Goal: Task Accomplishment & Management: Complete application form

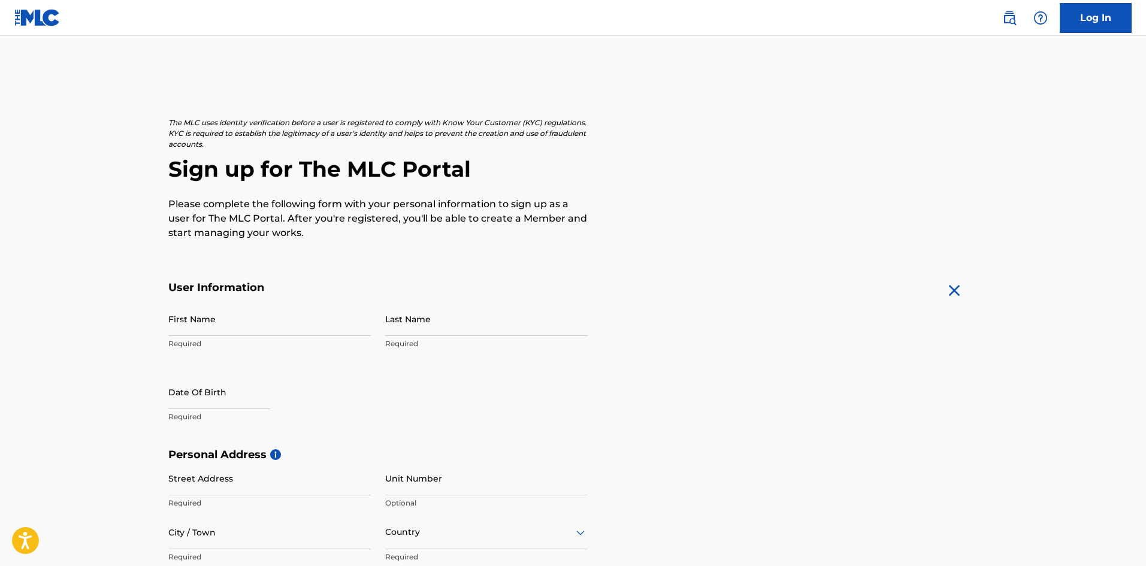
drag, startPoint x: 256, startPoint y: 306, endPoint x: 258, endPoint y: 314, distance: 8.1
click at [257, 309] on input "First Name" at bounding box center [269, 319] width 202 height 34
type input "[PERSON_NAME]"
type input "[STREET_ADDRESS]"
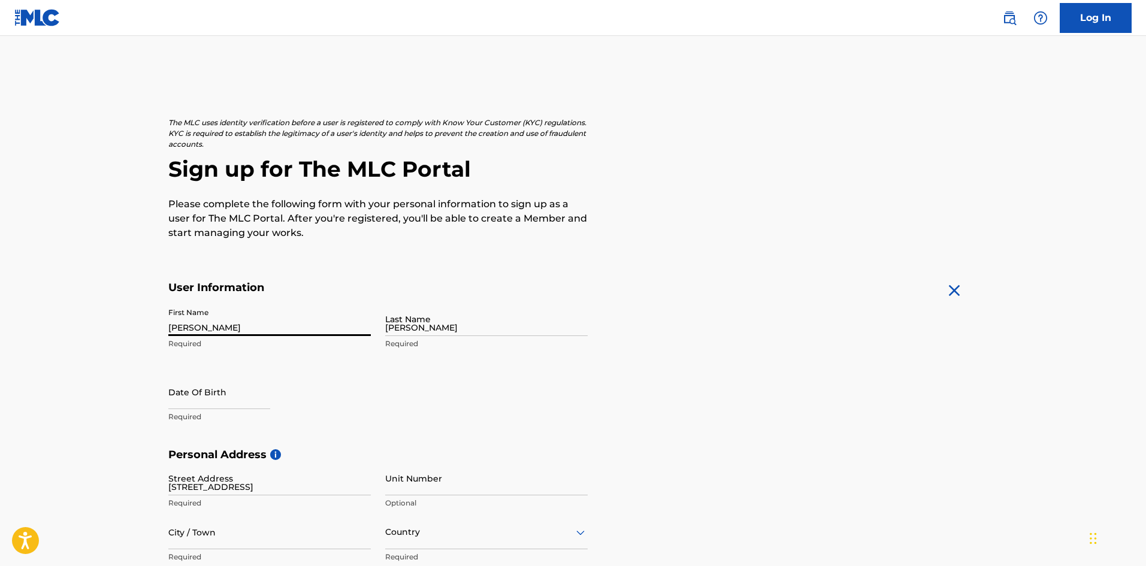
type input "2G"
type input "astoria"
type input "[GEOGRAPHIC_DATA]"
type input "[US_STATE]"
type input "11102"
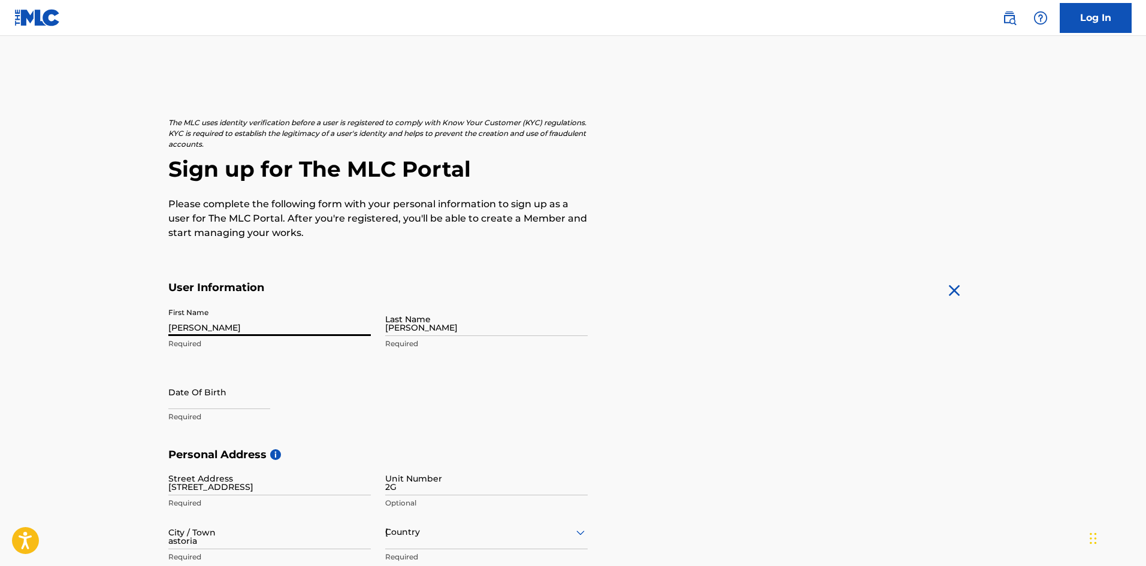
type input "[EMAIL_ADDRESS][DOMAIN_NAME]"
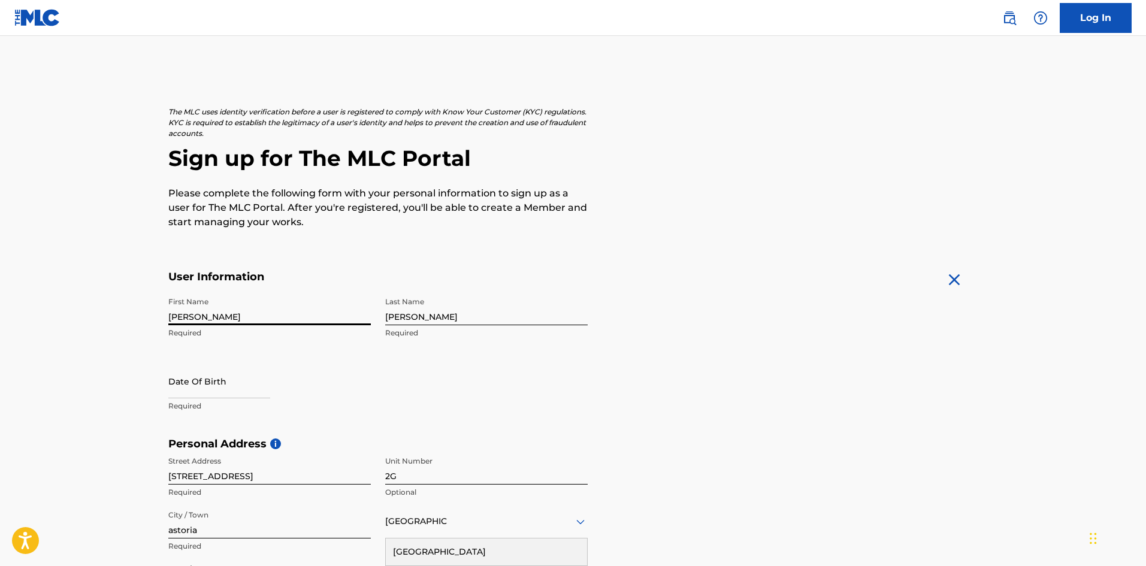
drag, startPoint x: 172, startPoint y: 317, endPoint x: 147, endPoint y: 316, distance: 24.6
click at [147, 316] on main "The MLC uses identity verification before a user is registered to comply with K…" at bounding box center [573, 446] width 1146 height 843
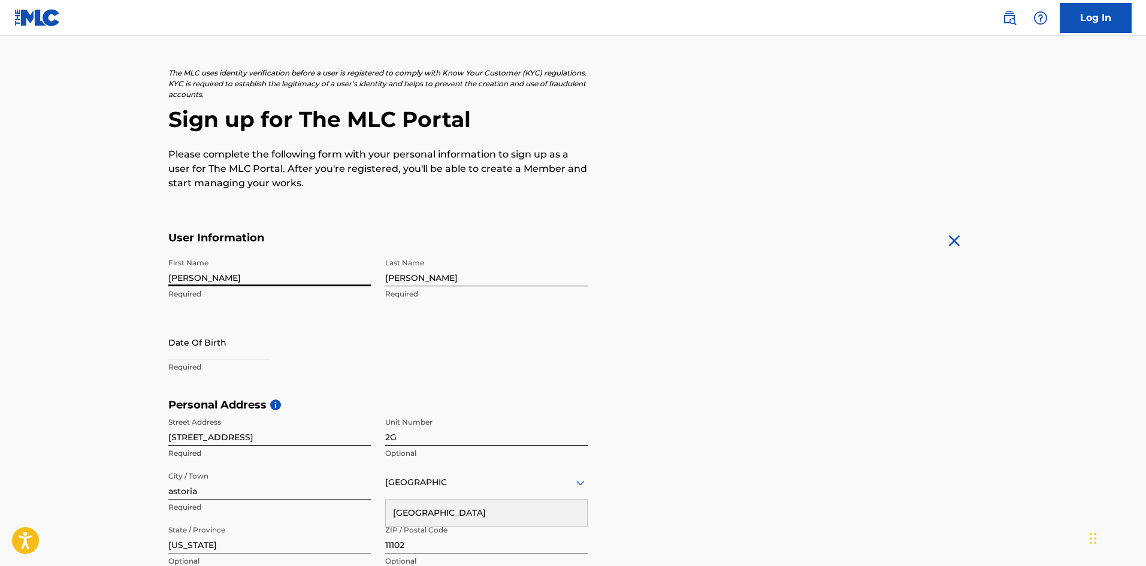
scroll to position [71, 0]
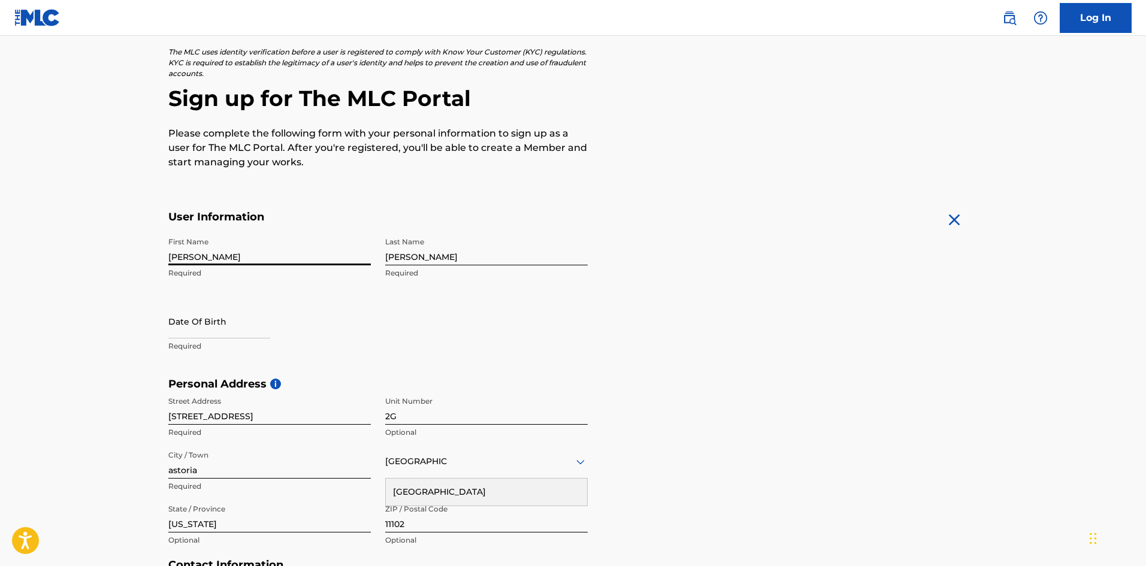
type input "[PERSON_NAME]"
click at [181, 335] on input "text" at bounding box center [219, 321] width 102 height 34
select select "7"
select select "2025"
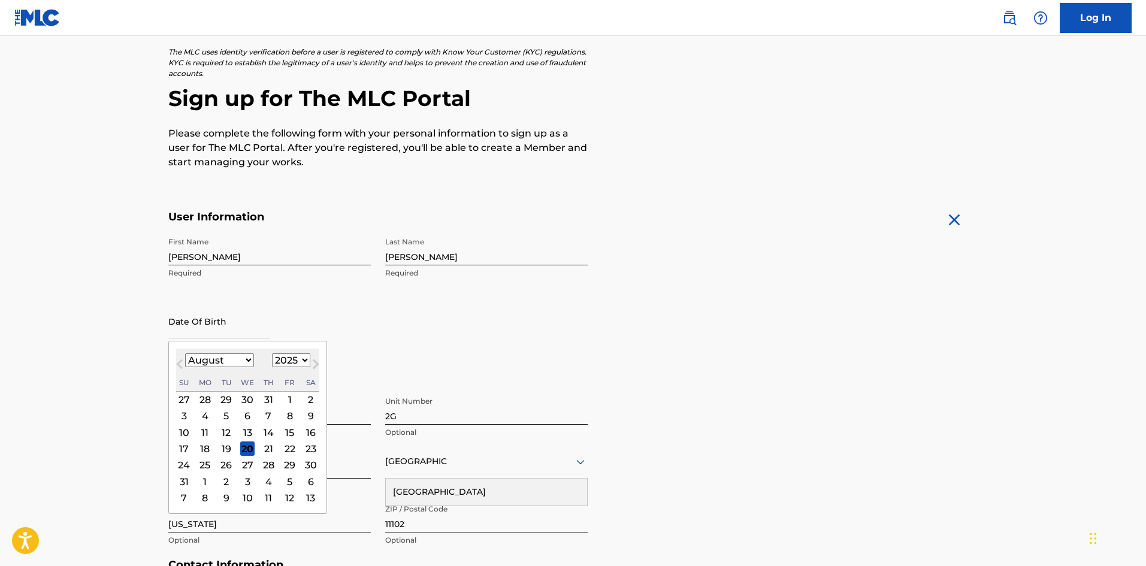
type input "[DATE]"
click at [420, 337] on div "First Name [PERSON_NAME] Last Name [PERSON_NAME] Required Date Of Birth [DEMOGR…" at bounding box center [377, 304] width 419 height 146
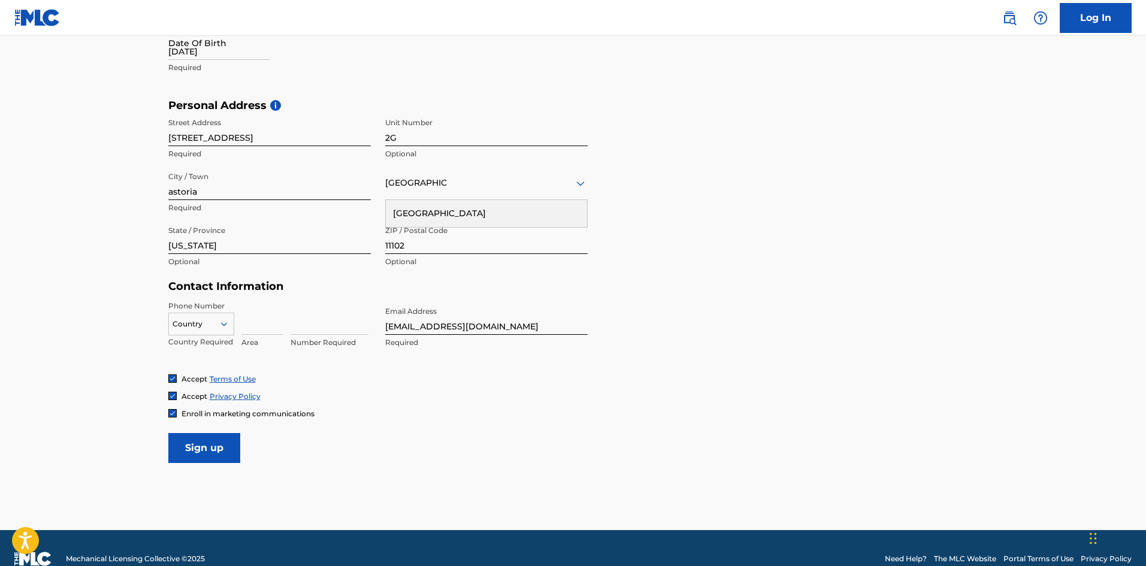
scroll to position [370, 0]
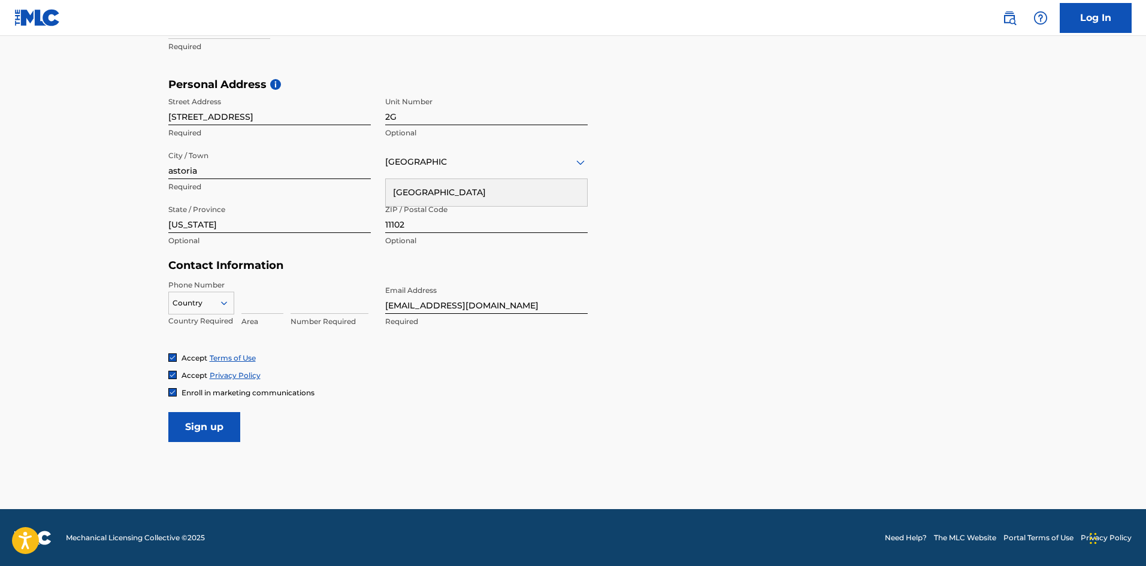
click at [249, 310] on input at bounding box center [262, 297] width 42 height 34
type input "917"
click at [323, 303] on input at bounding box center [329, 297] width 78 height 34
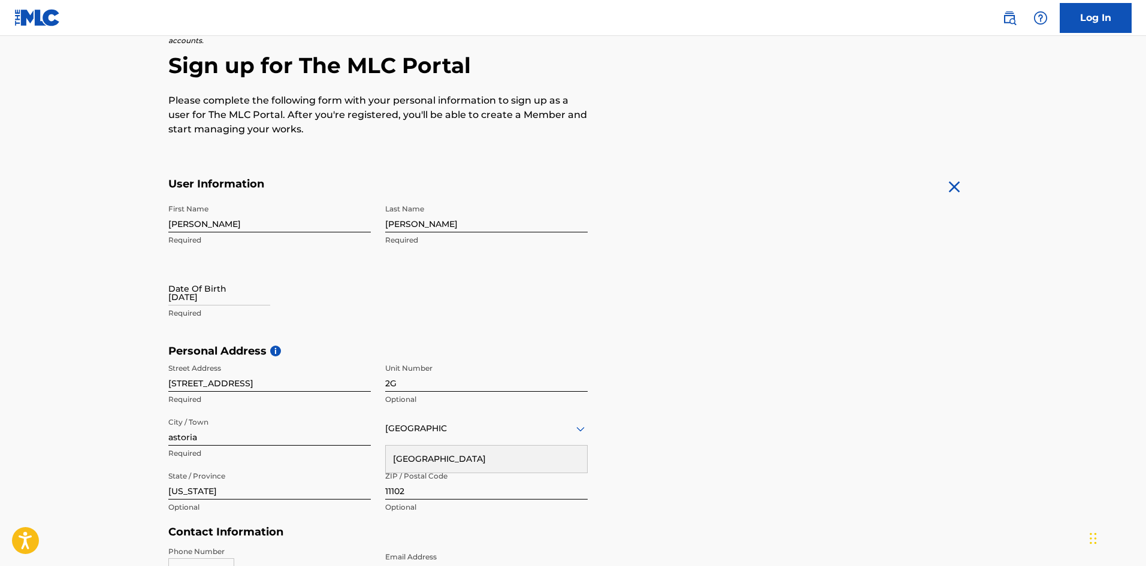
scroll to position [131, 0]
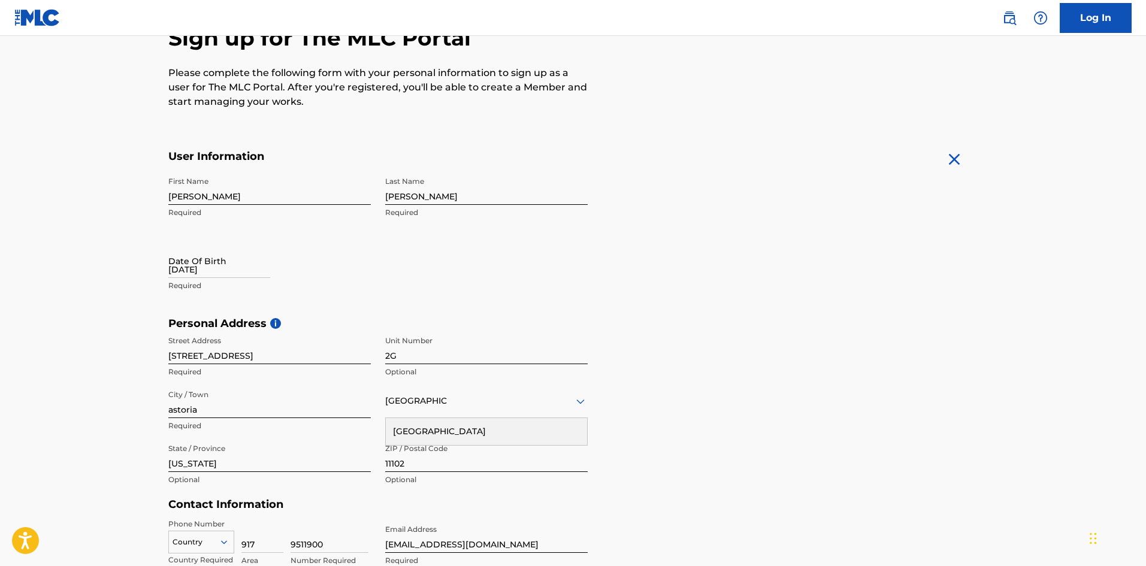
type input "9511900"
click at [176, 266] on input "[DATE]" at bounding box center [219, 261] width 102 height 34
select select "7"
select select "2025"
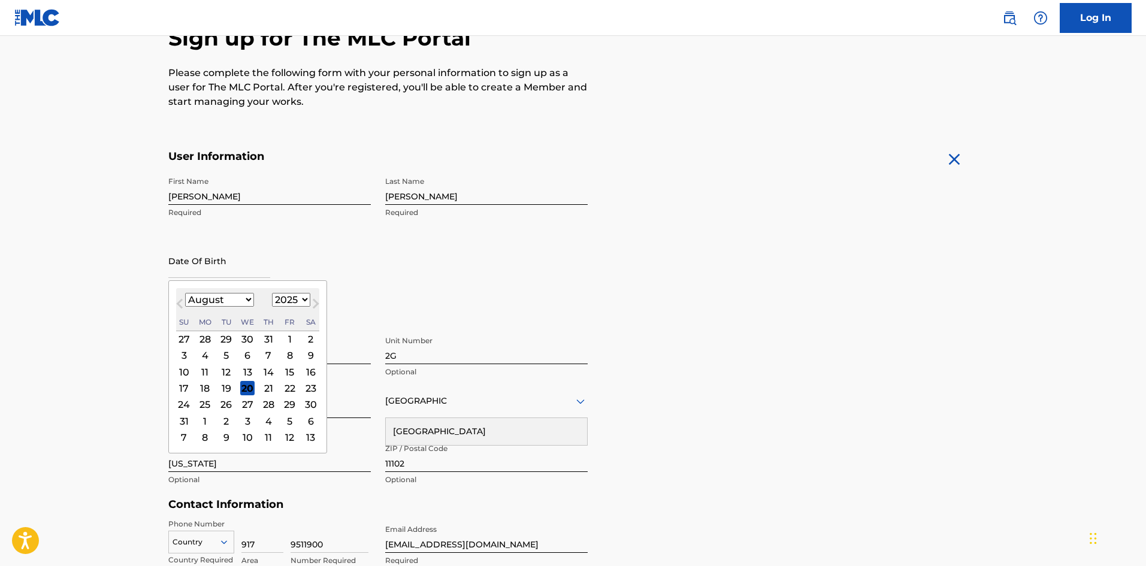
type input "[DATE]"
click at [448, 266] on div "First Name [PERSON_NAME] Last Name [PERSON_NAME] Required Date Of Birth [DEMOGR…" at bounding box center [377, 244] width 419 height 146
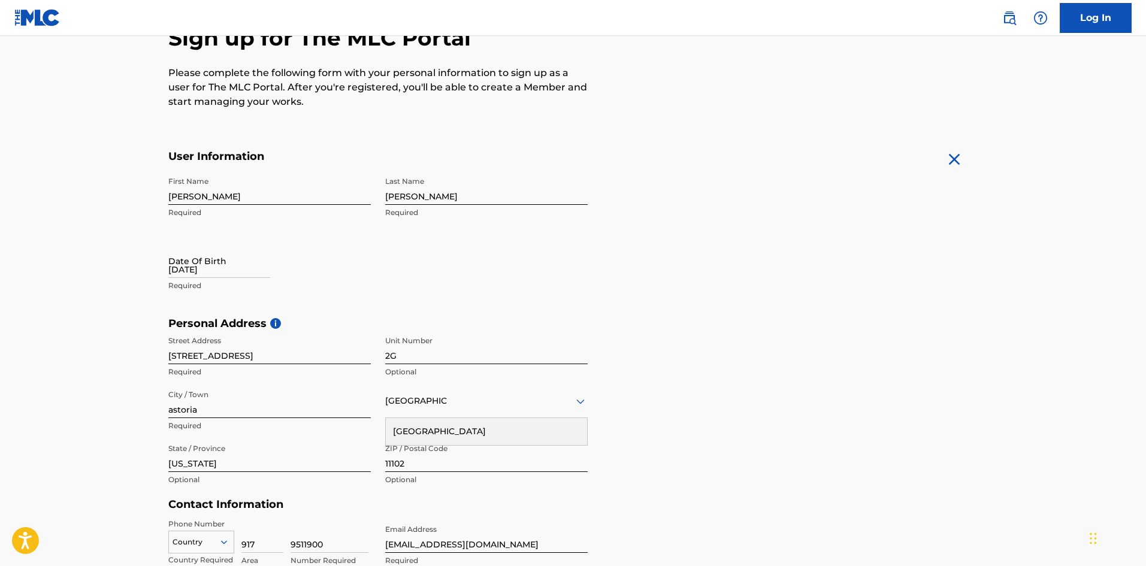
select select "7"
select select "2025"
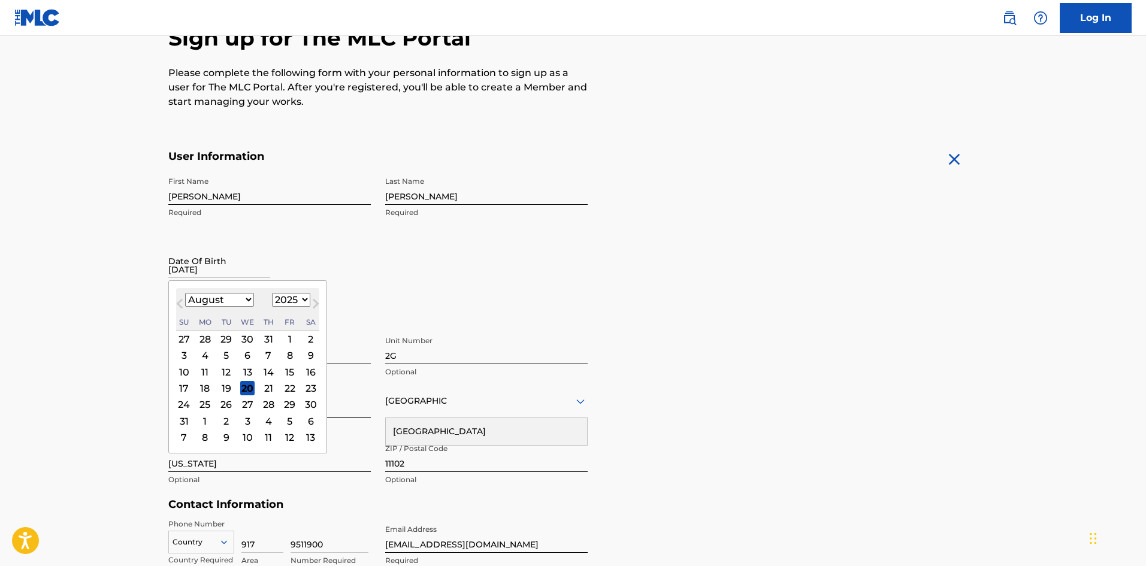
click at [187, 277] on input "[DATE]" at bounding box center [219, 261] width 102 height 34
type input "[DATE]"
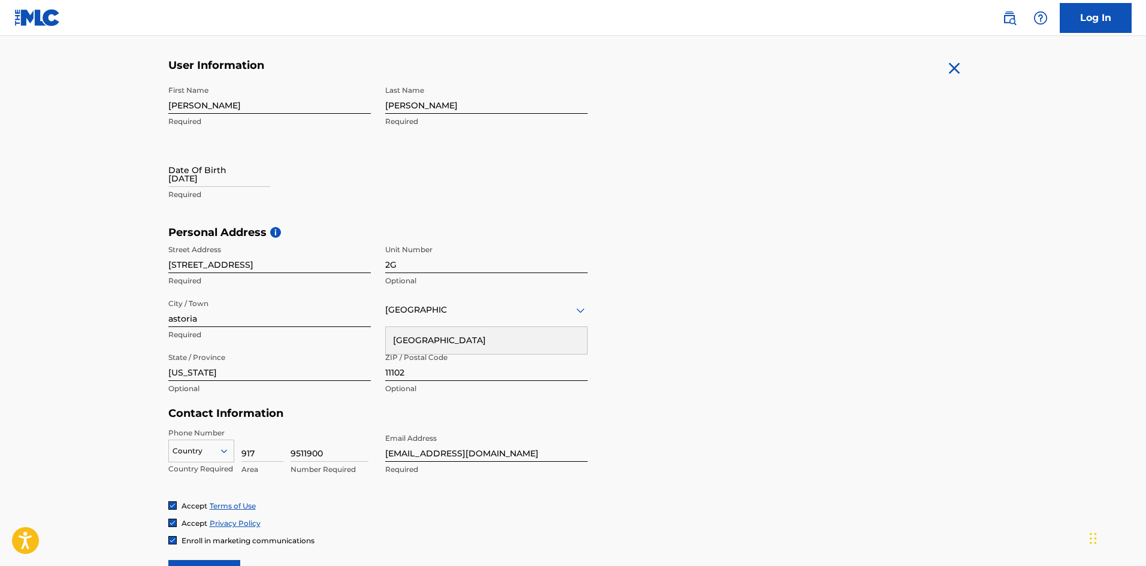
scroll to position [371, 0]
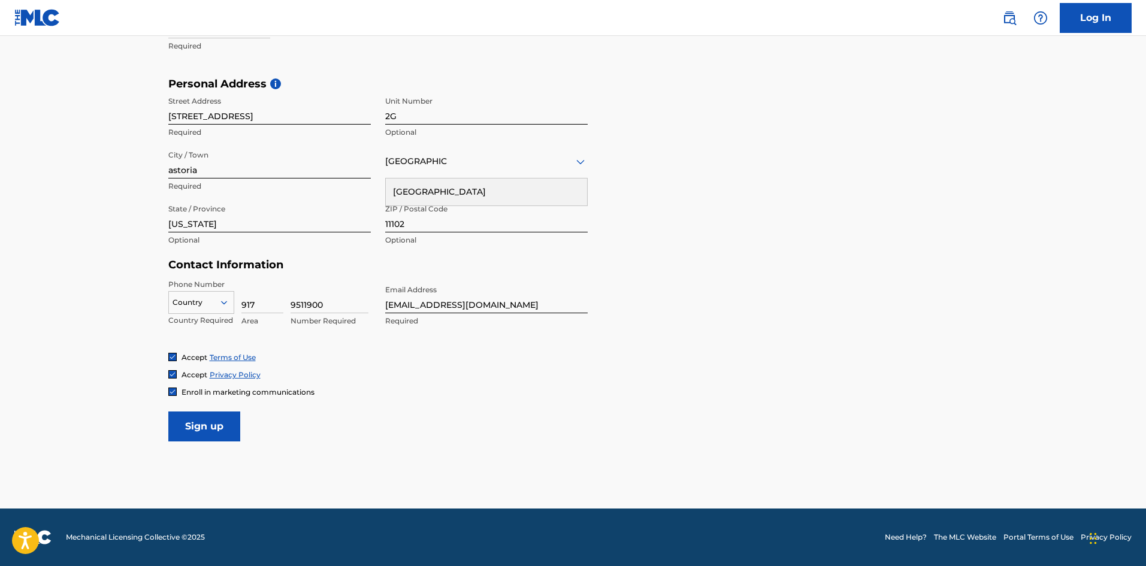
click at [189, 433] on input "Sign up" at bounding box center [204, 426] width 72 height 30
click at [234, 295] on div "Country" at bounding box center [201, 302] width 66 height 23
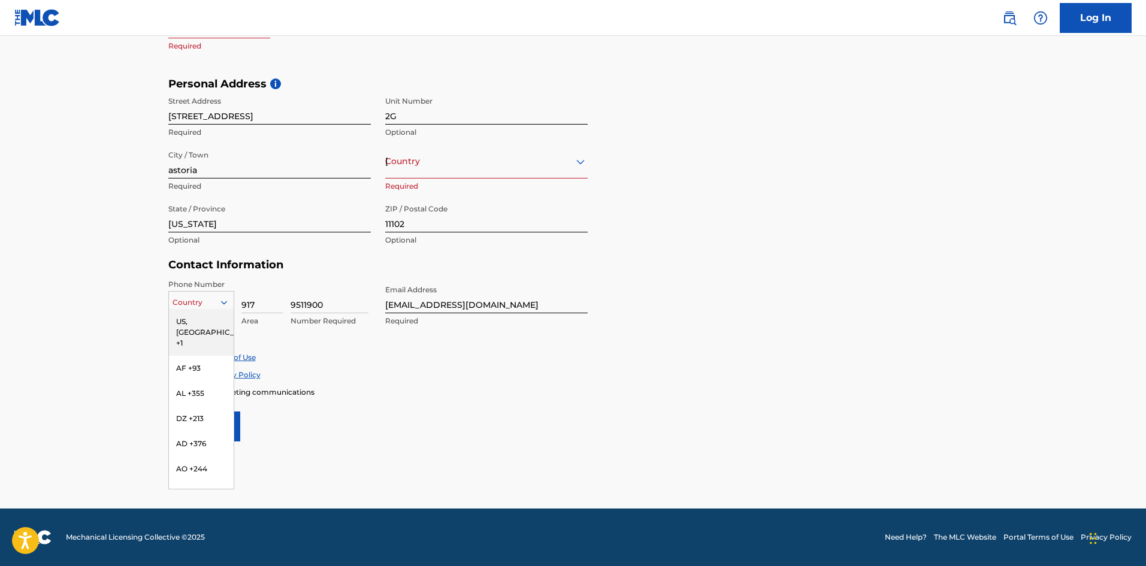
click at [196, 325] on div "US, [GEOGRAPHIC_DATA] +1" at bounding box center [201, 332] width 65 height 47
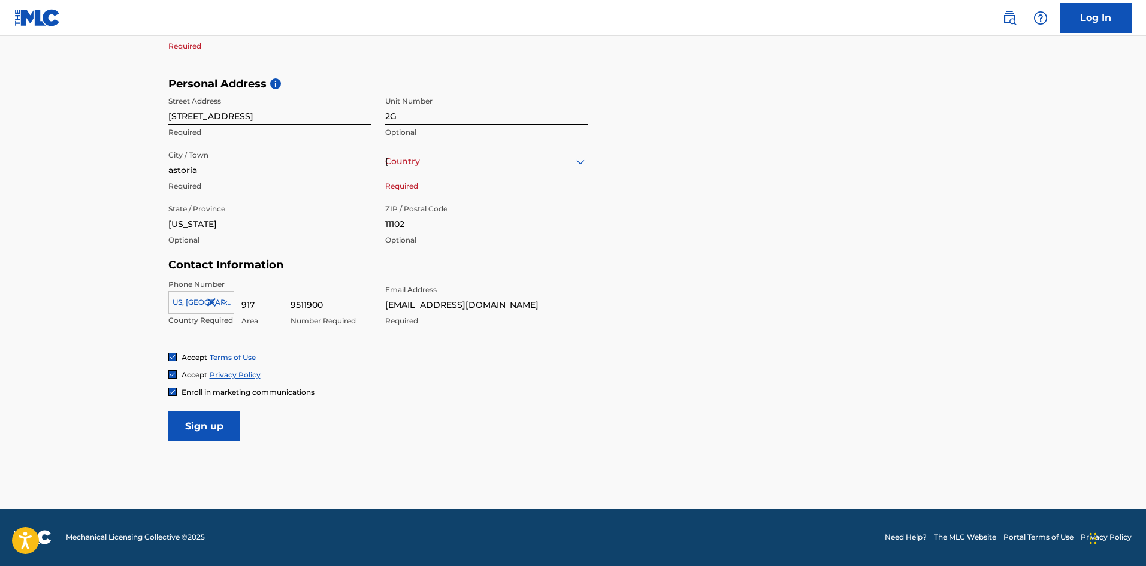
click at [514, 163] on div "[GEOGRAPHIC_DATA]" at bounding box center [486, 161] width 202 height 15
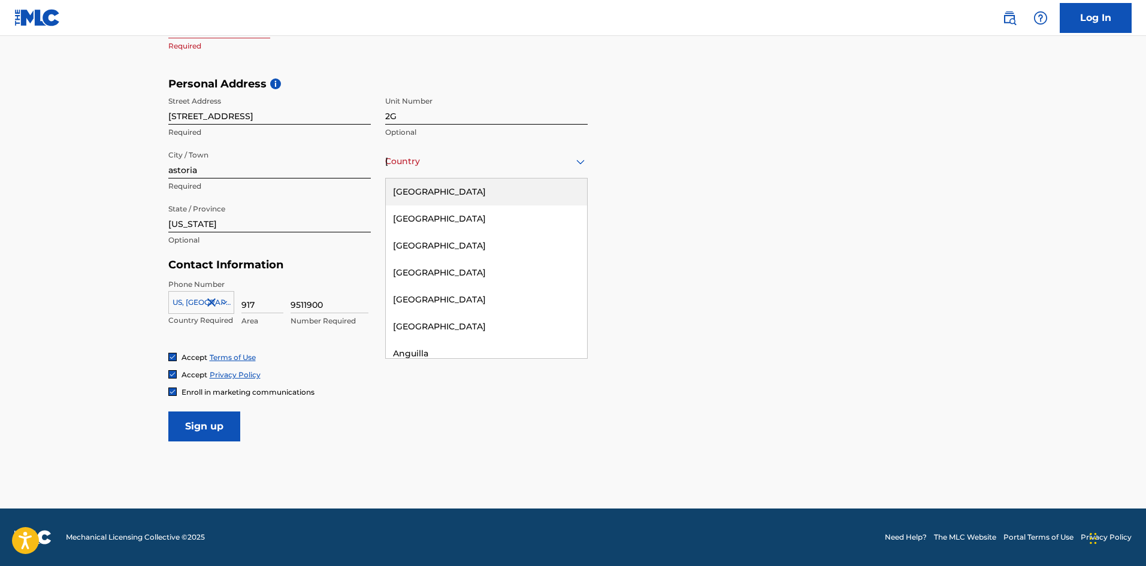
click at [473, 193] on div "[GEOGRAPHIC_DATA]" at bounding box center [486, 191] width 201 height 27
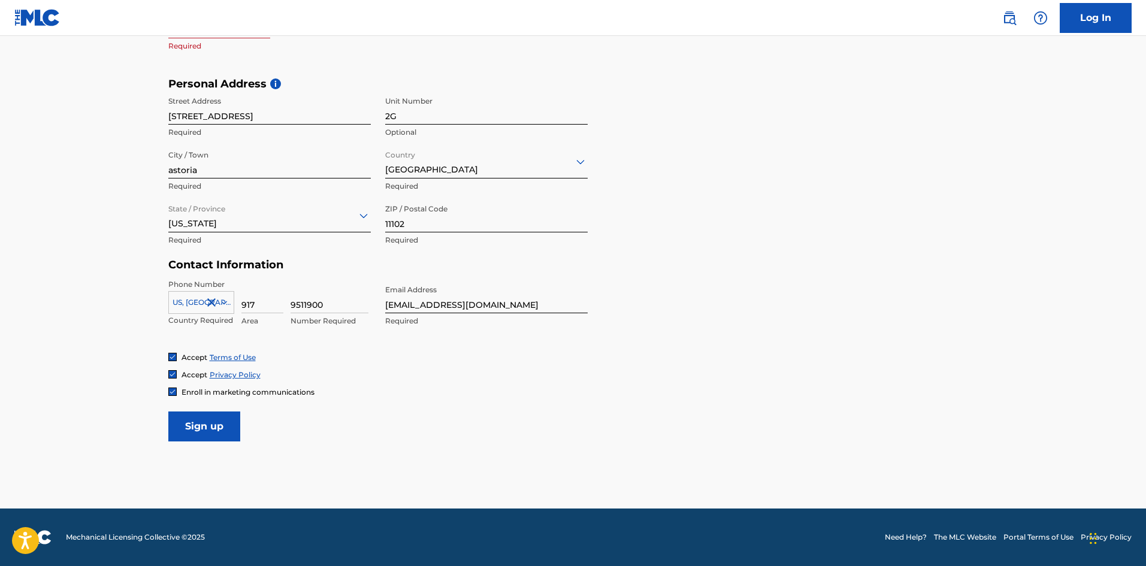
click at [224, 434] on input "Sign up" at bounding box center [204, 426] width 72 height 30
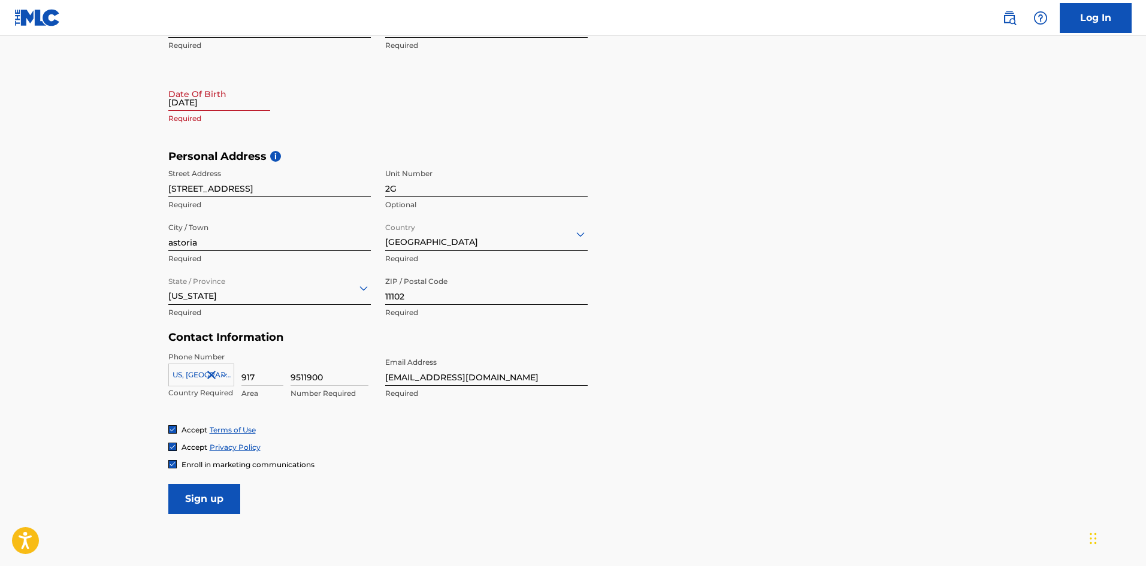
scroll to position [191, 0]
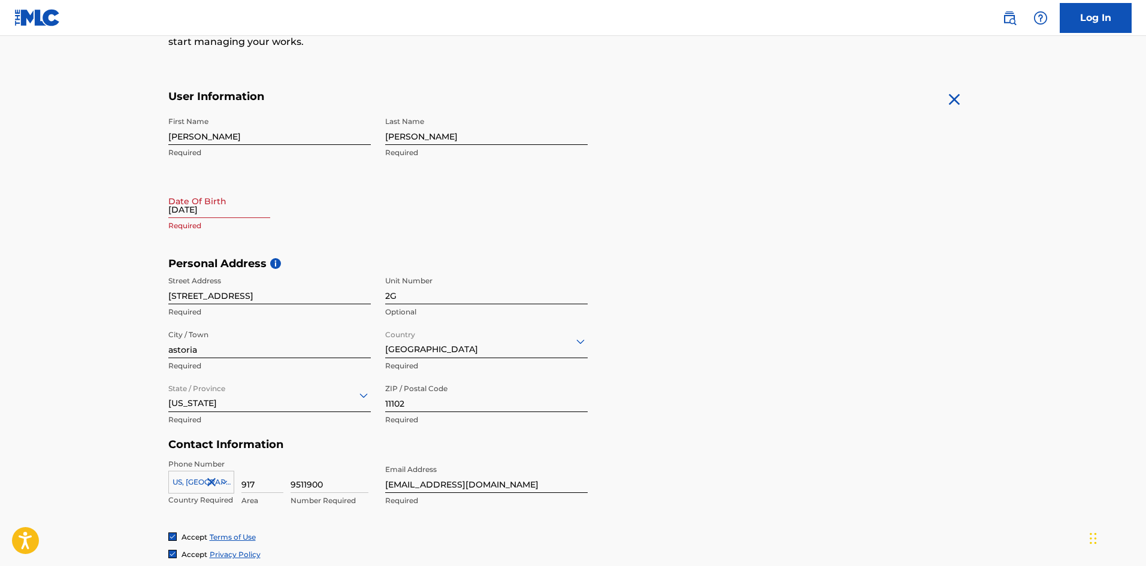
click at [185, 211] on input "[DATE]" at bounding box center [219, 201] width 102 height 34
select select "7"
select select "2025"
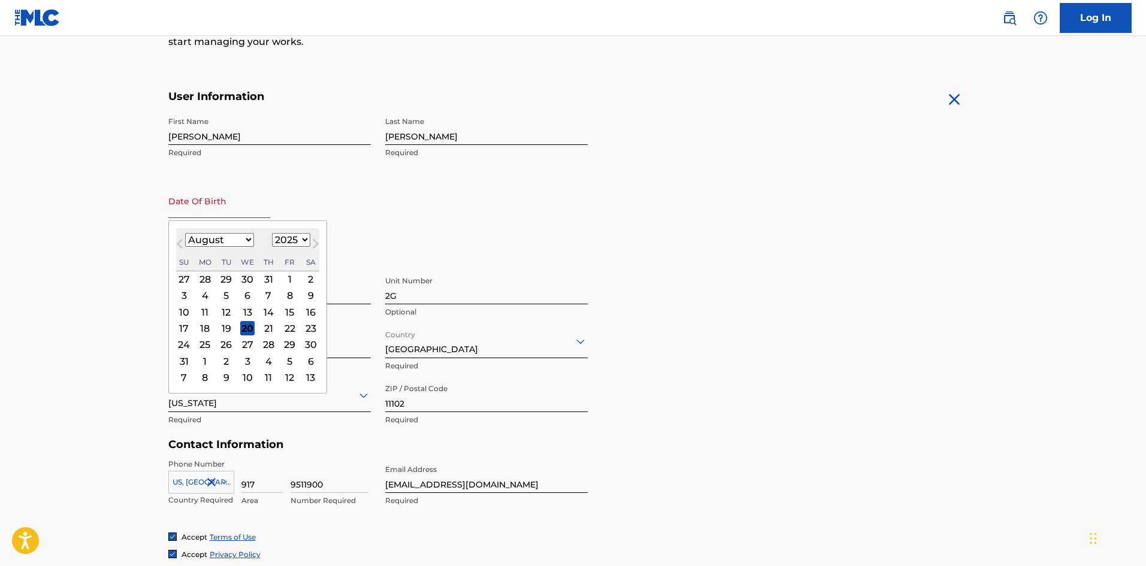
type input "[DATE]"
click at [212, 210] on input "[DATE]" at bounding box center [219, 201] width 102 height 34
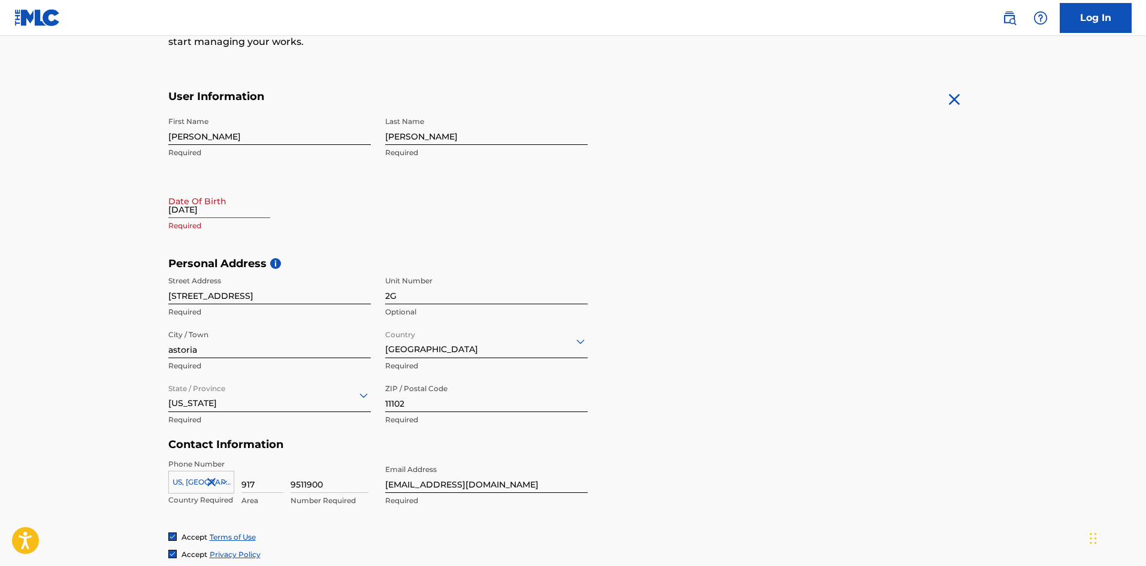
click at [191, 211] on input "[DATE]" at bounding box center [219, 201] width 102 height 34
select select "7"
select select "2025"
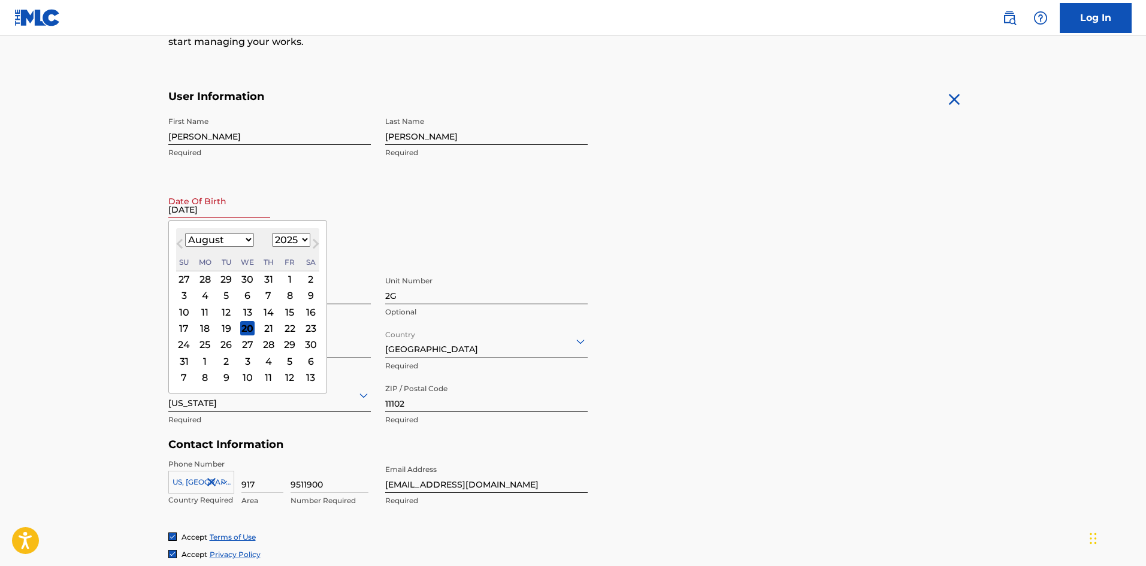
type input "[DATE]"
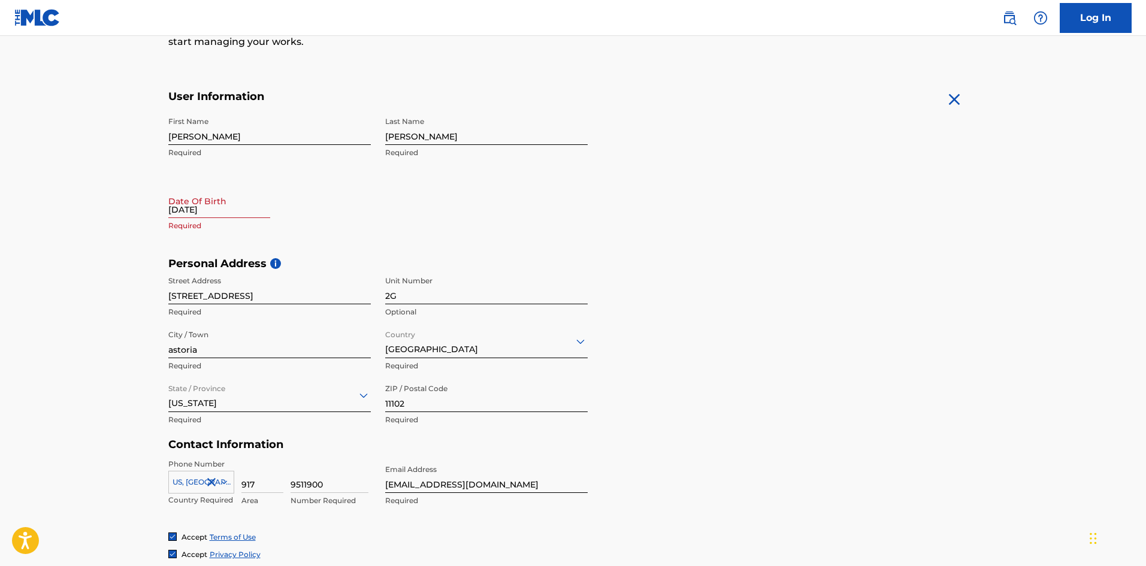
click at [190, 219] on div "[DATE]" at bounding box center [219, 202] width 102 height 37
click at [305, 238] on div "First Name [PERSON_NAME] Required Last Name [PERSON_NAME] Required Date Of Birt…" at bounding box center [377, 184] width 419 height 146
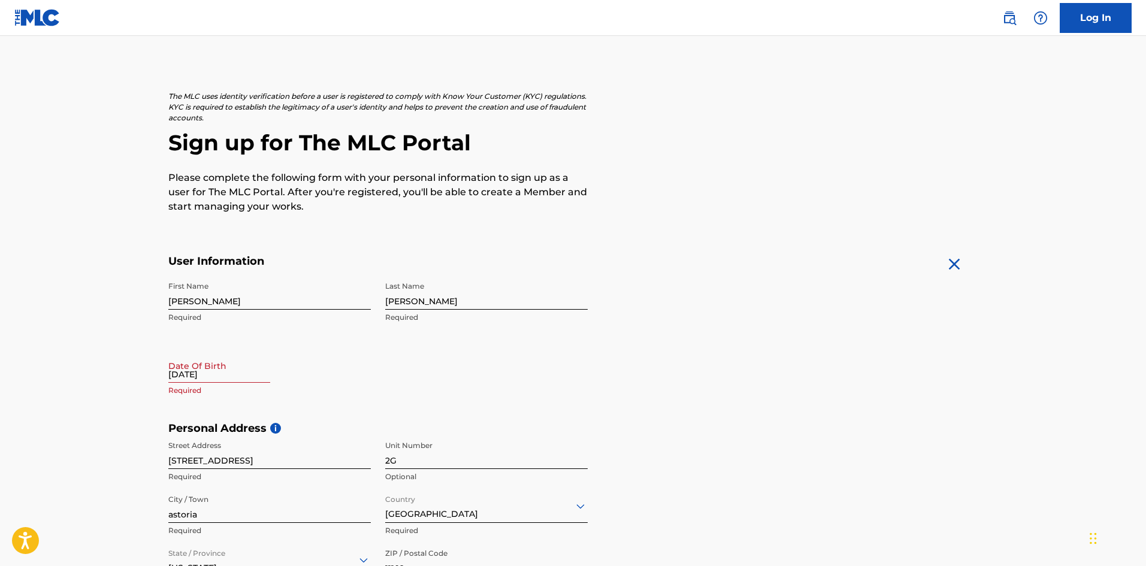
scroll to position [0, 0]
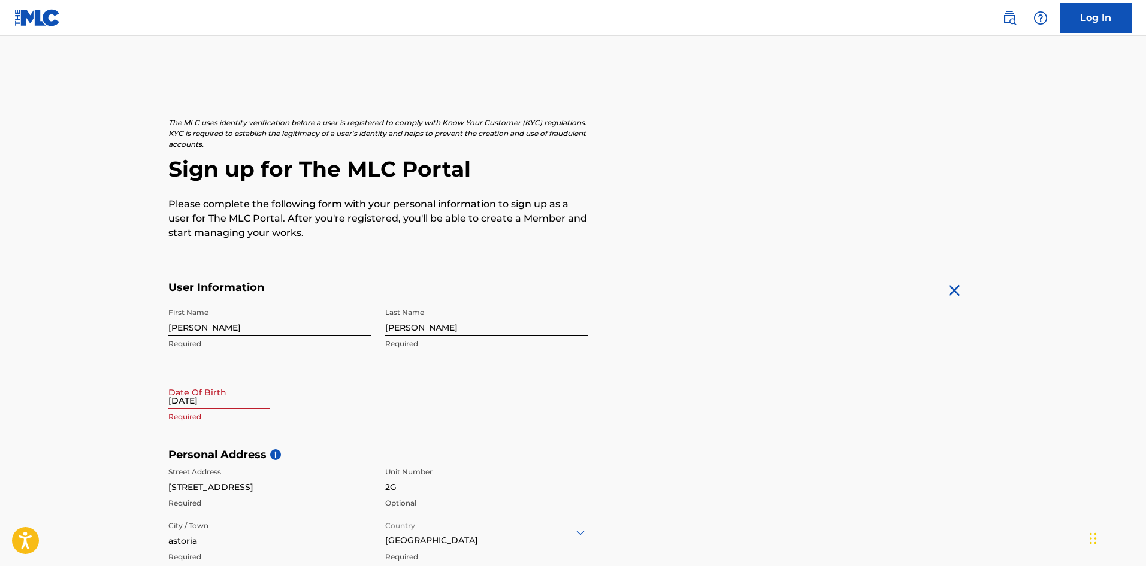
click at [204, 396] on input "[DATE]" at bounding box center [219, 392] width 102 height 34
select select "7"
select select "2025"
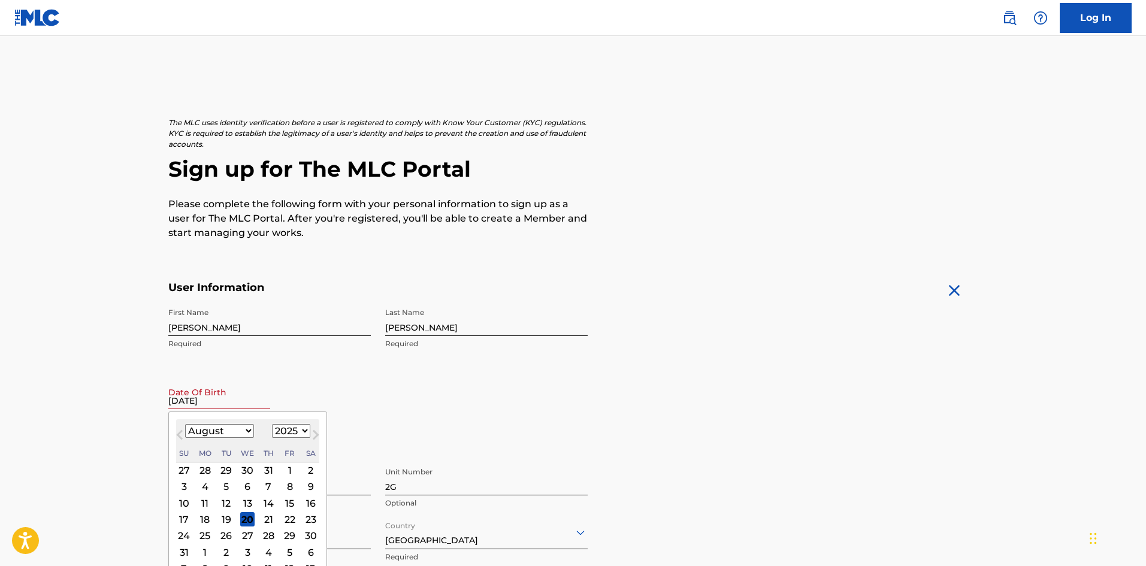
click at [181, 436] on span "Previous Month" at bounding box center [181, 437] width 0 height 18
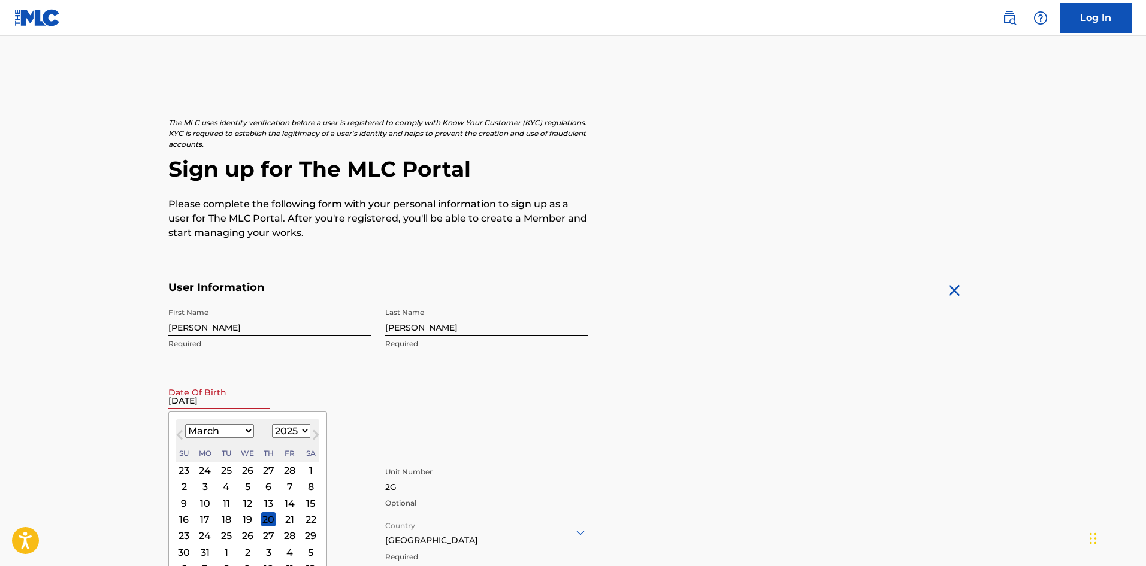
click at [181, 436] on span "Previous Month" at bounding box center [181, 437] width 0 height 18
select select "1"
click at [309, 471] on div "1" at bounding box center [311, 470] width 14 height 14
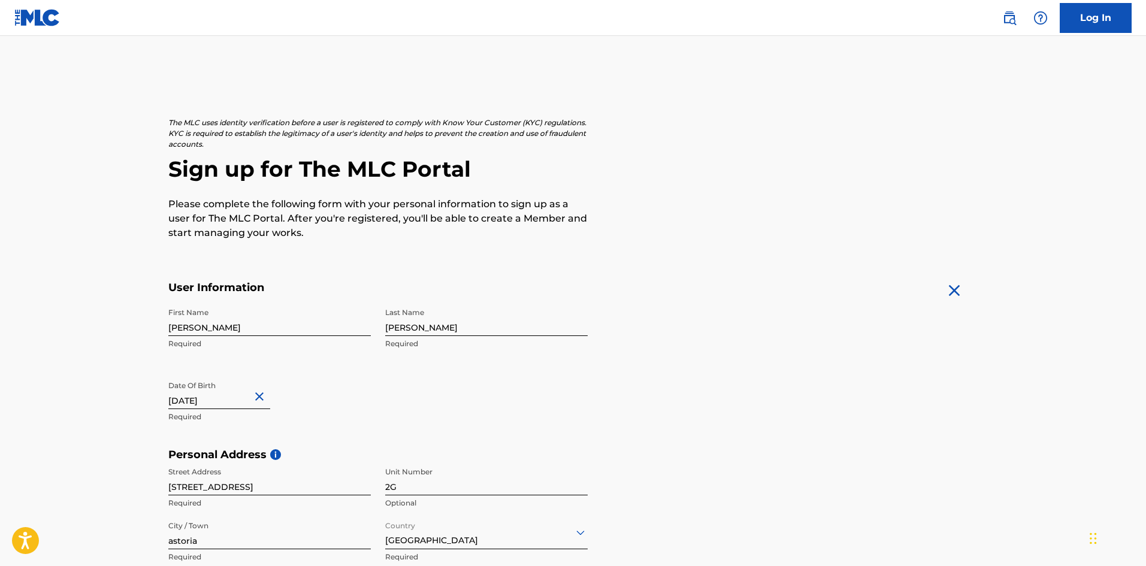
click at [226, 404] on input "[DATE]" at bounding box center [219, 392] width 102 height 34
select select "1"
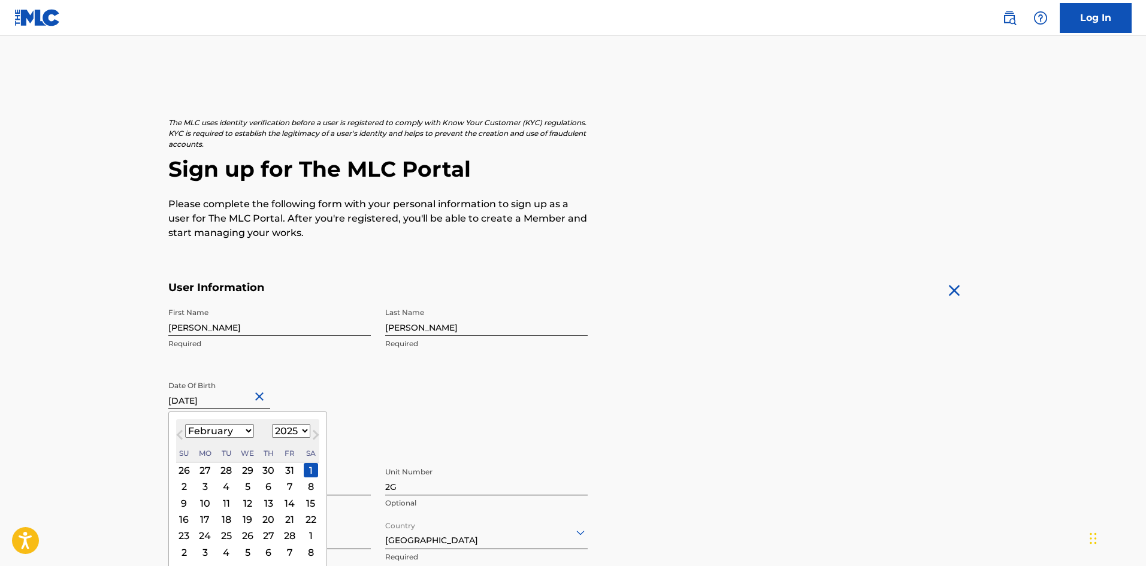
click at [300, 433] on select "1899 1900 1901 1902 1903 1904 1905 1906 1907 1908 1909 1910 1911 1912 1913 1914…" at bounding box center [291, 431] width 38 height 14
select select "1990"
click at [272, 424] on select "1899 1900 1901 1902 1903 1904 1905 1906 1907 1908 1909 1910 1911 1912 1913 1914…" at bounding box center [291, 431] width 38 height 14
click at [374, 405] on div "First Name [PERSON_NAME] Last Name [PERSON_NAME] Required Date Of Birth [DEMOGR…" at bounding box center [377, 375] width 419 height 146
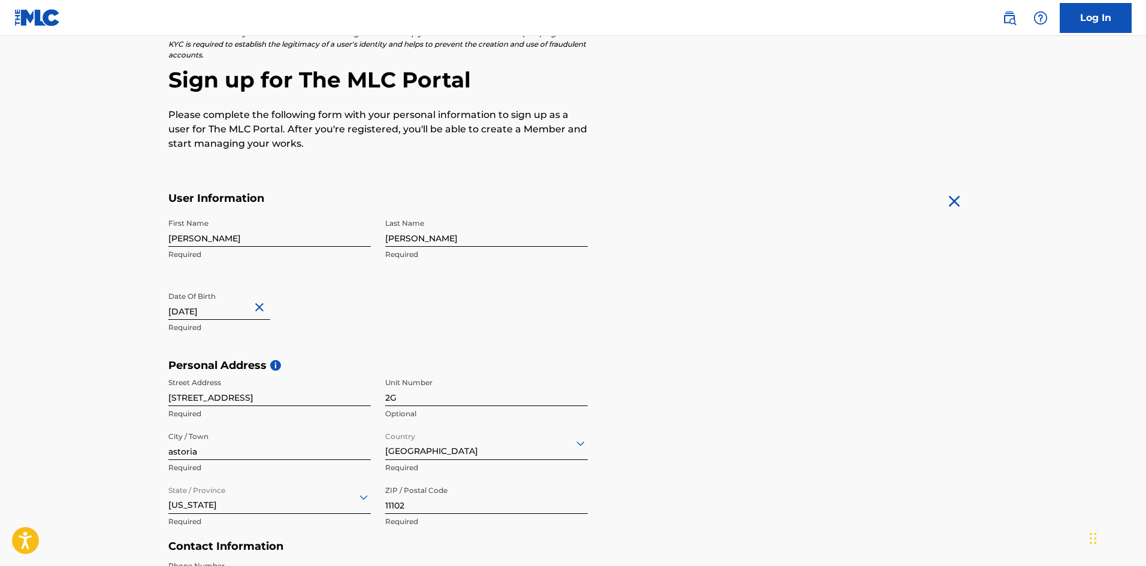
scroll to position [240, 0]
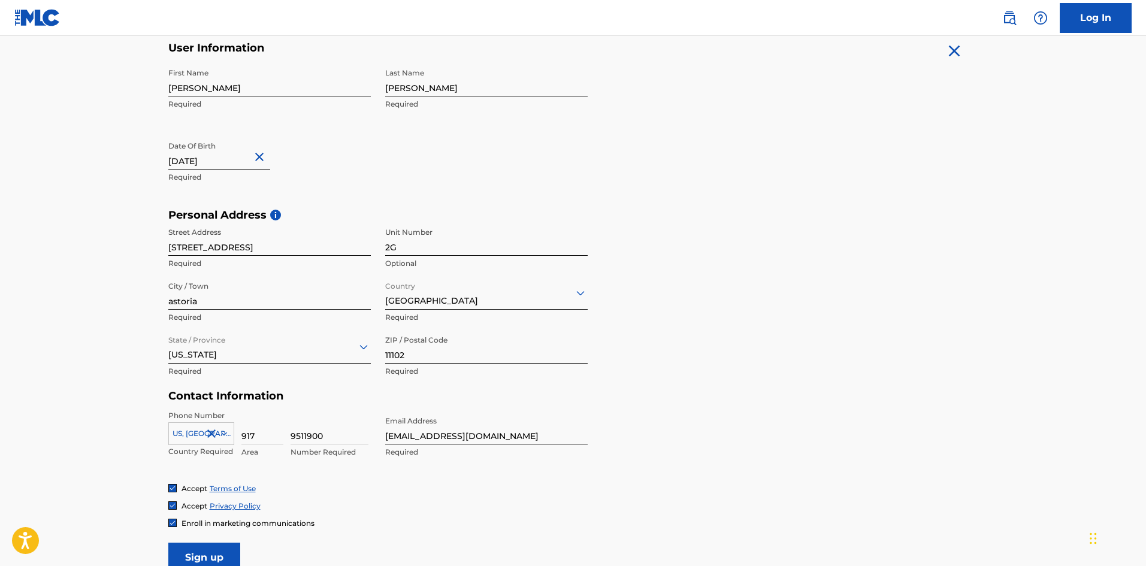
select select "1"
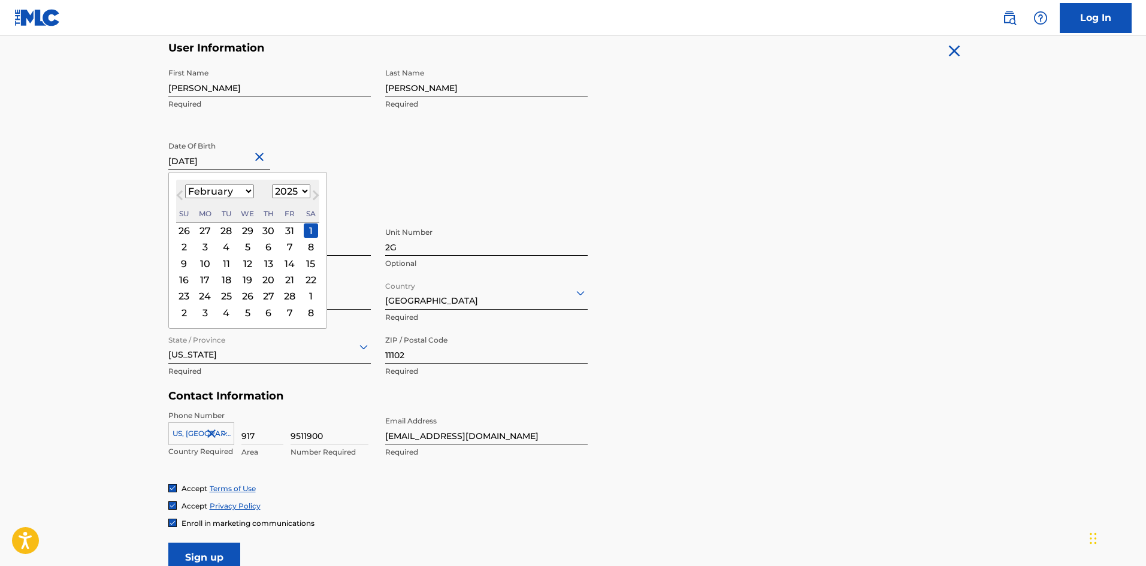
click at [234, 162] on input "[DATE]" at bounding box center [219, 152] width 102 height 34
click at [293, 191] on select "1899 1900 1901 1902 1903 1904 1905 1906 1907 1908 1909 1910 1911 1912 1913 1914…" at bounding box center [291, 191] width 38 height 14
select select "1990"
click at [272, 184] on select "1899 1900 1901 1902 1903 1904 1905 1906 1907 1908 1909 1910 1911 1912 1913 1914…" at bounding box center [291, 191] width 38 height 14
click at [256, 371] on p "Required" at bounding box center [269, 371] width 202 height 11
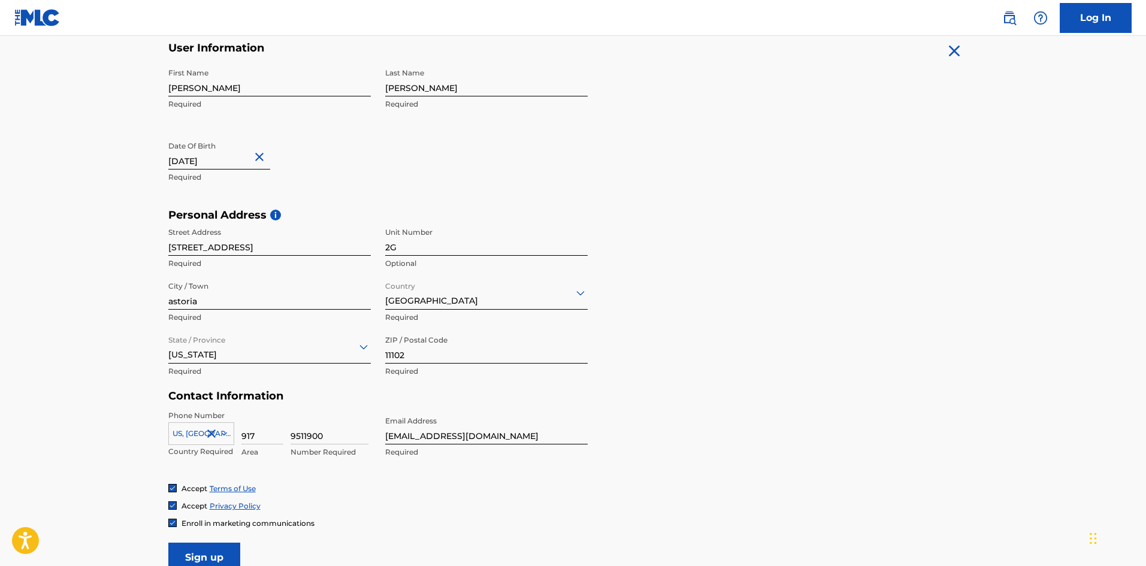
select select "1"
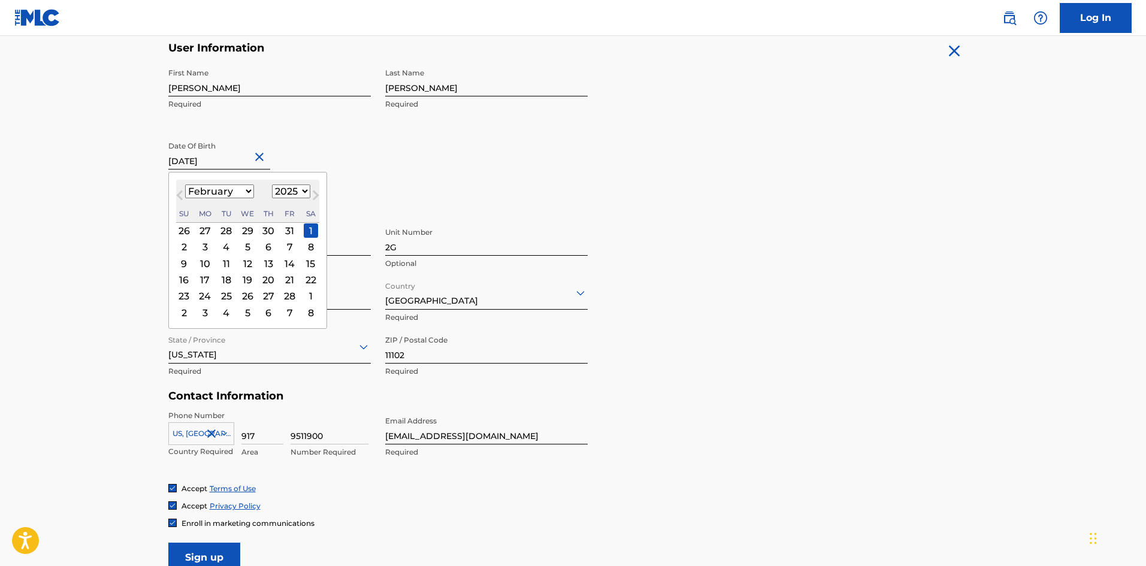
click at [234, 161] on input "[DATE]" at bounding box center [219, 152] width 102 height 34
click at [296, 193] on select "1899 1900 1901 1902 1903 1904 1905 1906 1907 1908 1909 1910 1911 1912 1913 1914…" at bounding box center [291, 191] width 38 height 14
select select "1990"
click at [272, 184] on select "1899 1900 1901 1902 1903 1904 1905 1906 1907 1908 1909 1910 1911 1912 1913 1914…" at bounding box center [291, 191] width 38 height 14
click at [268, 229] on div "1" at bounding box center [268, 230] width 14 height 14
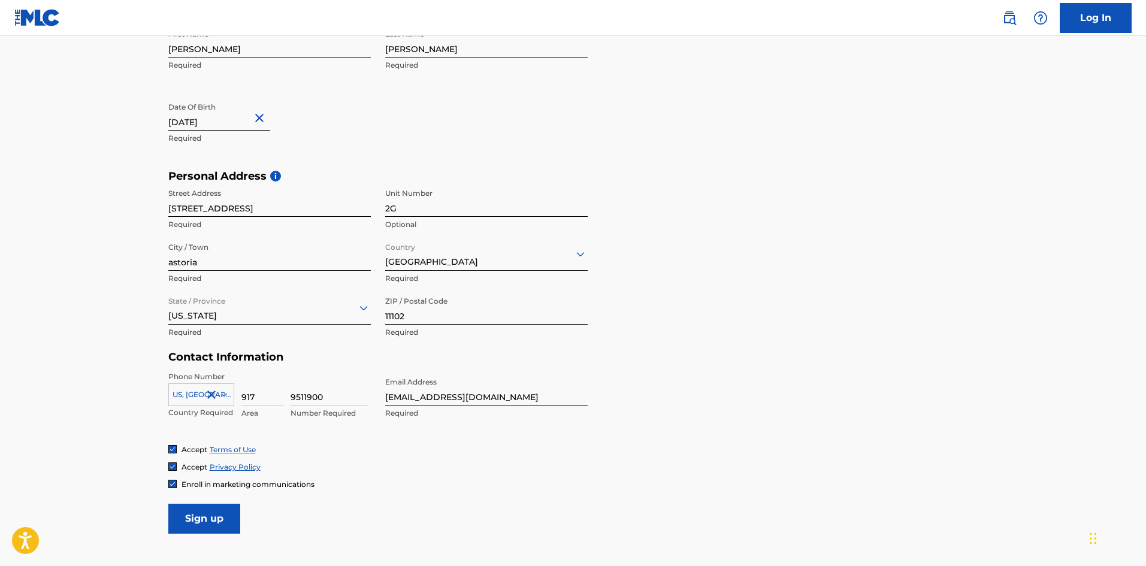
scroll to position [299, 0]
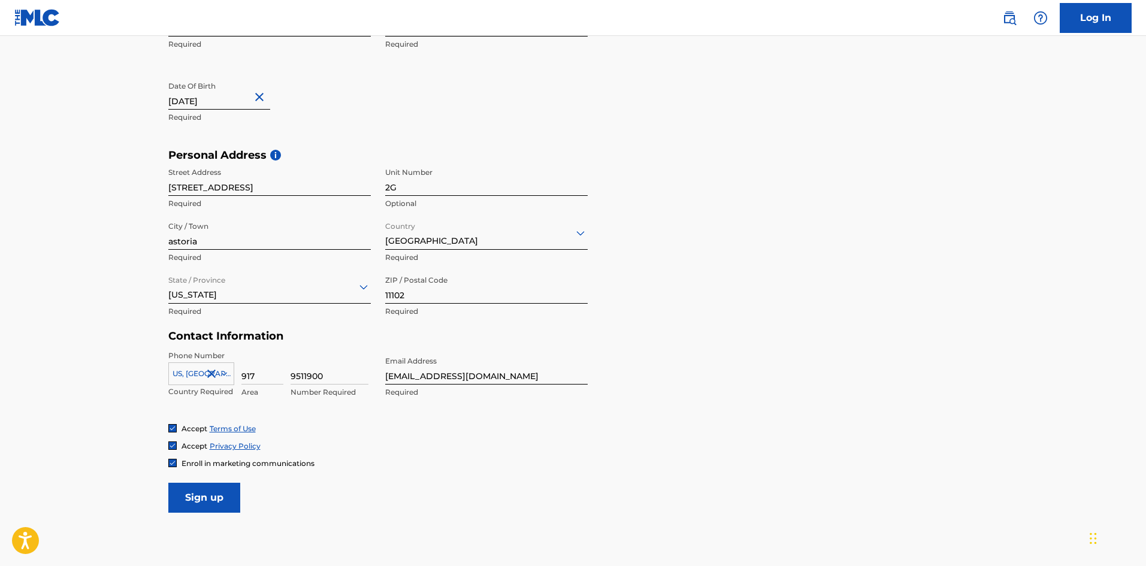
click at [204, 499] on input "Sign up" at bounding box center [204, 498] width 72 height 30
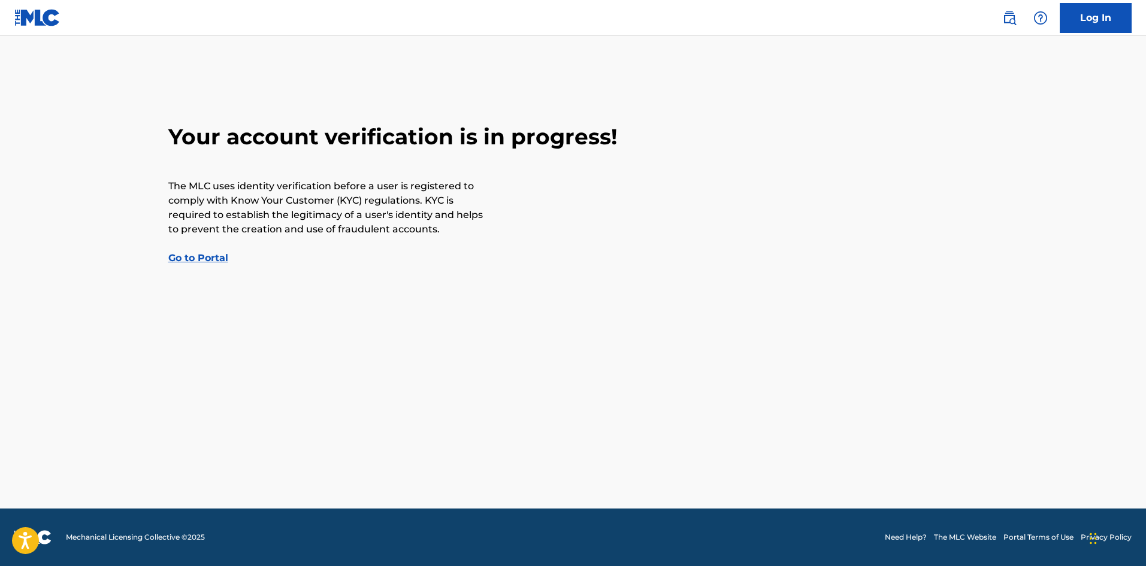
click at [204, 258] on link "Go to Portal" at bounding box center [198, 257] width 60 height 11
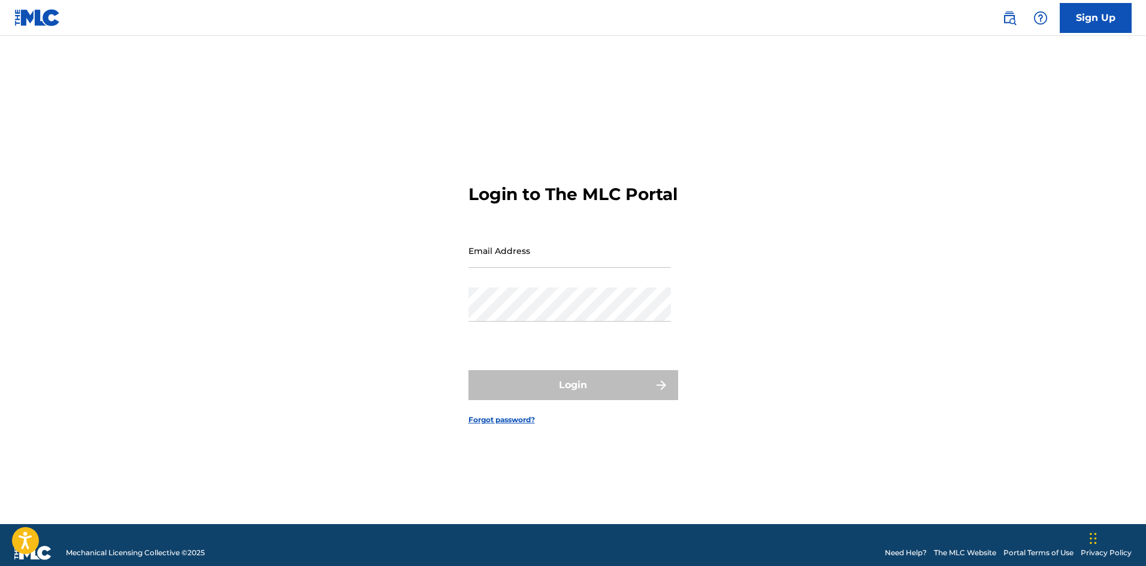
click at [522, 268] on input "Email Address" at bounding box center [569, 251] width 202 height 34
type input "[EMAIL_ADDRESS][DOMAIN_NAME]"
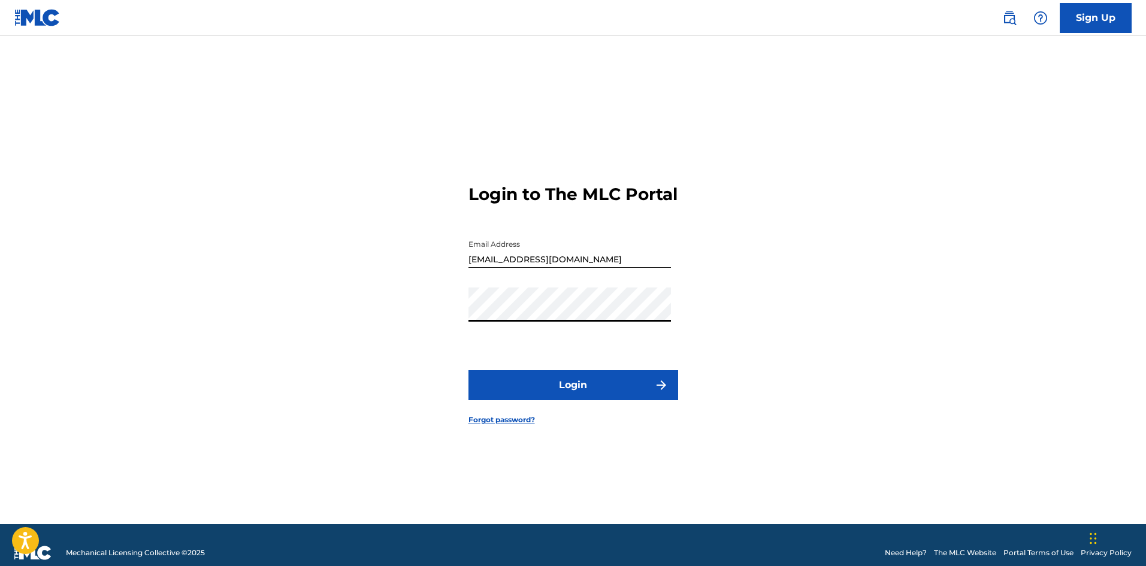
click at [468, 370] on button "Login" at bounding box center [573, 385] width 210 height 30
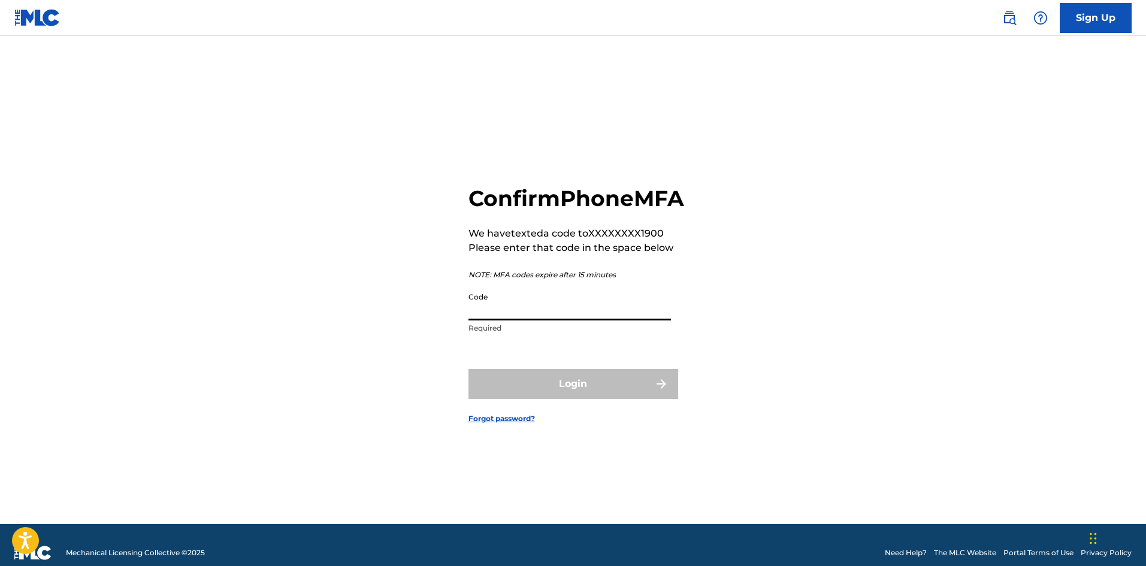
click at [556, 320] on input "Code" at bounding box center [569, 303] width 202 height 34
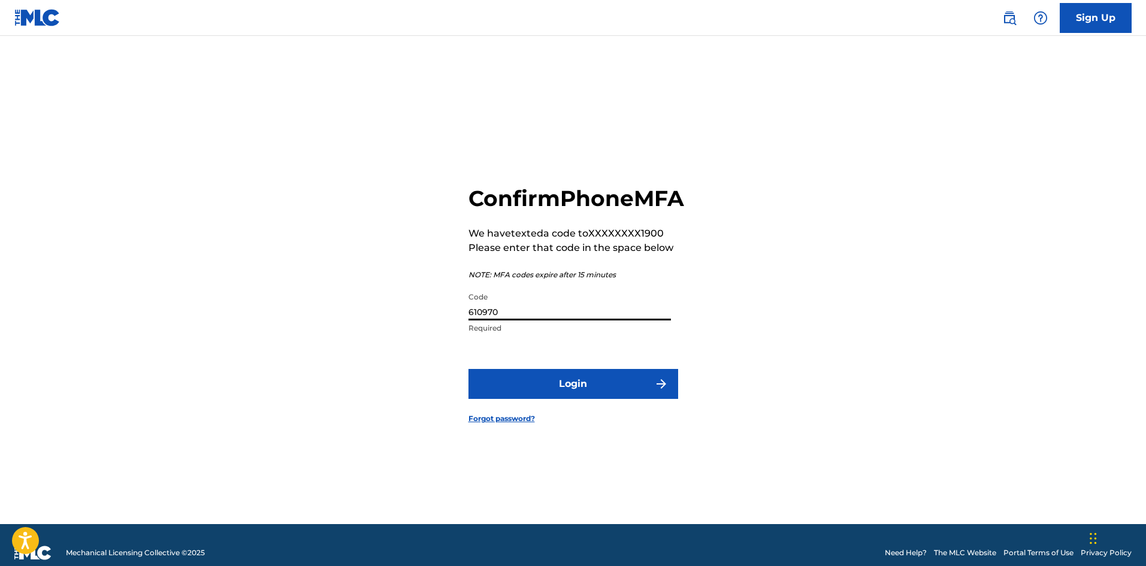
type input "610970"
click at [468, 369] on button "Login" at bounding box center [573, 384] width 210 height 30
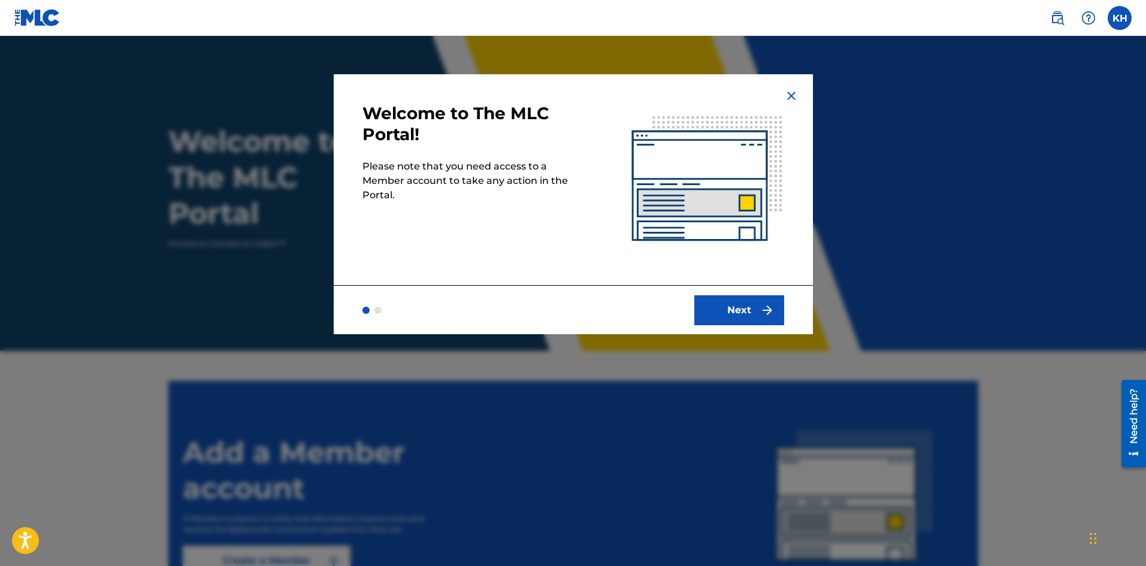
click at [744, 313] on button "Next" at bounding box center [739, 310] width 90 height 30
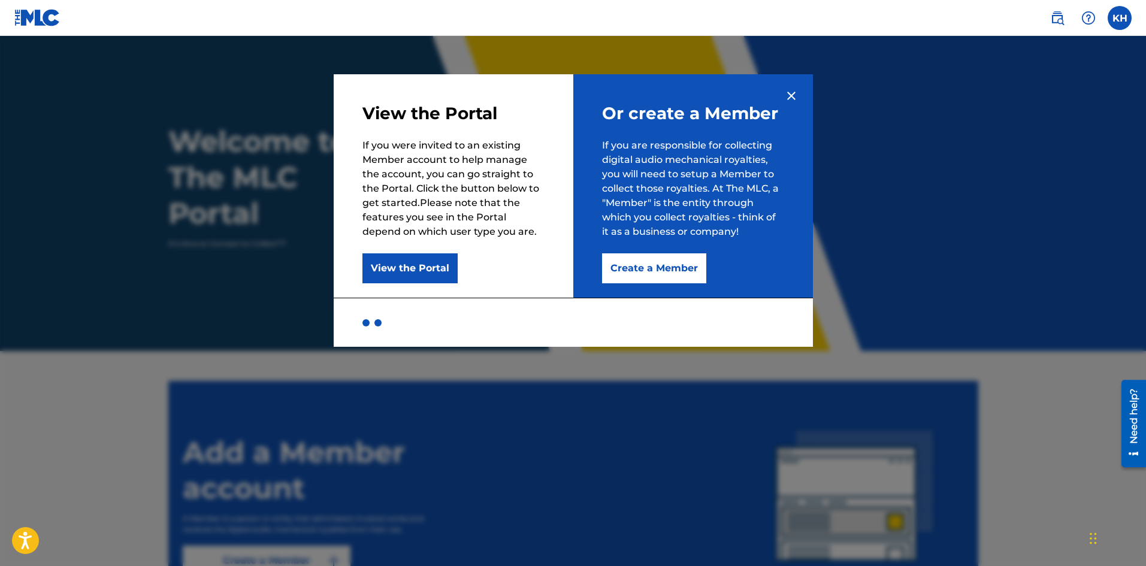
click at [668, 265] on button "Create a Member" at bounding box center [654, 268] width 104 height 30
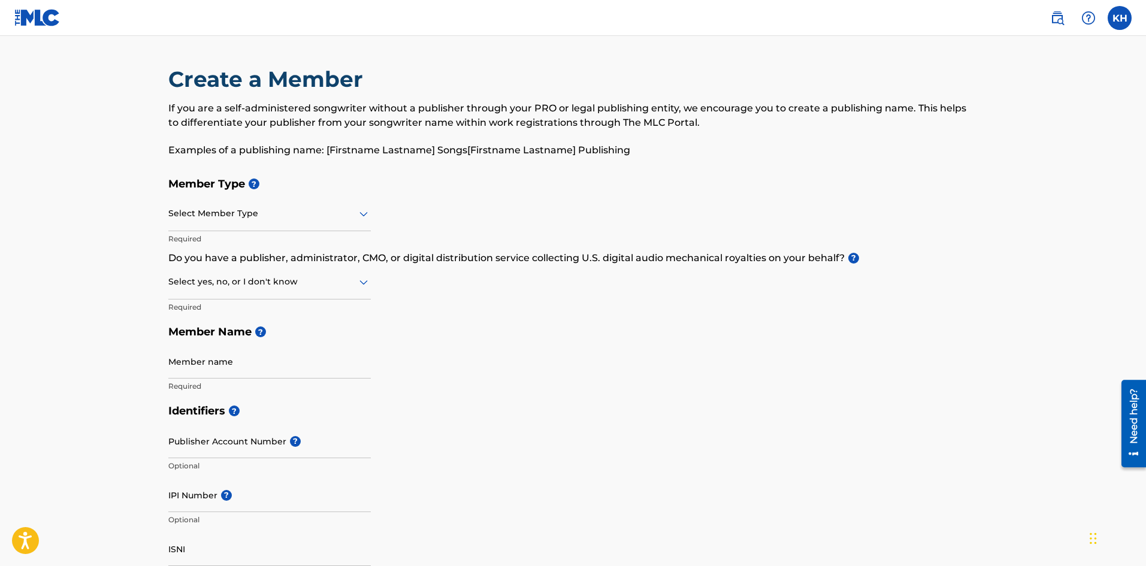
click at [353, 211] on div at bounding box center [269, 213] width 202 height 15
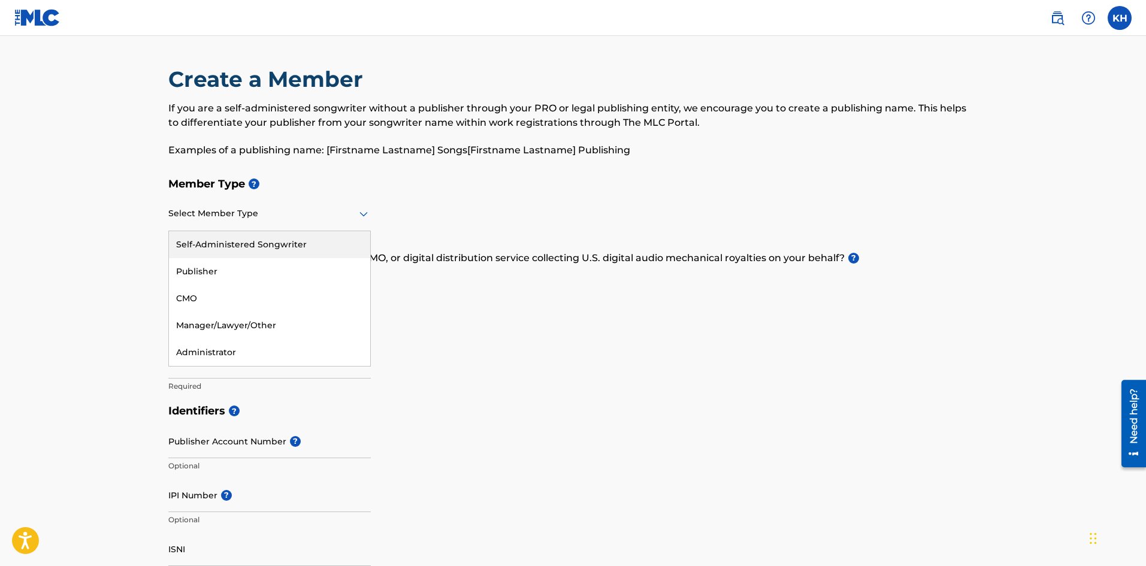
click at [303, 249] on div "Self-Administered Songwriter" at bounding box center [269, 244] width 201 height 27
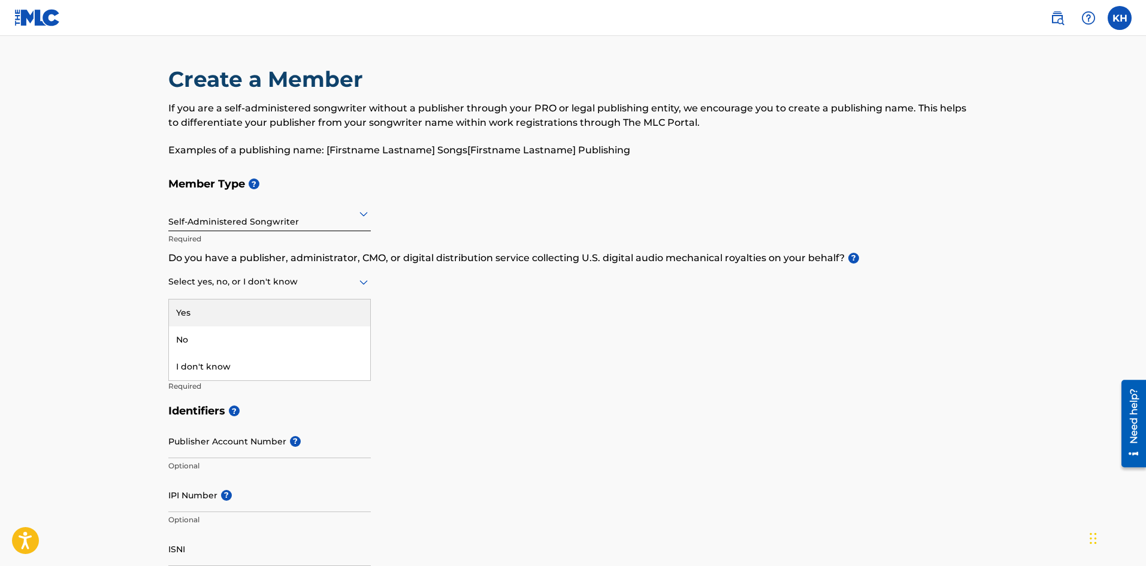
click at [363, 286] on icon at bounding box center [363, 282] width 14 height 14
click at [231, 307] on div "Yes" at bounding box center [269, 312] width 201 height 27
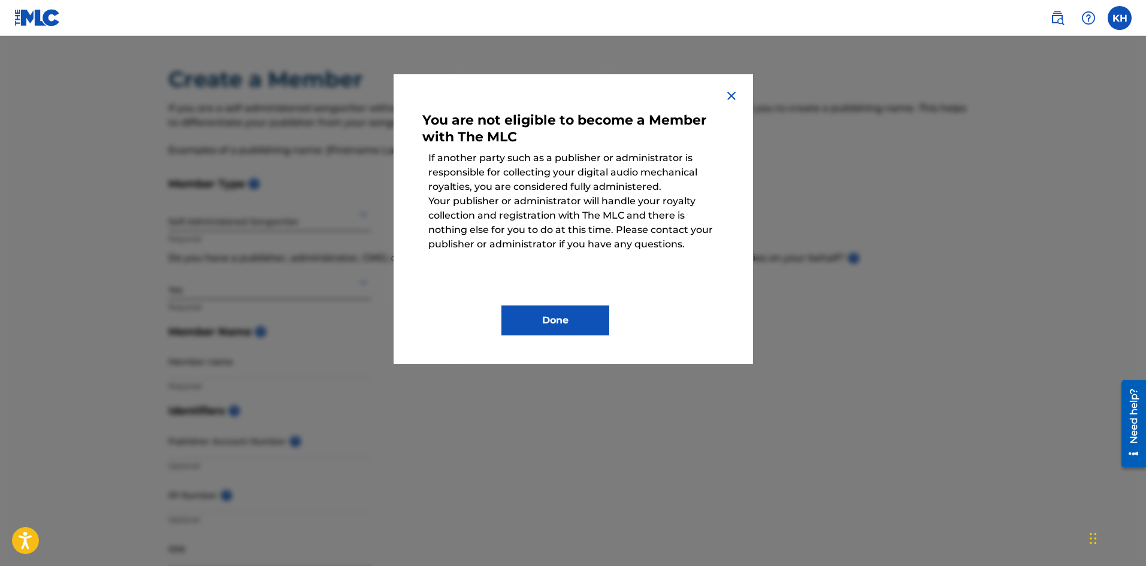
click at [580, 308] on button "Done" at bounding box center [555, 320] width 108 height 30
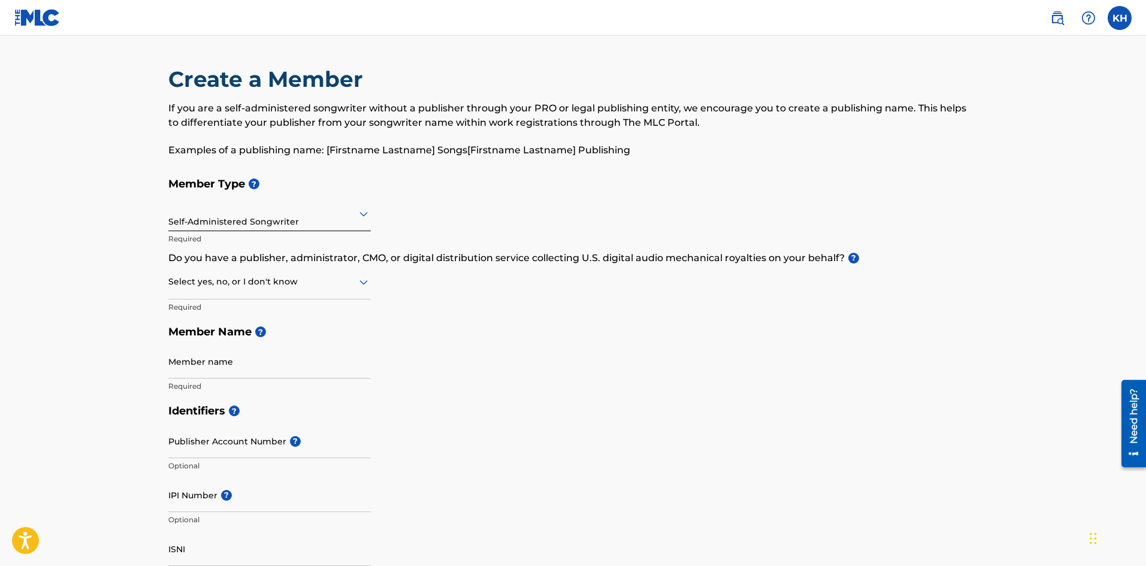
click at [371, 281] on div "Member Type ? Self-Administered Songwriter Required Do you have a publisher, ad…" at bounding box center [573, 284] width 810 height 227
click at [353, 283] on div at bounding box center [269, 281] width 202 height 15
click at [286, 361] on div "I don't know" at bounding box center [269, 366] width 201 height 27
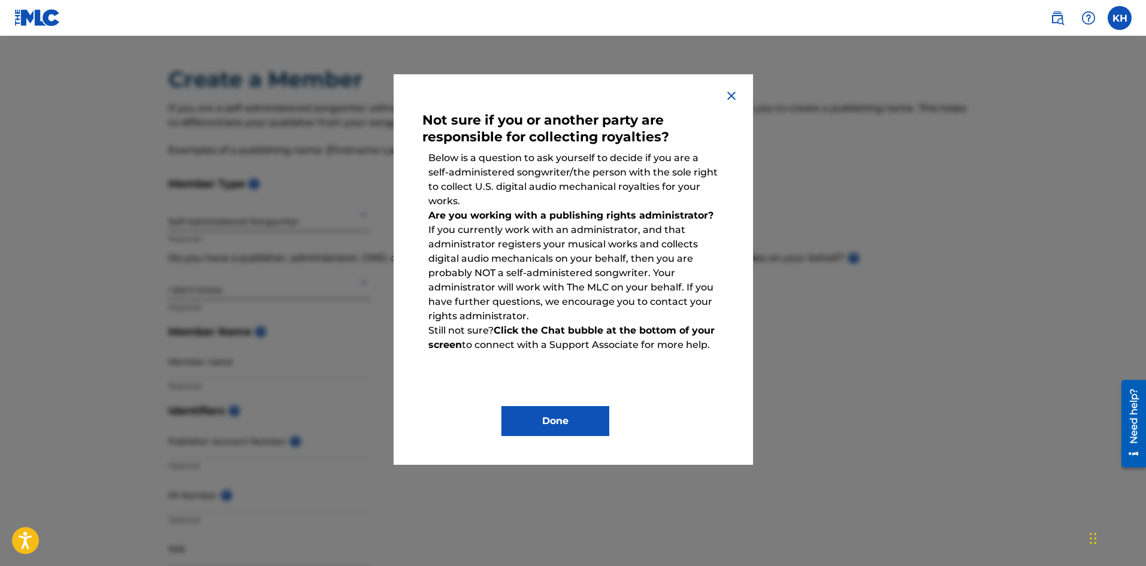
click at [556, 426] on button "Done" at bounding box center [555, 421] width 108 height 30
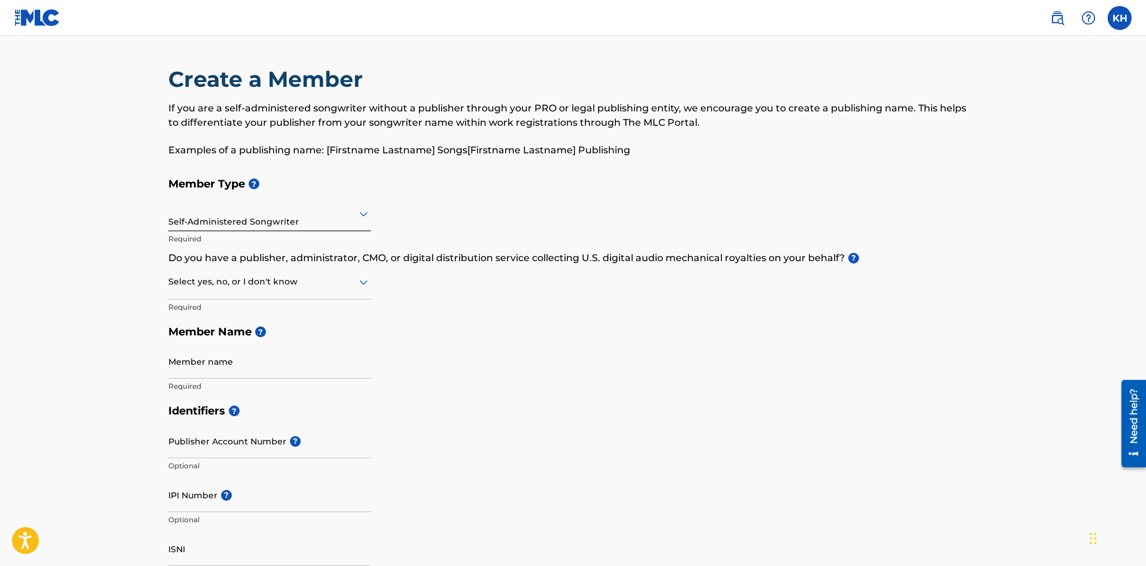
click at [357, 281] on icon at bounding box center [363, 282] width 14 height 14
click at [270, 336] on div "No" at bounding box center [269, 339] width 201 height 27
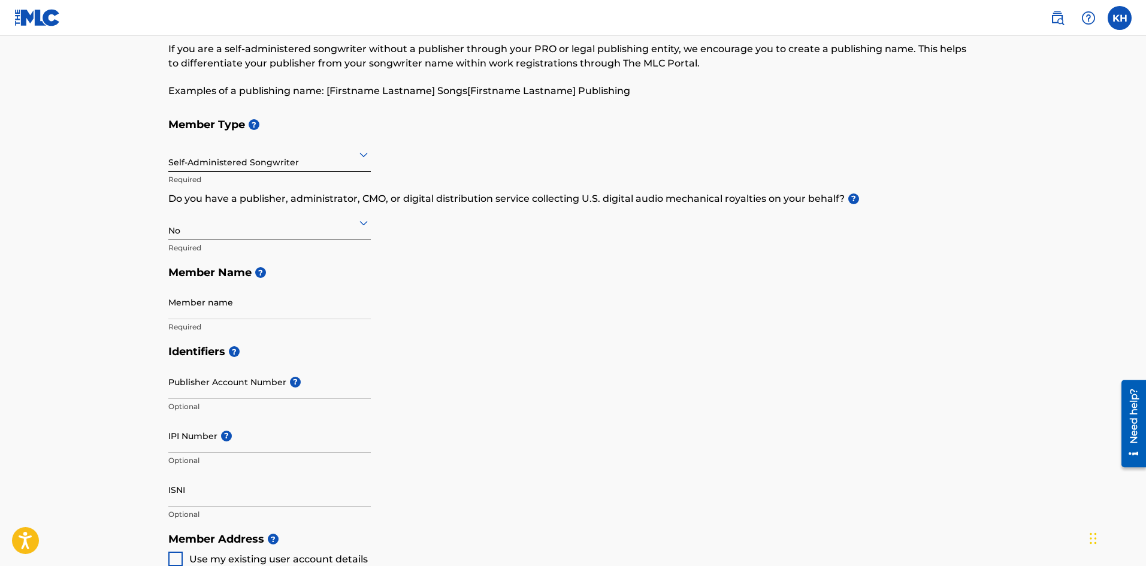
scroll to position [60, 0]
click at [254, 311] on input "Member name" at bounding box center [269, 301] width 202 height 34
click at [263, 277] on span "?" at bounding box center [260, 271] width 11 height 11
click at [302, 302] on input "Member name" at bounding box center [269, 301] width 202 height 34
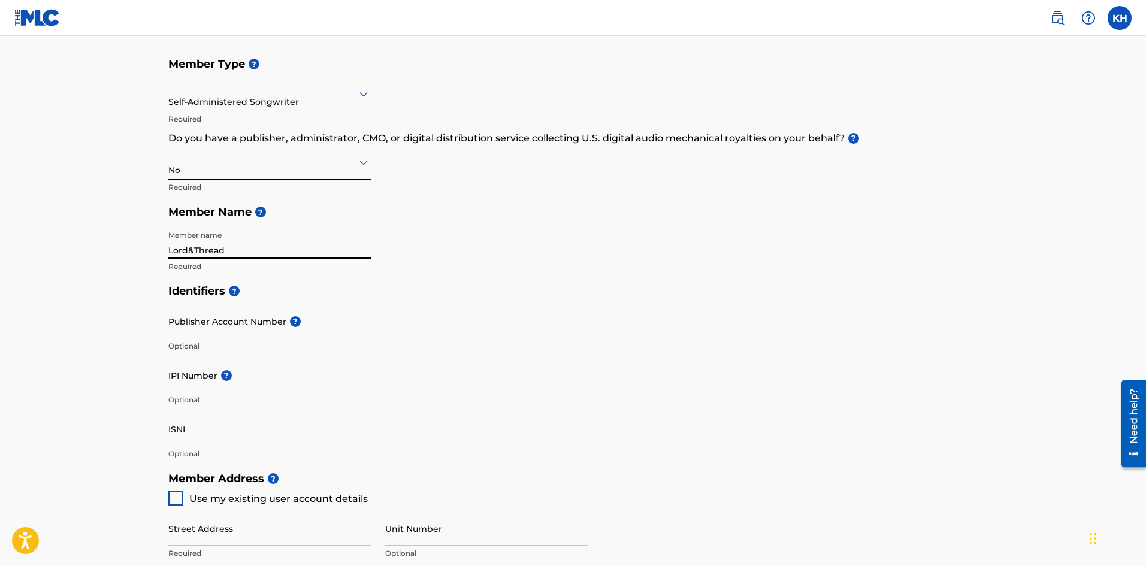
type input "Lord&Thread"
click at [188, 378] on input "IPI Number ?" at bounding box center [269, 375] width 202 height 34
paste input "1275411463"
type input "1275411463"
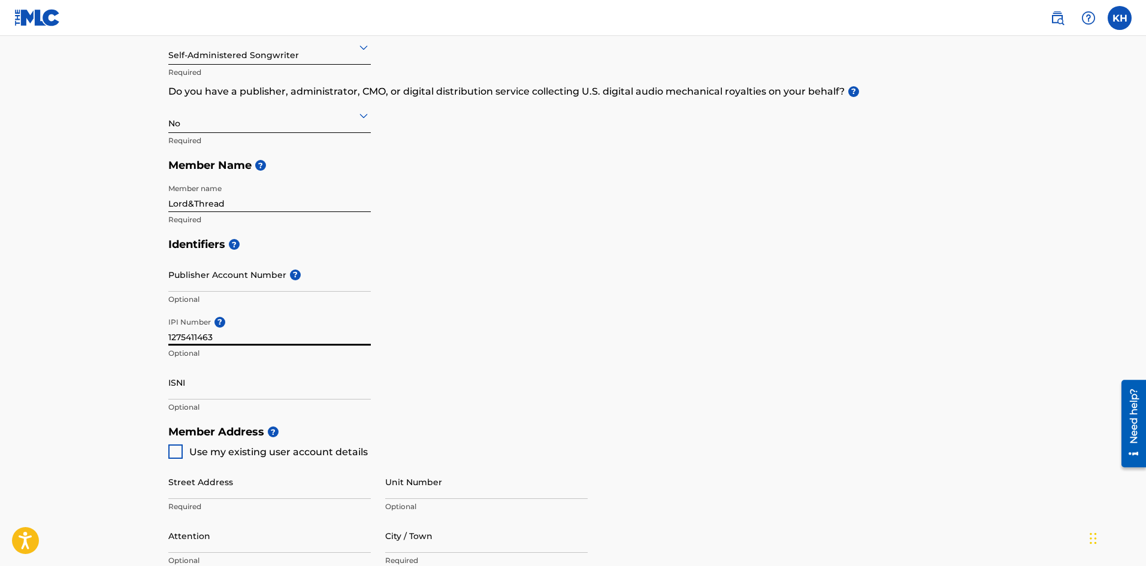
scroll to position [180, 0]
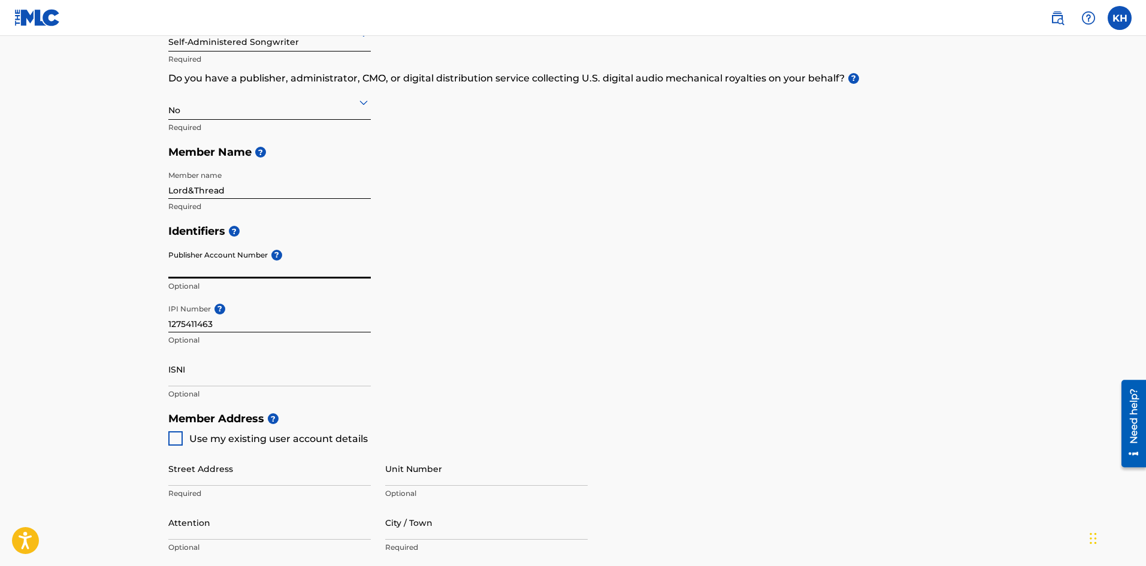
click at [192, 266] on input "Publisher Account Number ?" at bounding box center [269, 261] width 202 height 34
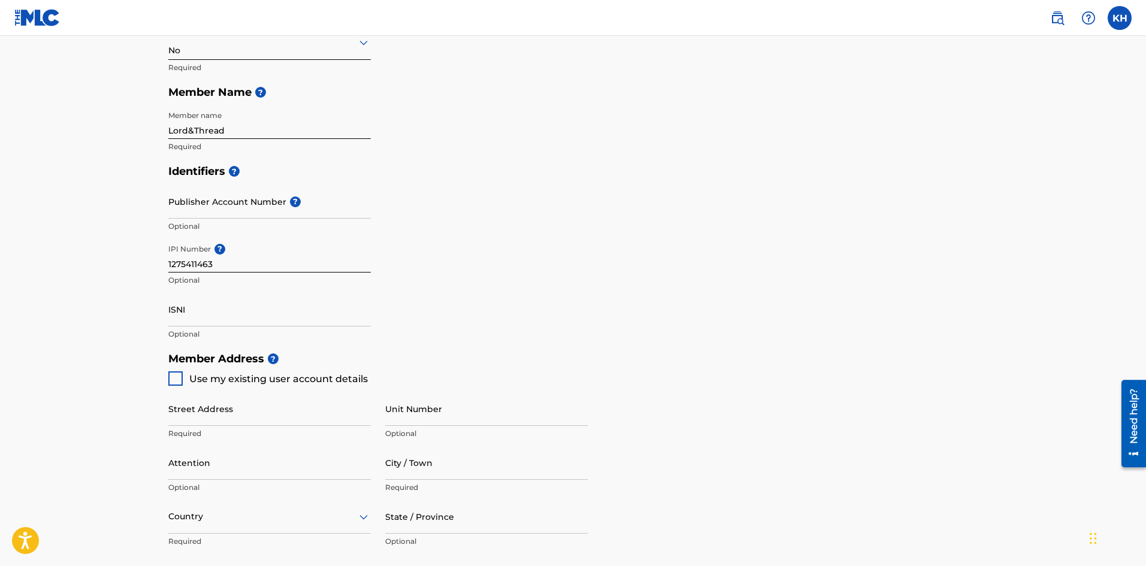
click at [177, 374] on div at bounding box center [175, 378] width 14 height 14
type input "[STREET_ADDRESS]"
type input "astoria"
type input "11102"
type input "917"
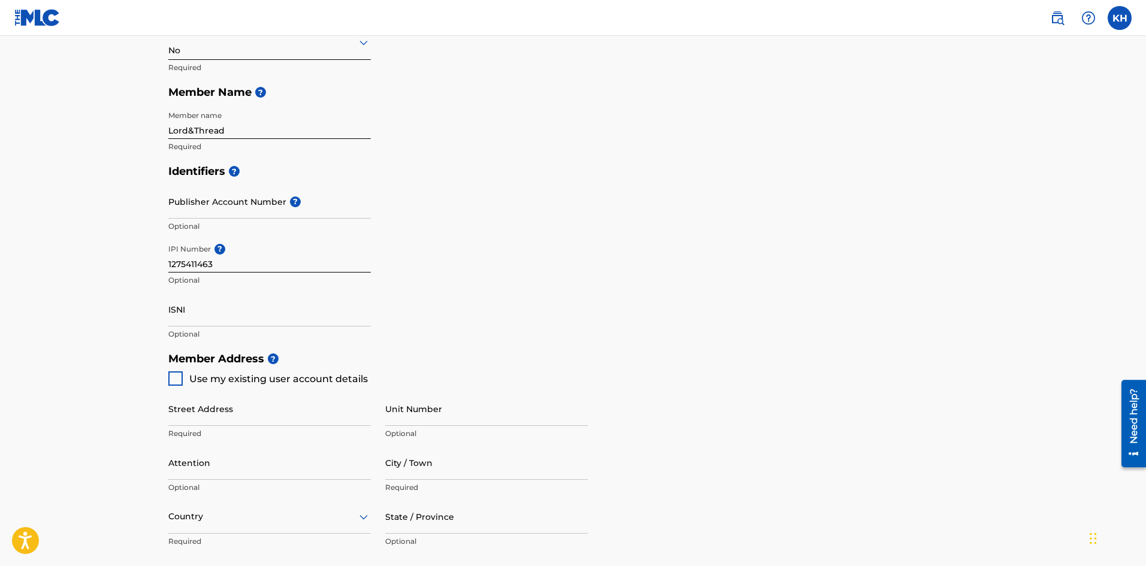
type input "9511900"
type input "[EMAIL_ADDRESS][DOMAIN_NAME]"
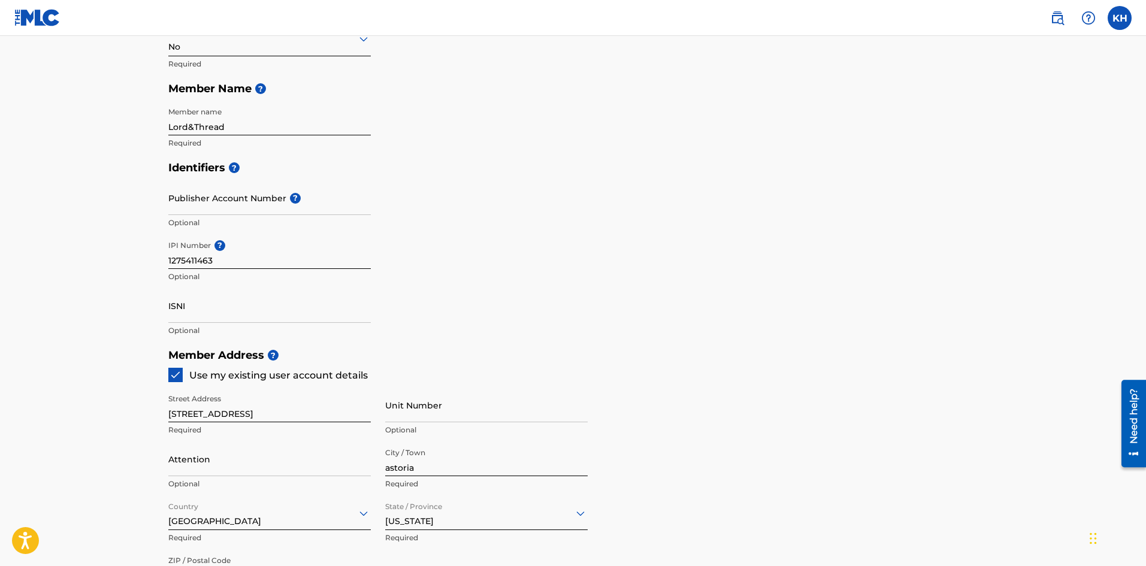
scroll to position [299, 0]
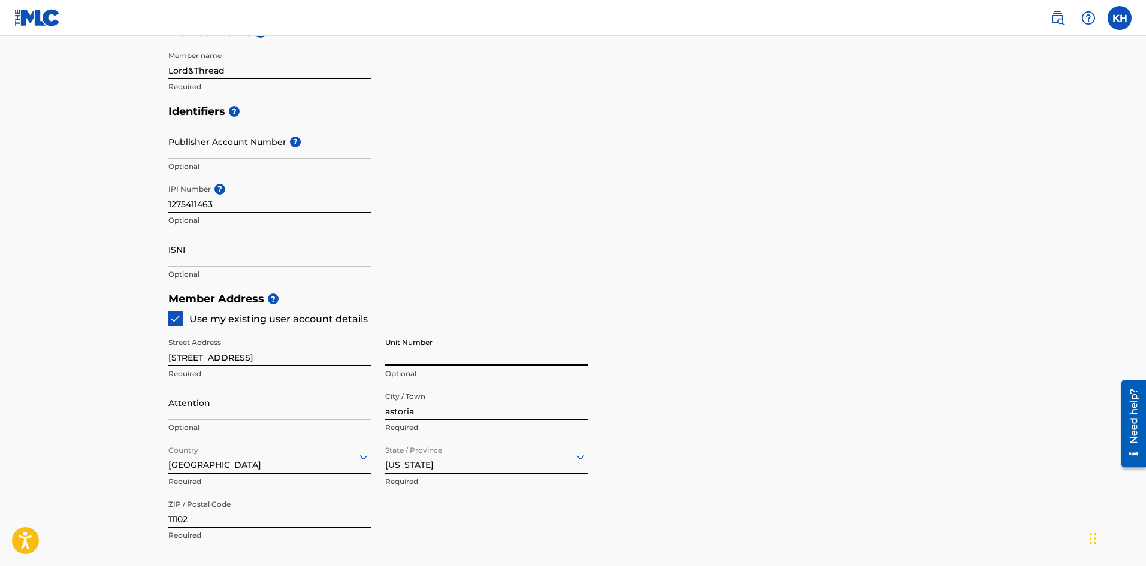
click at [395, 355] on input "Unit Number" at bounding box center [486, 349] width 202 height 34
type input "2G"
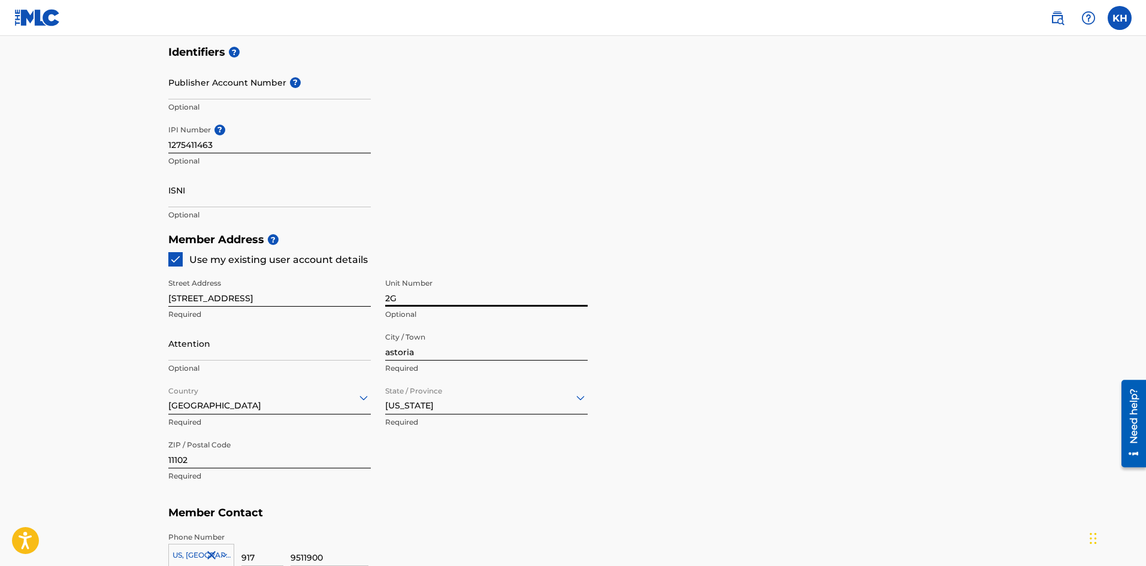
scroll to position [359, 0]
click at [172, 298] on input "[STREET_ADDRESS]" at bounding box center [269, 289] width 202 height 34
drag, startPoint x: 493, startPoint y: 474, endPoint x: 487, endPoint y: 471, distance: 7.0
click at [492, 474] on div "Street Address [STREET_ADDRESS] Optional Attention Optional City / Town astoria…" at bounding box center [377, 380] width 419 height 228
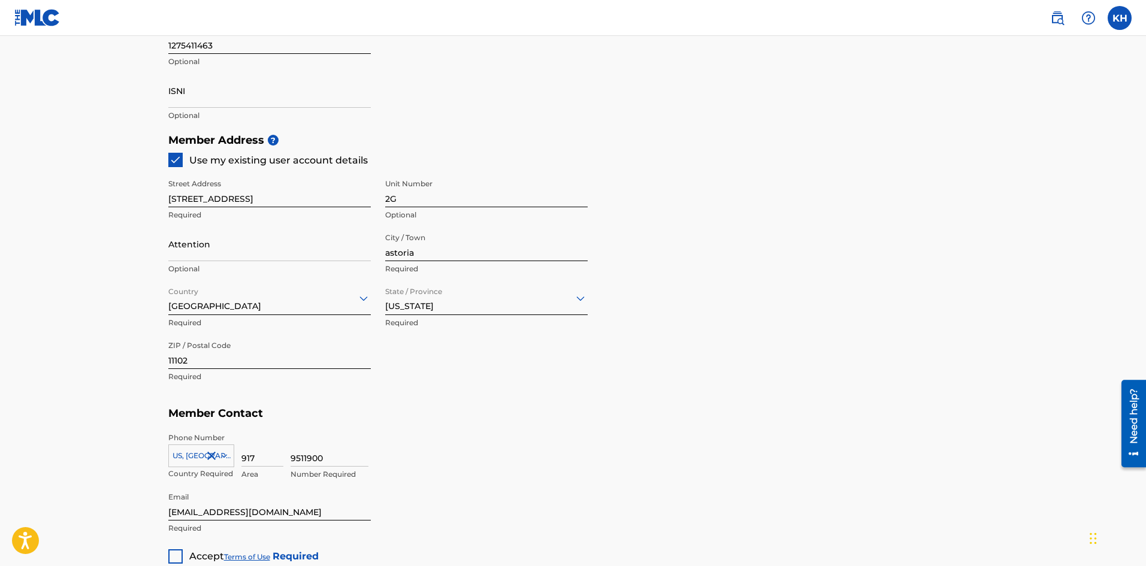
scroll to position [479, 0]
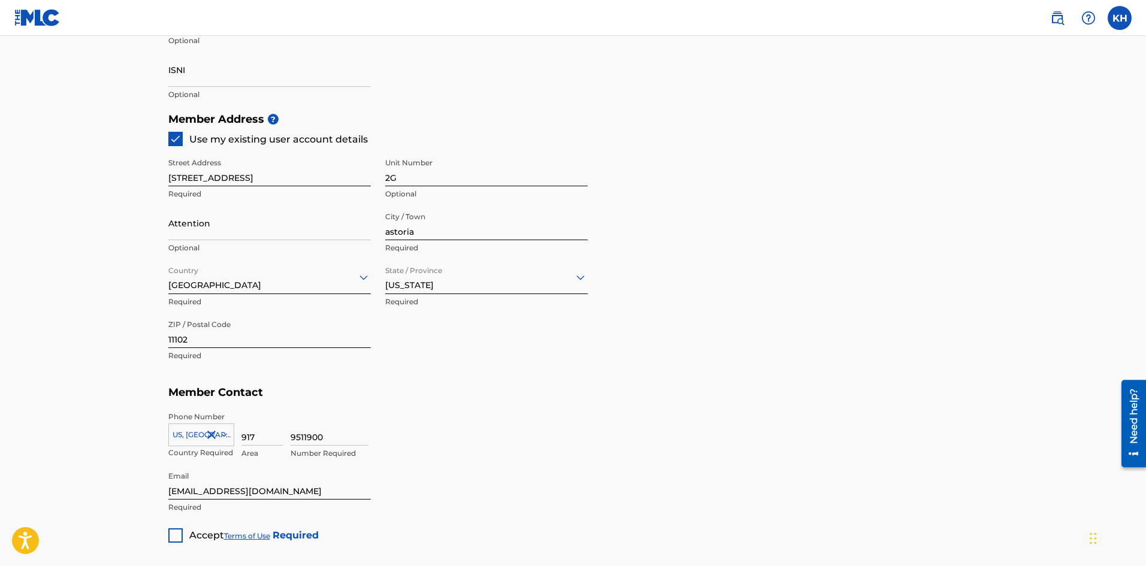
click at [244, 221] on input "Attention" at bounding box center [269, 223] width 202 height 34
type input "[PERSON_NAME]"
type input "[GEOGRAPHIC_DATA]"
type input "[US_STATE]"
type input "1"
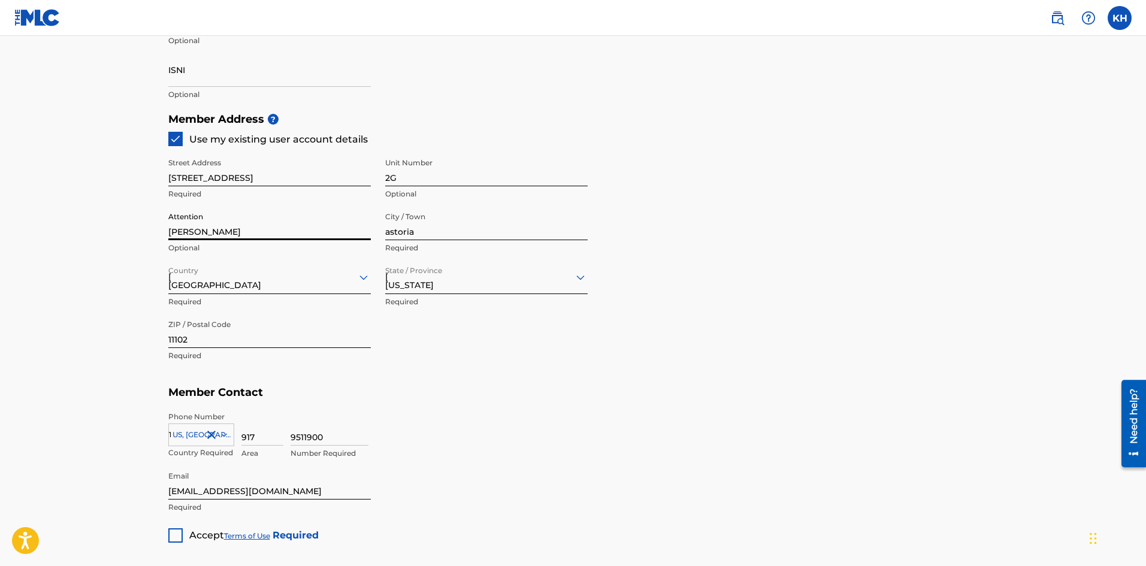
scroll to position [535, 0]
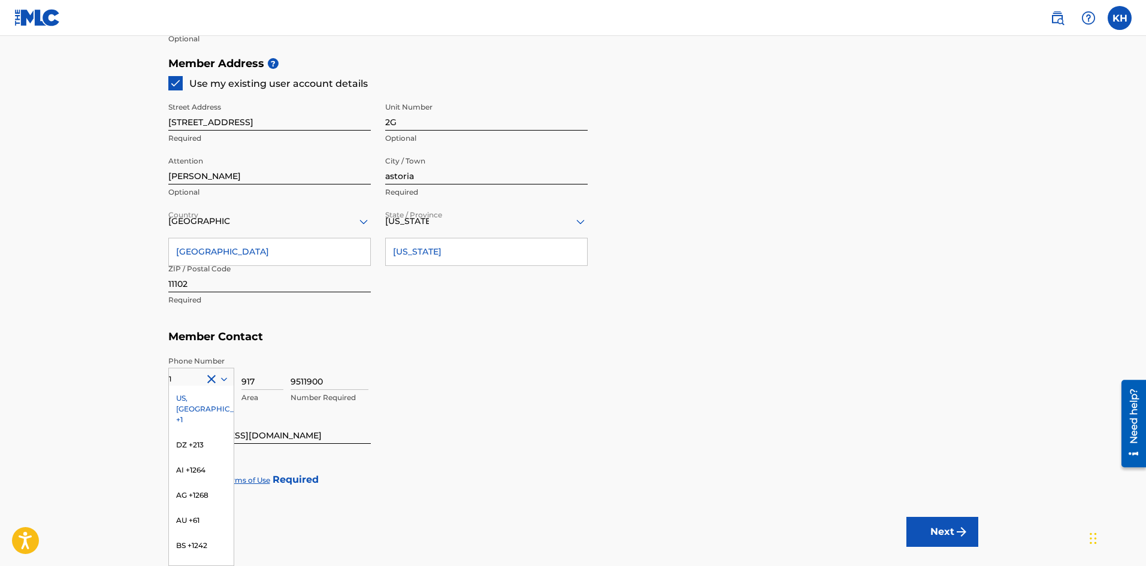
click at [471, 355] on div "Phone Number 1 [GEOGRAPHIC_DATA], [GEOGRAPHIC_DATA] +1 DZ +213 AI +1264 AG +126…" at bounding box center [573, 380] width 810 height 60
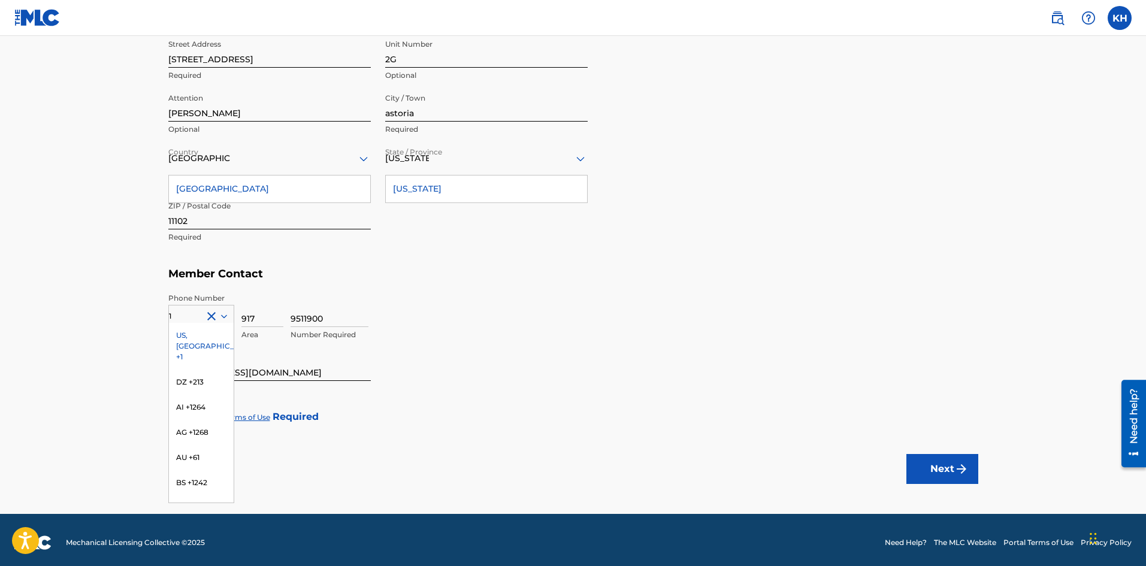
scroll to position [603, 0]
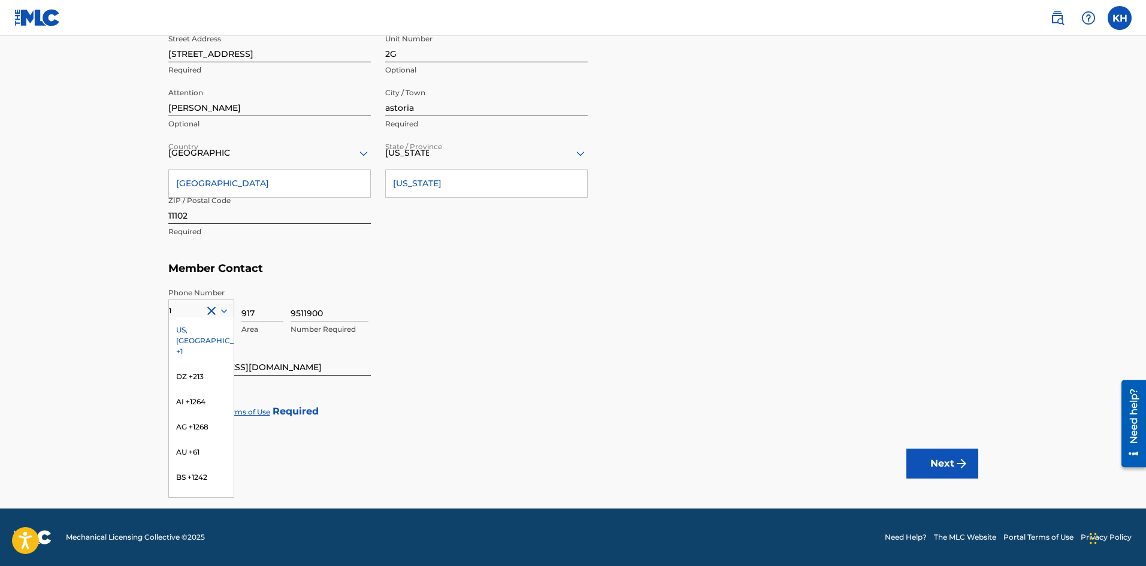
click at [586, 328] on div "9511900 Number Required" at bounding box center [633, 314] width 687 height 54
click at [214, 311] on div at bounding box center [201, 310] width 65 height 13
click at [207, 329] on div "US, [GEOGRAPHIC_DATA] +1" at bounding box center [201, 340] width 65 height 47
click at [177, 410] on div at bounding box center [175, 411] width 14 height 14
click at [947, 456] on button "Next" at bounding box center [942, 464] width 72 height 30
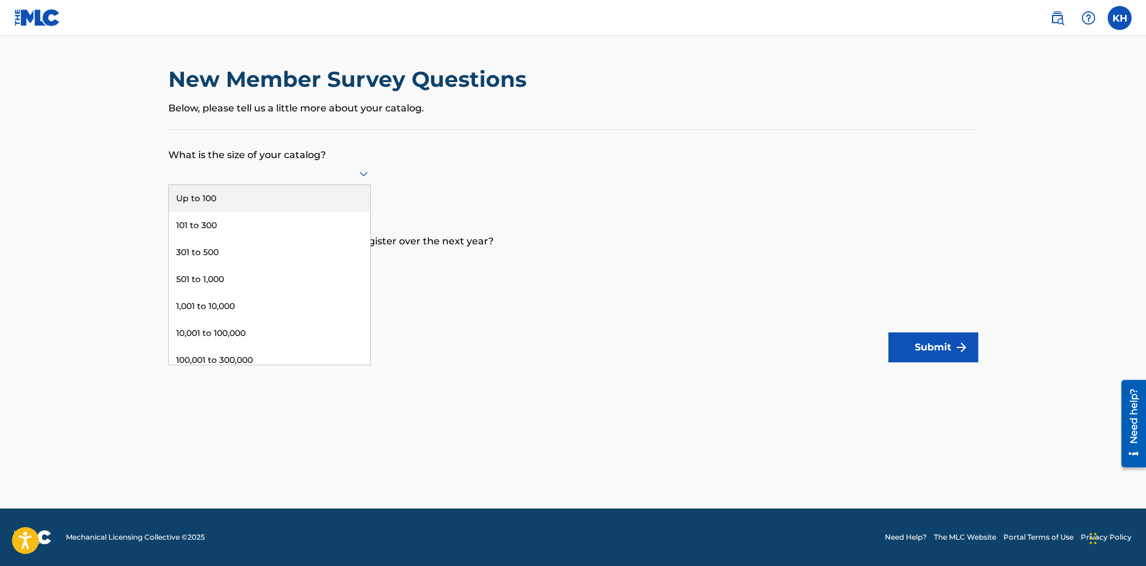
click at [324, 176] on div at bounding box center [269, 173] width 202 height 15
click at [298, 193] on div "Up to 100" at bounding box center [269, 198] width 201 height 27
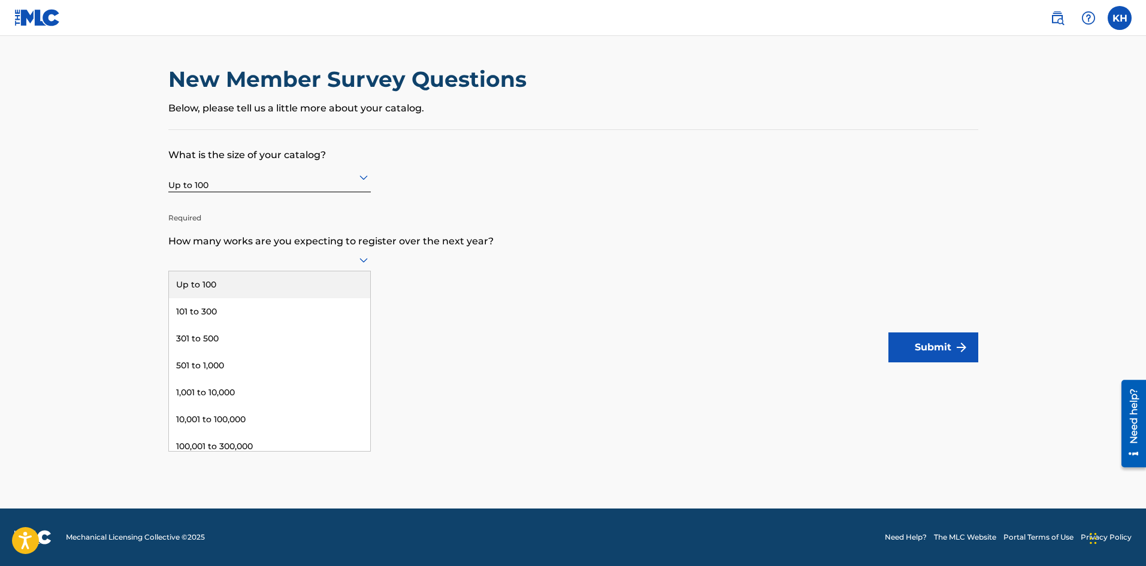
click at [368, 258] on icon at bounding box center [363, 260] width 14 height 14
click at [261, 283] on div "Up to 100" at bounding box center [269, 284] width 201 height 27
click at [932, 346] on button "Submit" at bounding box center [933, 347] width 90 height 30
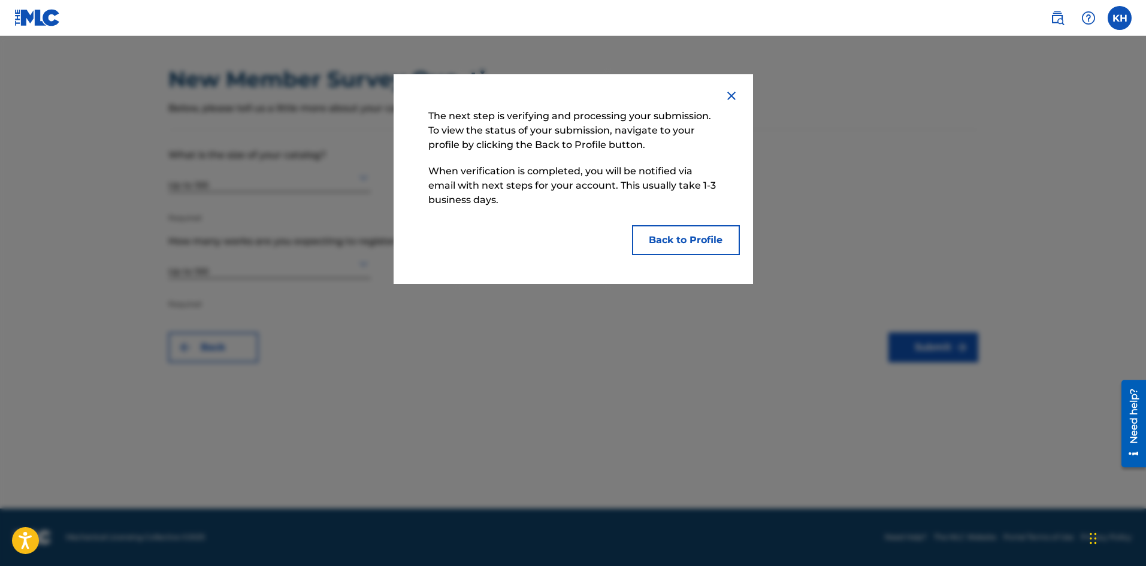
click at [677, 244] on button "Back to Profile" at bounding box center [686, 240] width 108 height 30
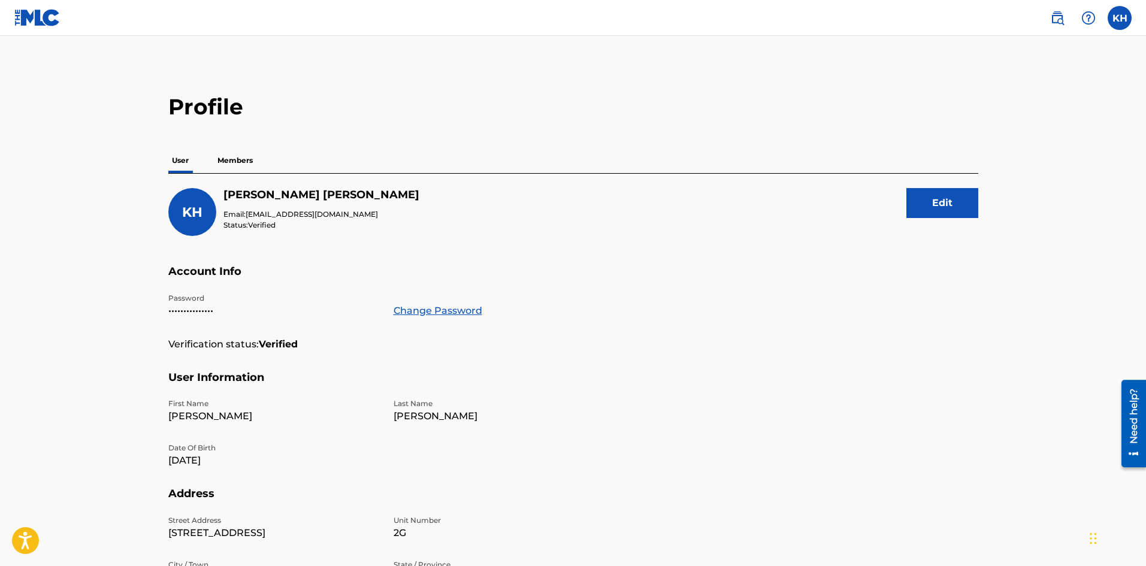
click at [235, 165] on p "Members" at bounding box center [235, 160] width 43 height 25
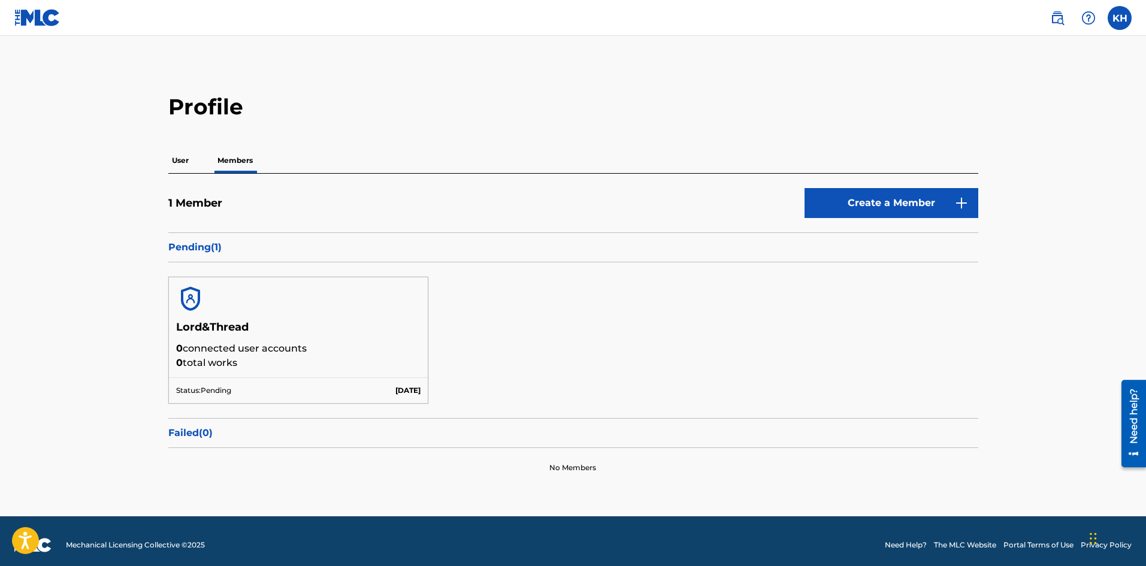
click at [192, 153] on p "User" at bounding box center [180, 160] width 24 height 25
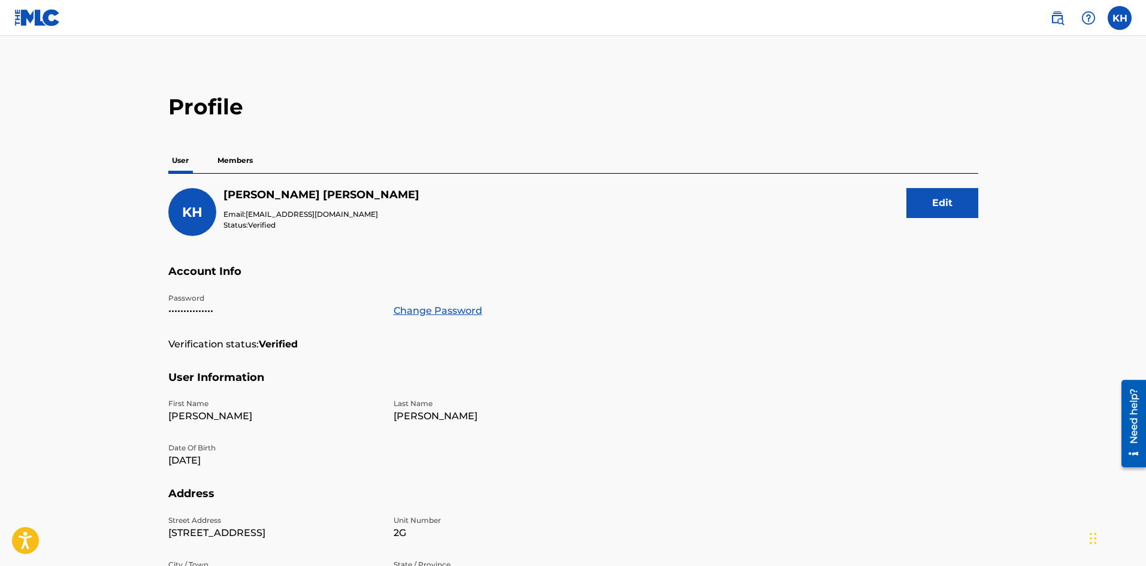
click at [28, 13] on img at bounding box center [37, 17] width 46 height 17
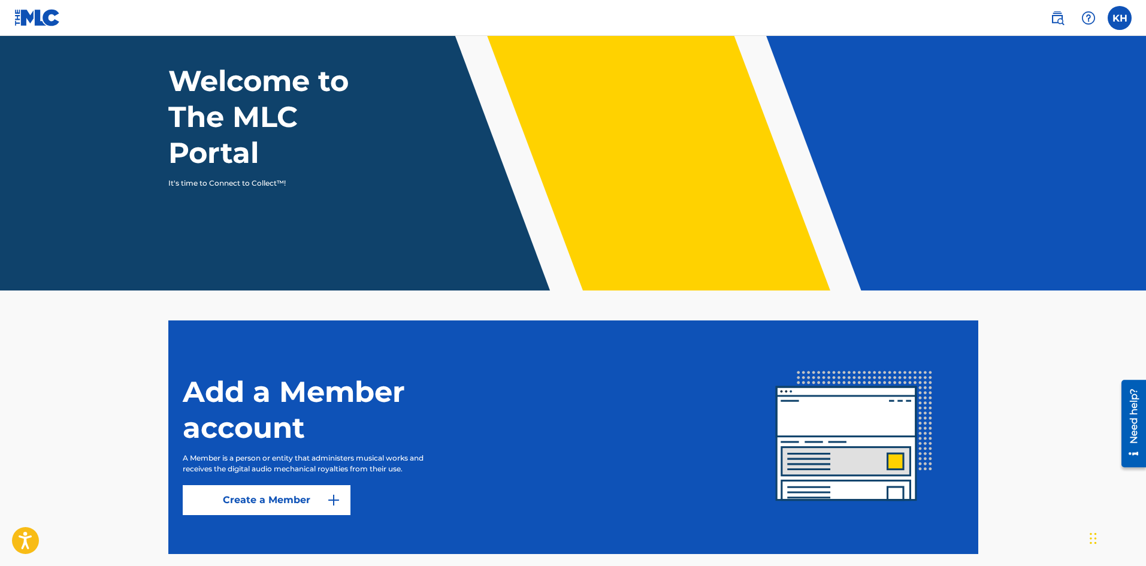
scroll to position [120, 0]
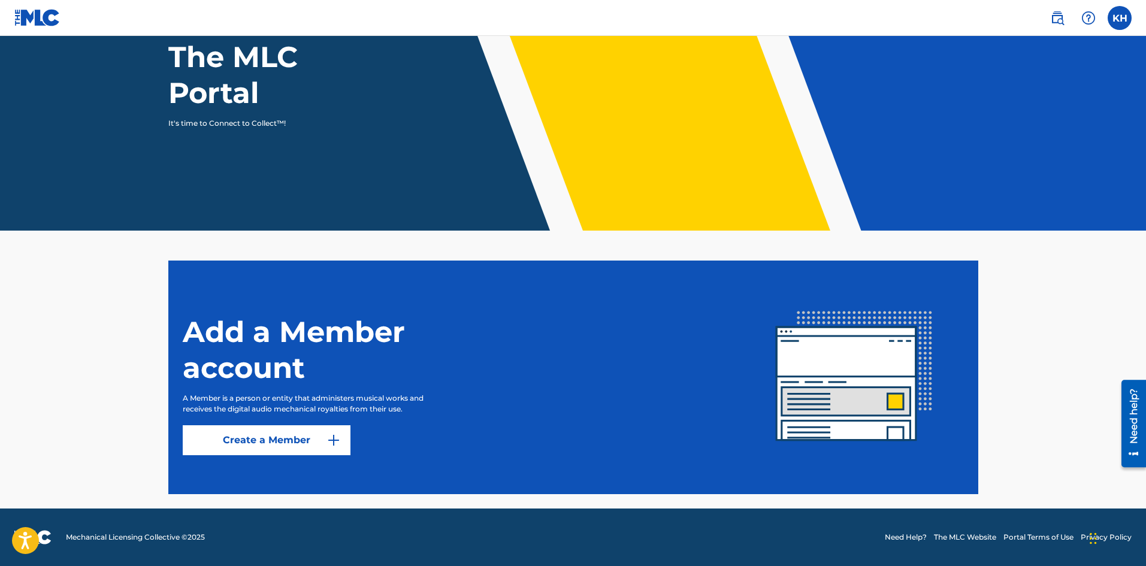
click at [1049, 20] on link at bounding box center [1057, 18] width 24 height 24
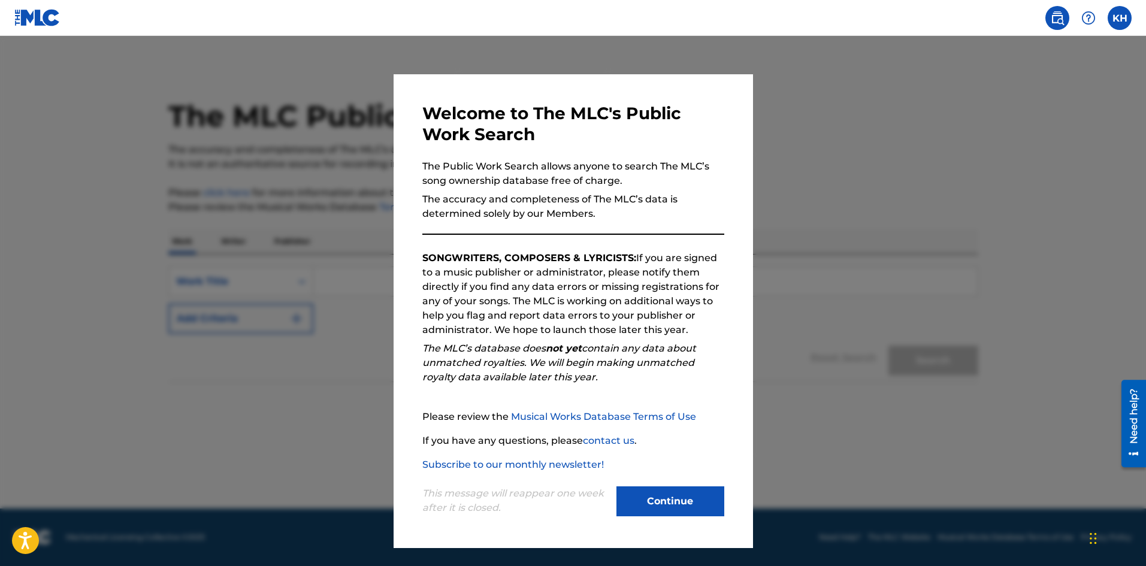
click at [646, 499] on button "Continue" at bounding box center [670, 501] width 108 height 30
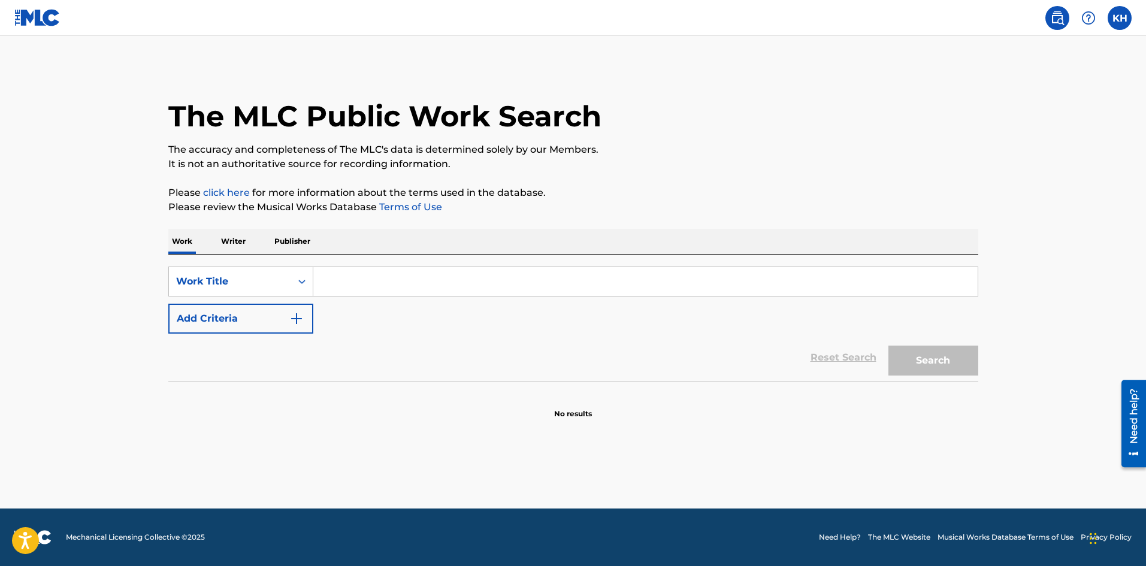
click at [458, 281] on input "Search Form" at bounding box center [645, 281] width 664 height 29
click at [232, 237] on p "Writer" at bounding box center [233, 241] width 32 height 25
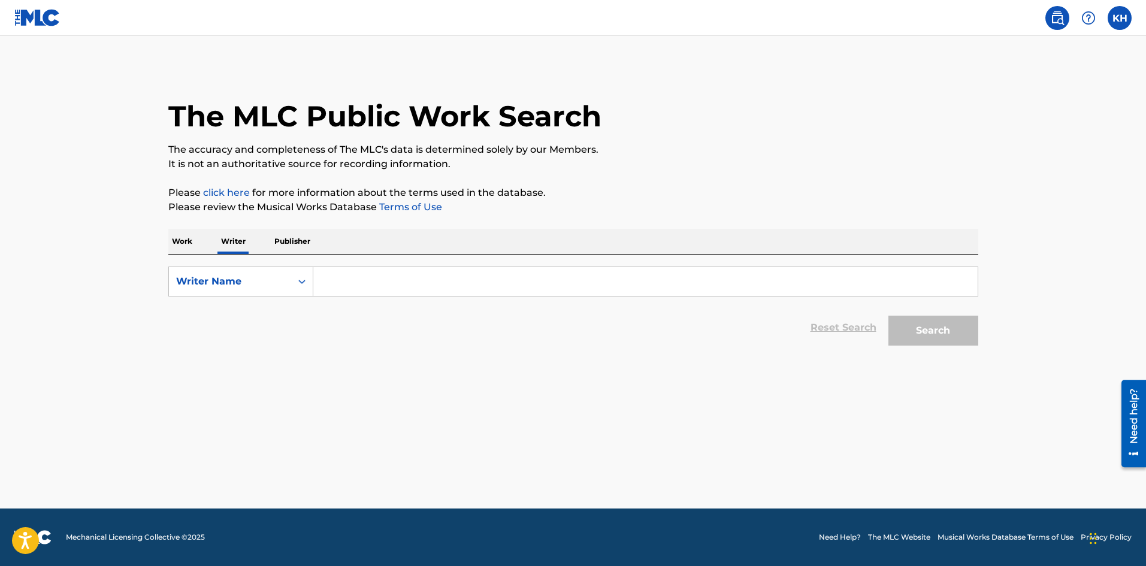
click at [353, 286] on input "Search Form" at bounding box center [645, 281] width 664 height 29
click at [187, 235] on p "Work" at bounding box center [182, 241] width 28 height 25
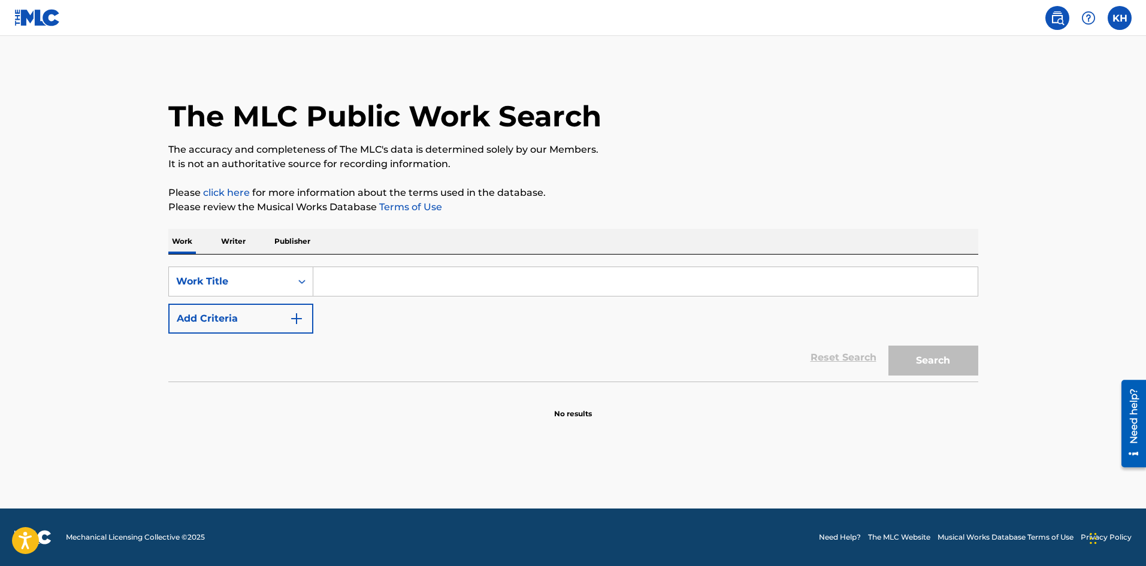
click at [385, 285] on input "Search Form" at bounding box center [645, 281] width 664 height 29
type input "a"
type input "y"
click at [366, 284] on input "Ay Doo-doo" at bounding box center [645, 281] width 664 height 29
type input "Ay Doo-Doo"
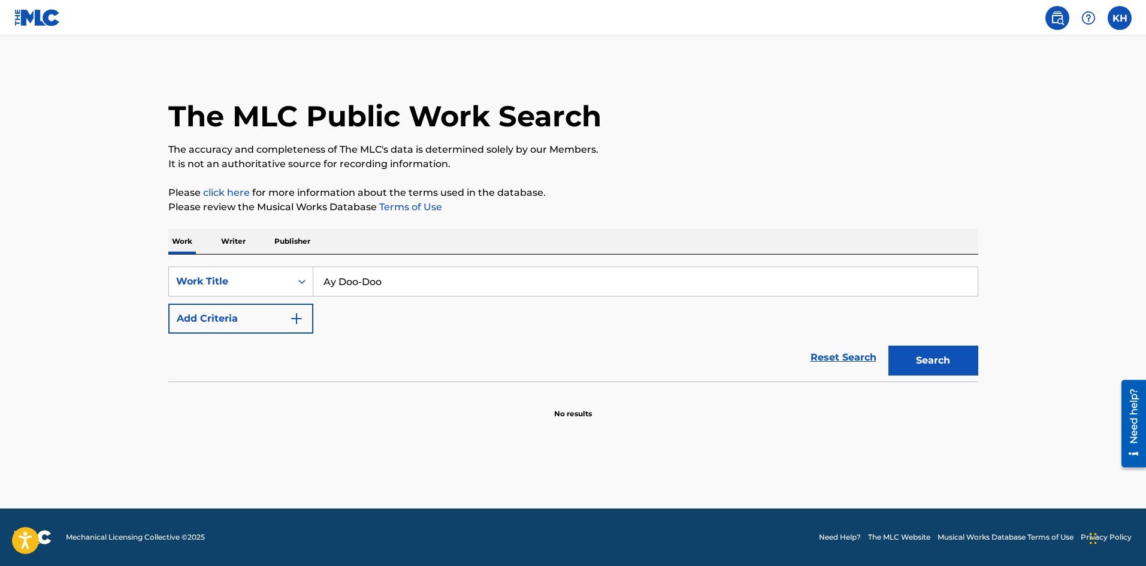
click at [940, 358] on button "Search" at bounding box center [933, 361] width 90 height 30
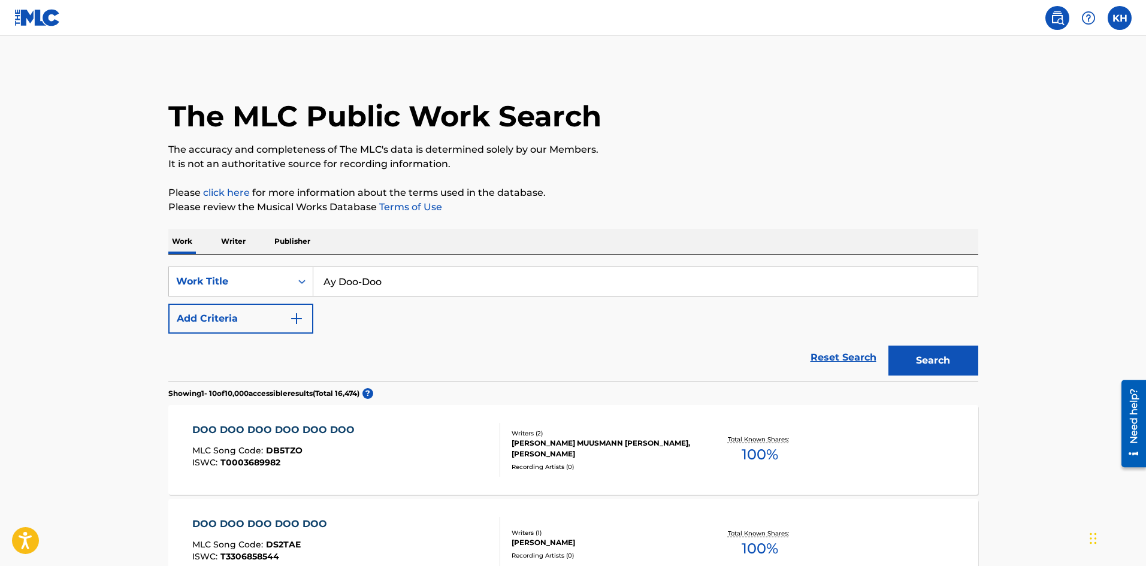
click at [238, 240] on p "Writer" at bounding box center [233, 241] width 32 height 25
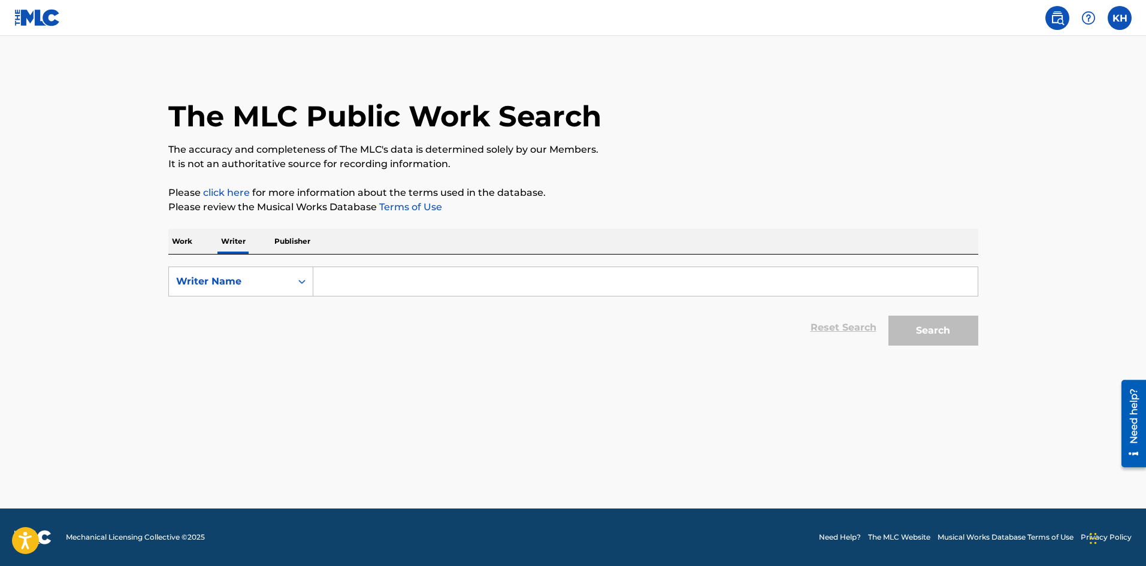
click at [369, 277] on input "Search Form" at bounding box center [645, 281] width 664 height 29
click at [888, 316] on button "Search" at bounding box center [933, 331] width 90 height 30
drag, startPoint x: 373, startPoint y: 277, endPoint x: 246, endPoint y: 282, distance: 127.0
click at [234, 275] on div "SearchWithCriteria8e417ba3-0eae-4e3f-af1e-6d7257b9694d Writer Name surreal_being" at bounding box center [573, 281] width 810 height 30
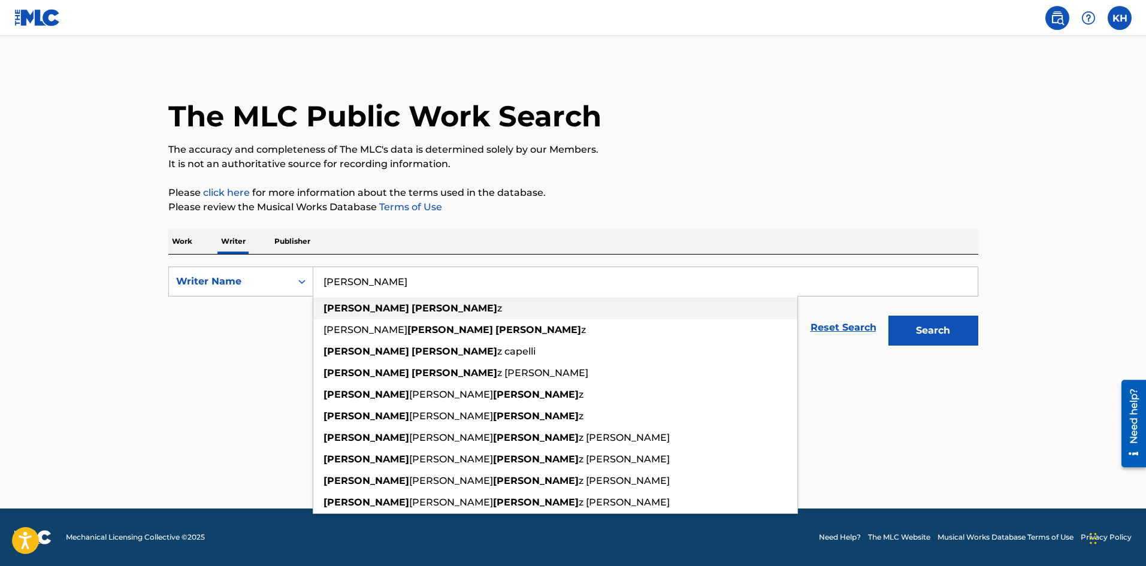
click at [443, 305] on div "[PERSON_NAME] z" at bounding box center [555, 309] width 484 height 22
type input "[PERSON_NAME]"
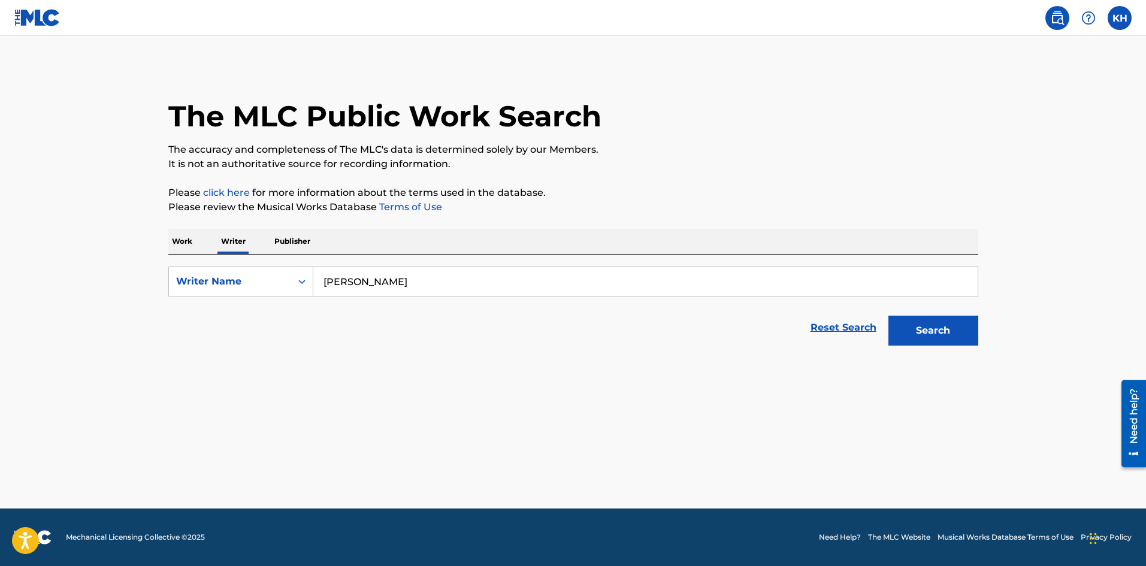
click at [986, 329] on div "The MLC Public Work Search The accuracy and completeness of The MLC's data is d…" at bounding box center [573, 209] width 838 height 286
click at [950, 331] on button "Search" at bounding box center [933, 331] width 90 height 30
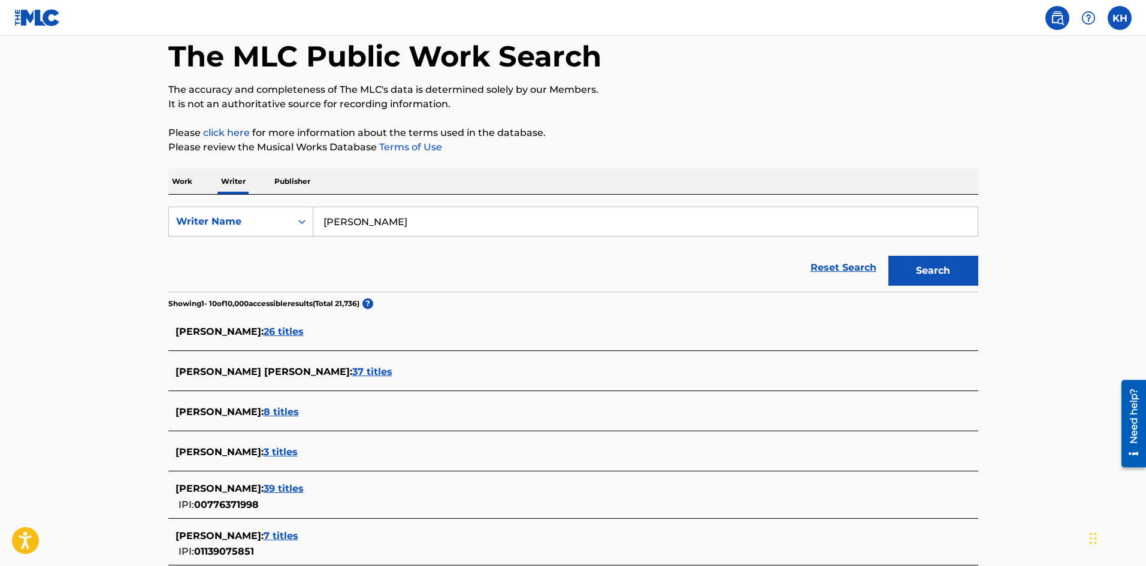
scroll to position [120, 0]
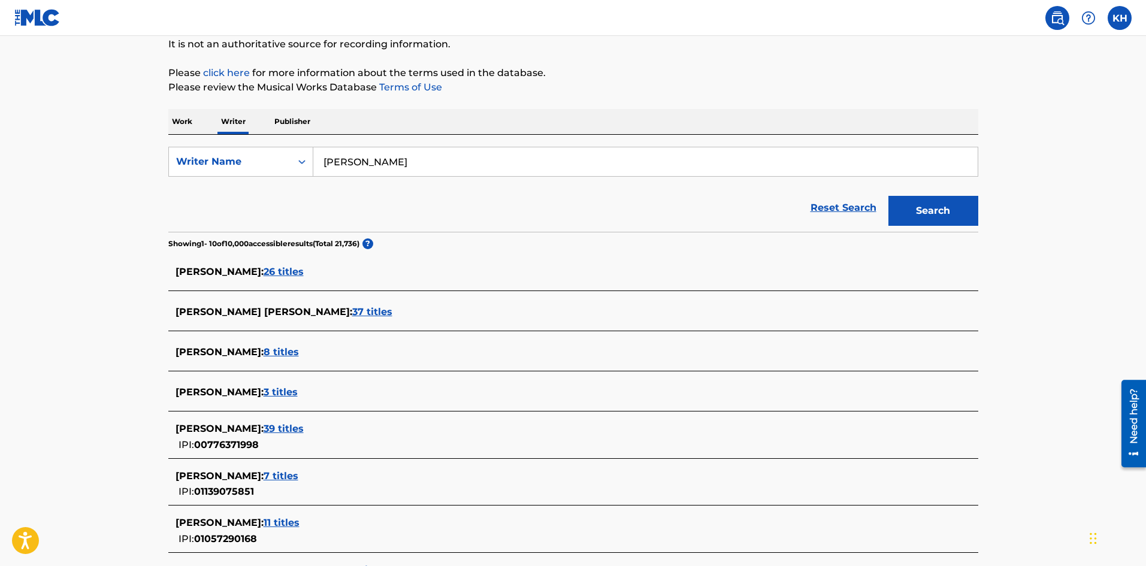
click at [298, 478] on span "7 titles" at bounding box center [280, 475] width 35 height 11
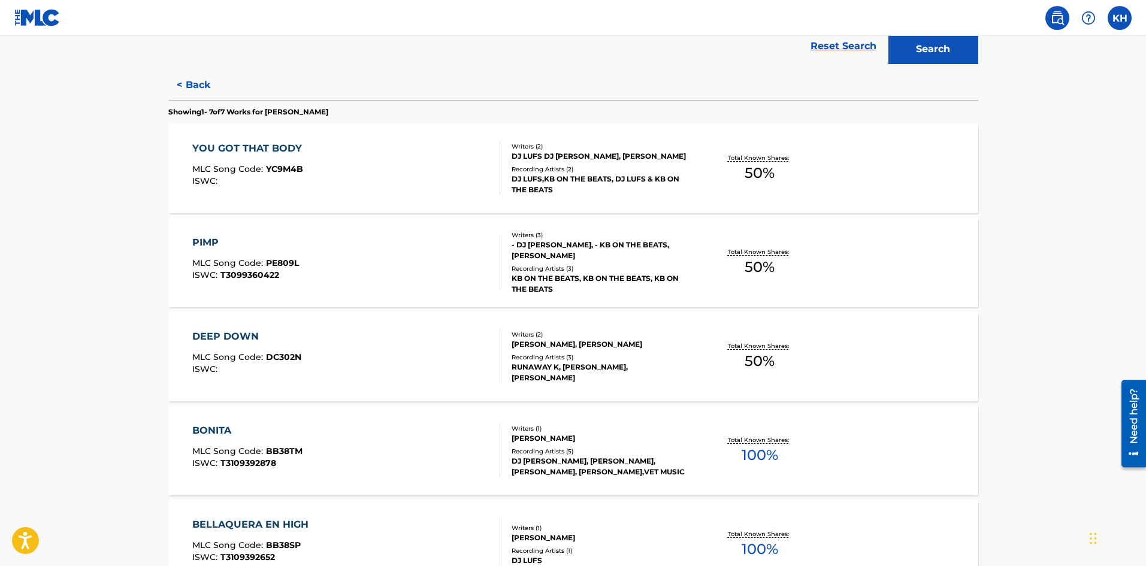
scroll to position [134, 0]
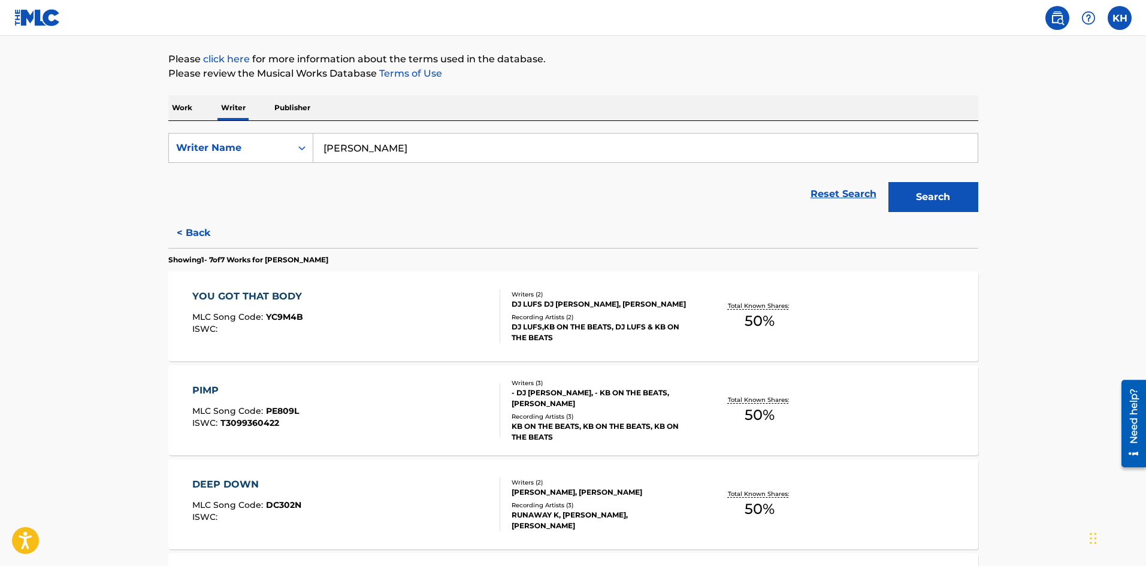
scroll to position [120, 0]
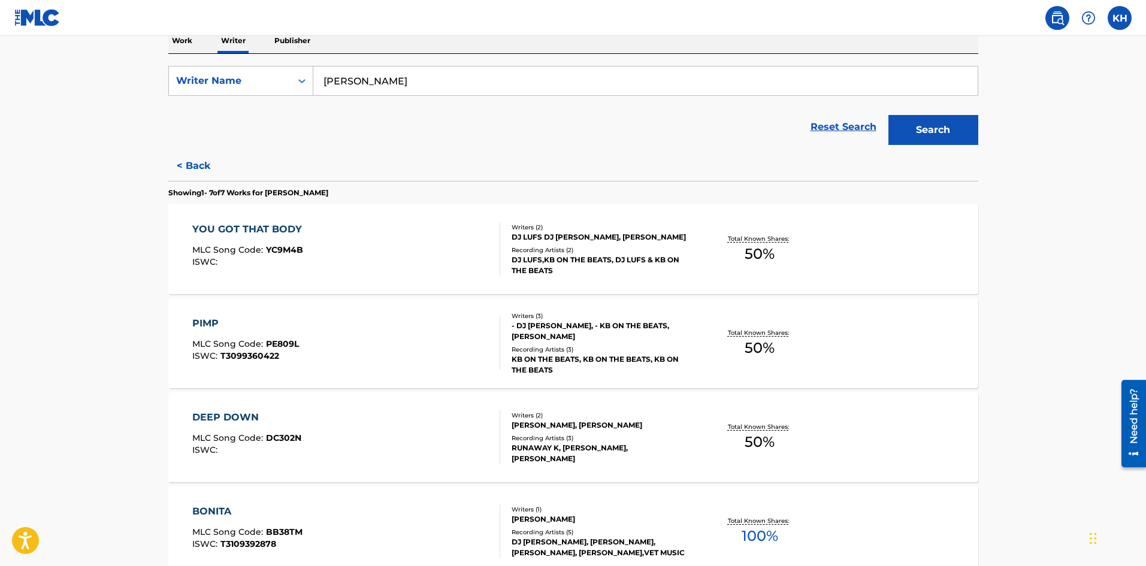
scroll to position [180, 0]
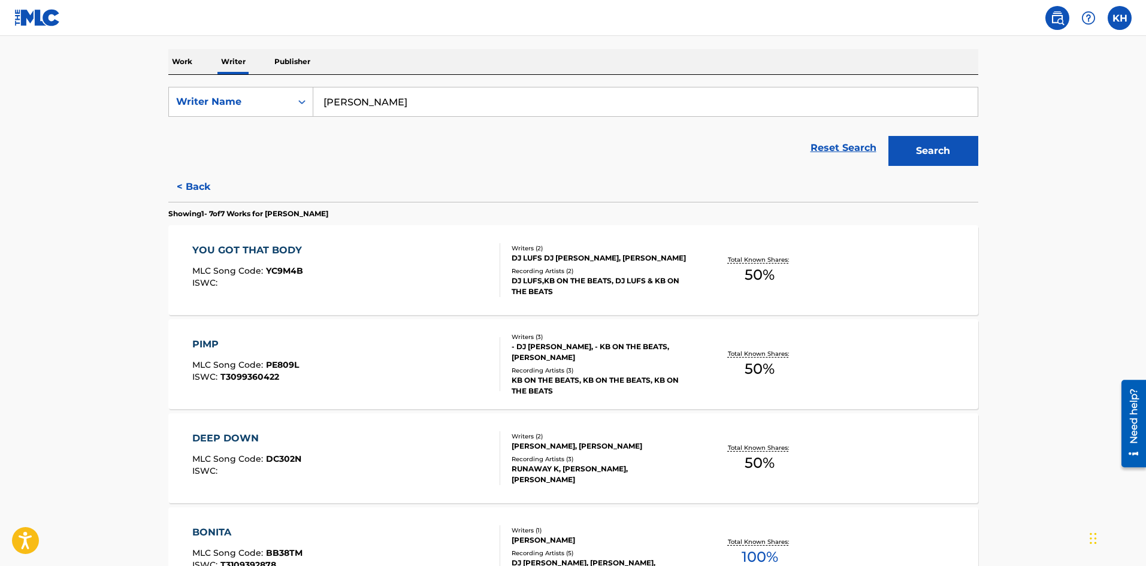
click at [192, 181] on button "< Back" at bounding box center [204, 187] width 72 height 30
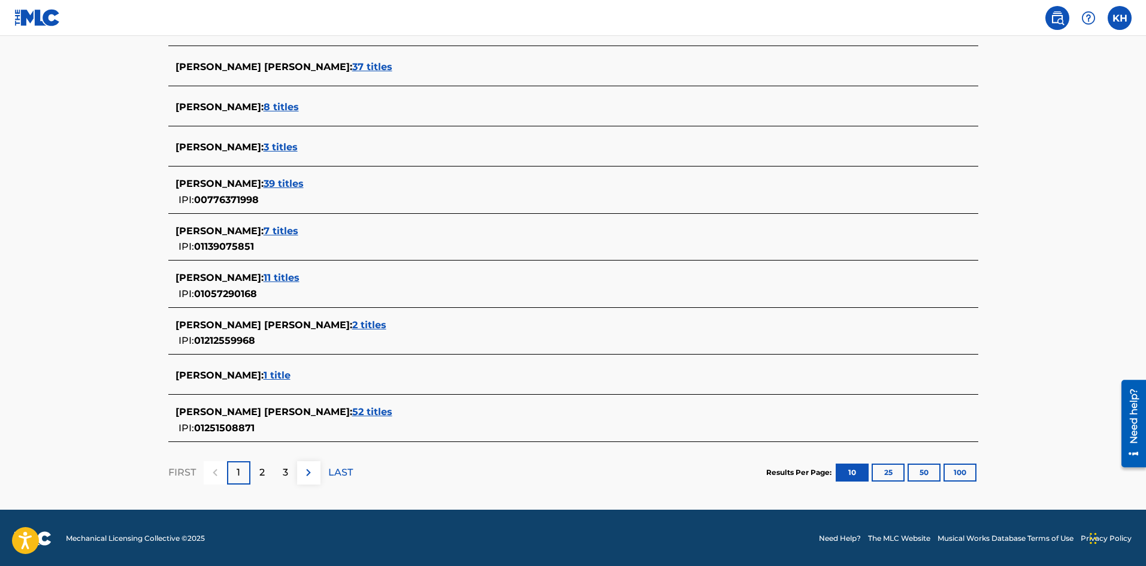
scroll to position [366, 0]
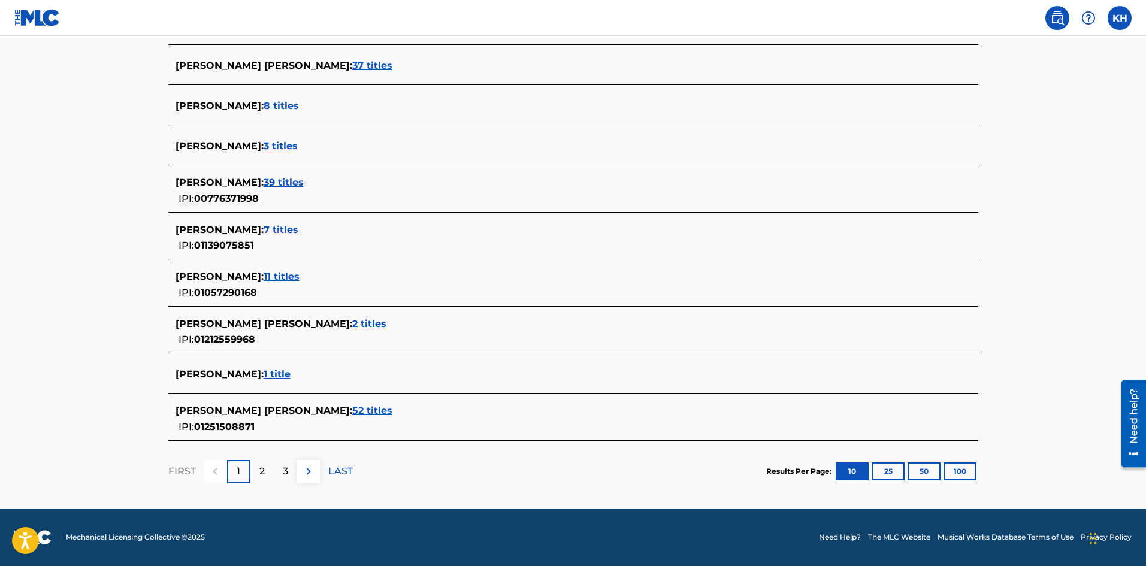
click at [259, 473] on p "2" at bounding box center [261, 471] width 5 height 14
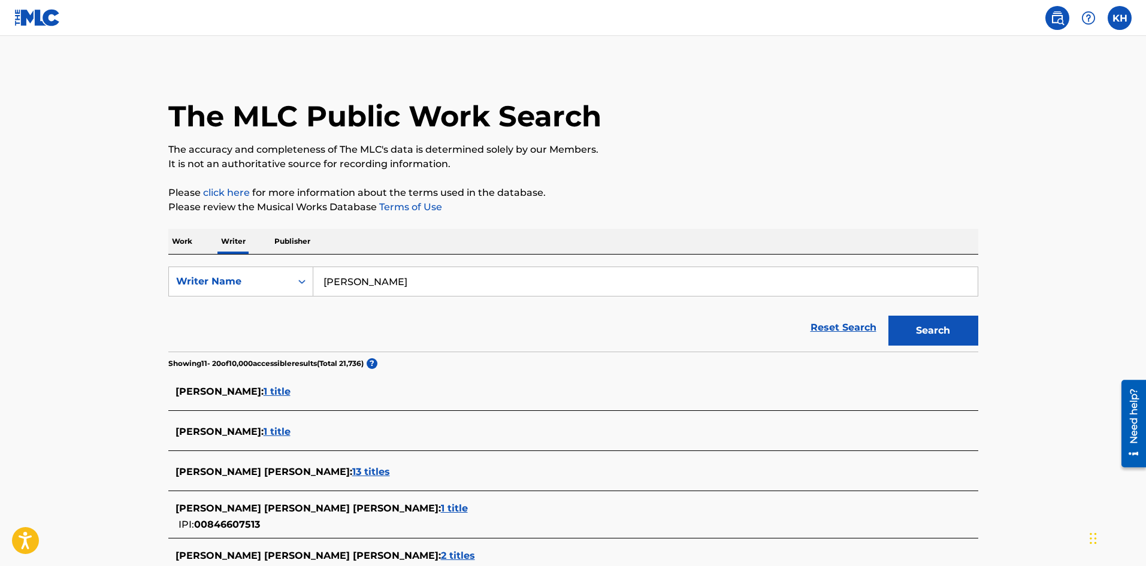
click at [263, 388] on span "[PERSON_NAME] :" at bounding box center [219, 391] width 88 height 11
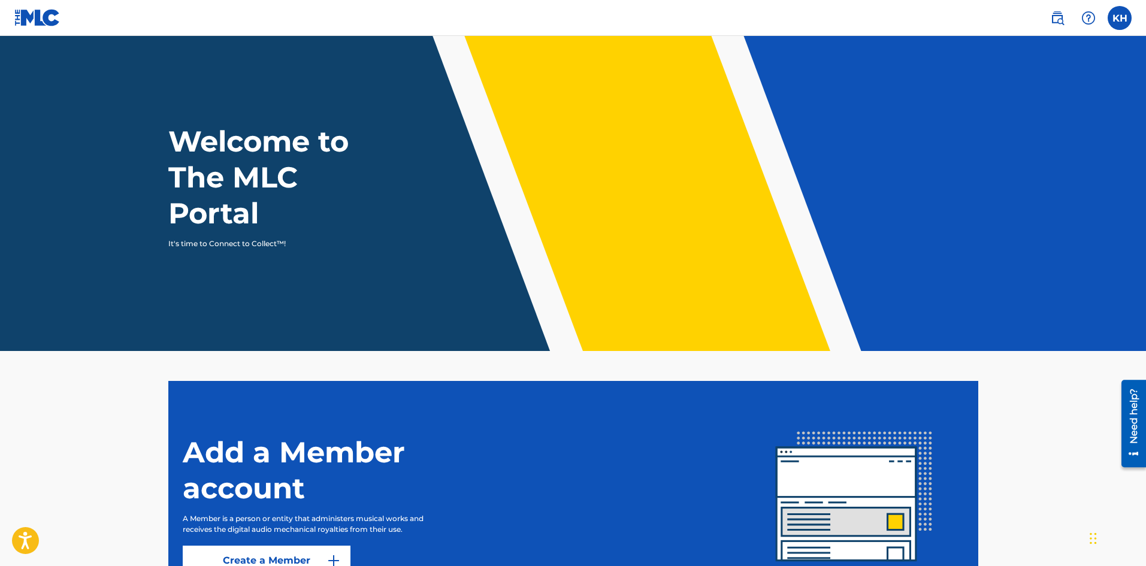
scroll to position [120, 0]
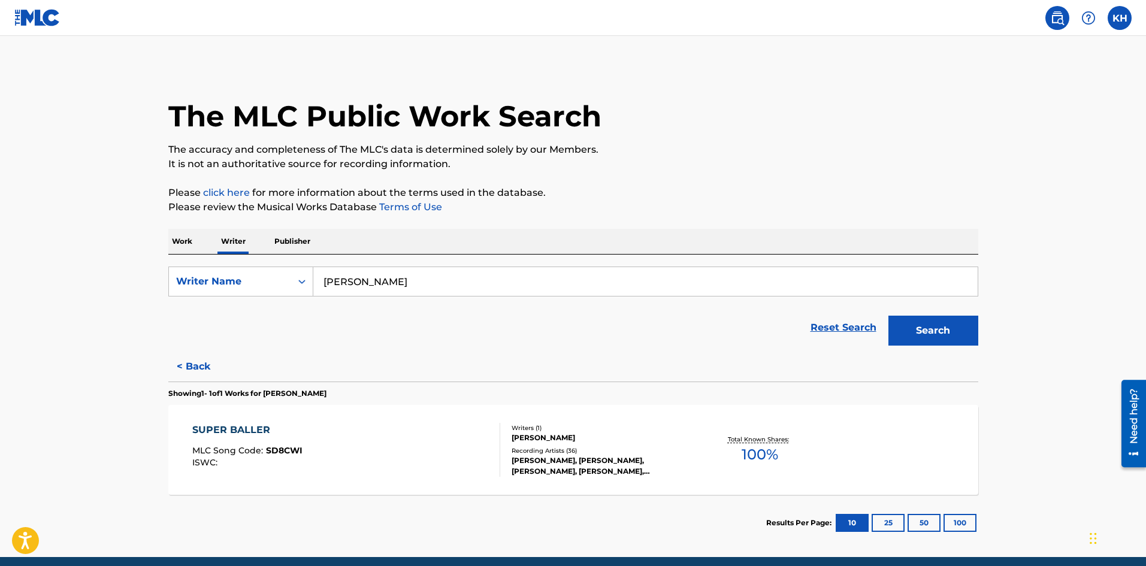
click at [196, 369] on button "< Back" at bounding box center [204, 367] width 72 height 30
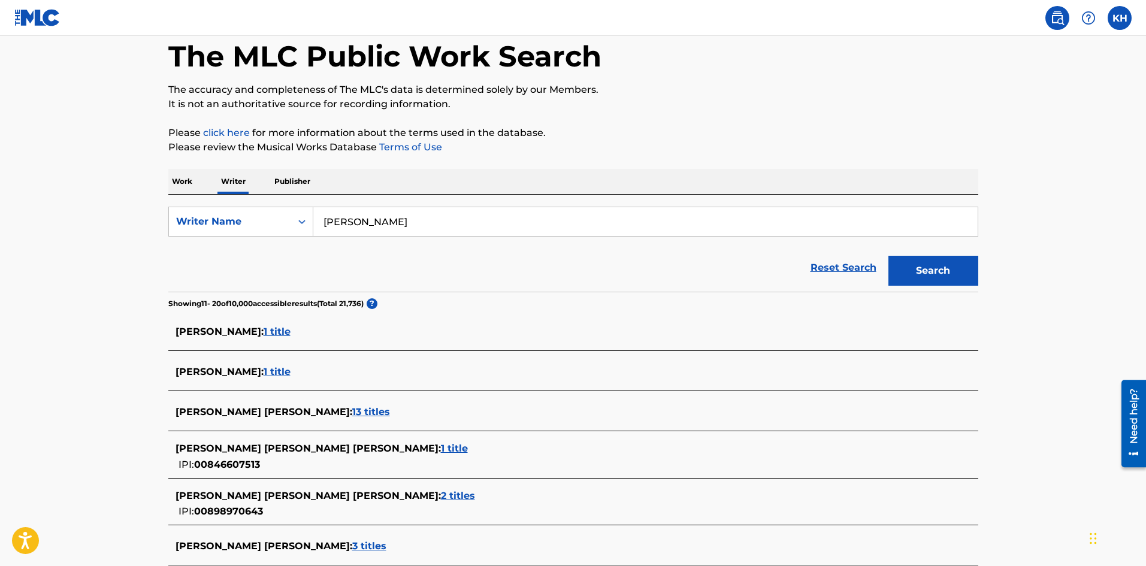
scroll to position [180, 0]
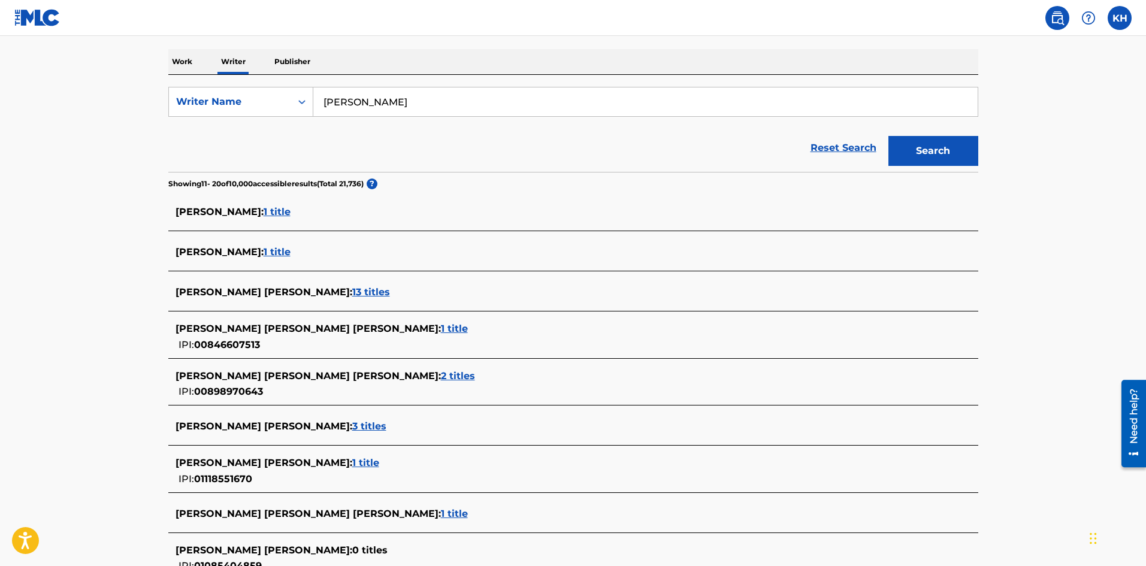
click at [259, 252] on span "[PERSON_NAME] :" at bounding box center [219, 251] width 88 height 11
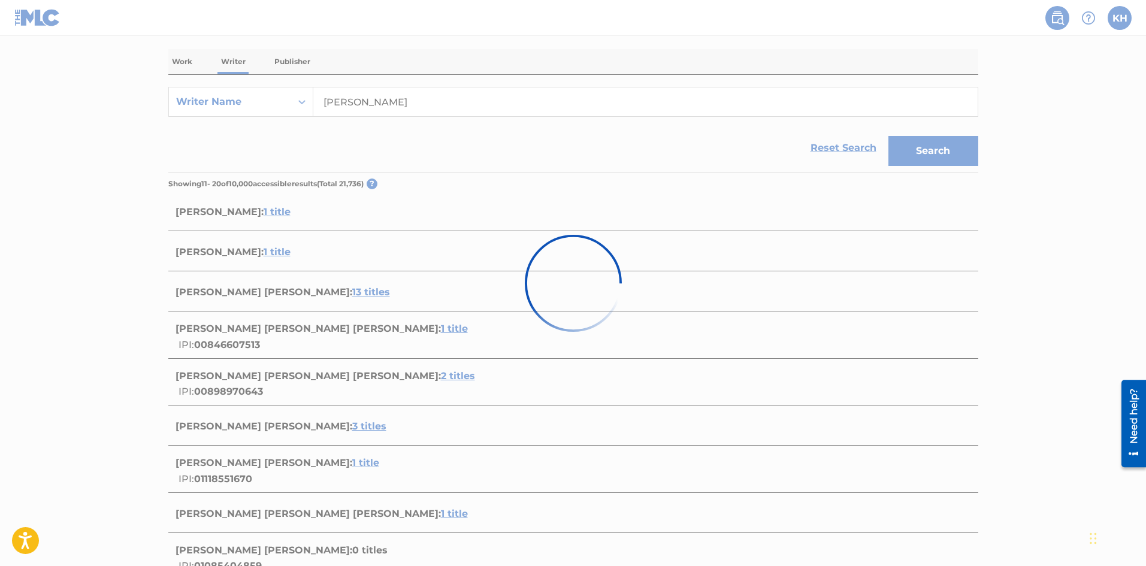
scroll to position [49, 0]
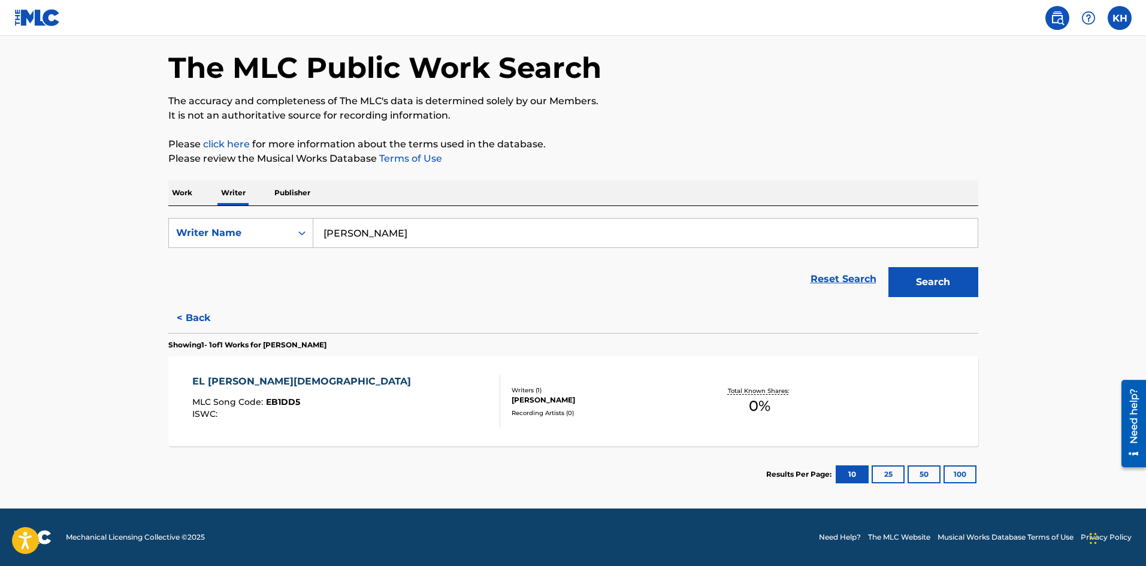
click at [216, 318] on button "< Back" at bounding box center [204, 318] width 72 height 30
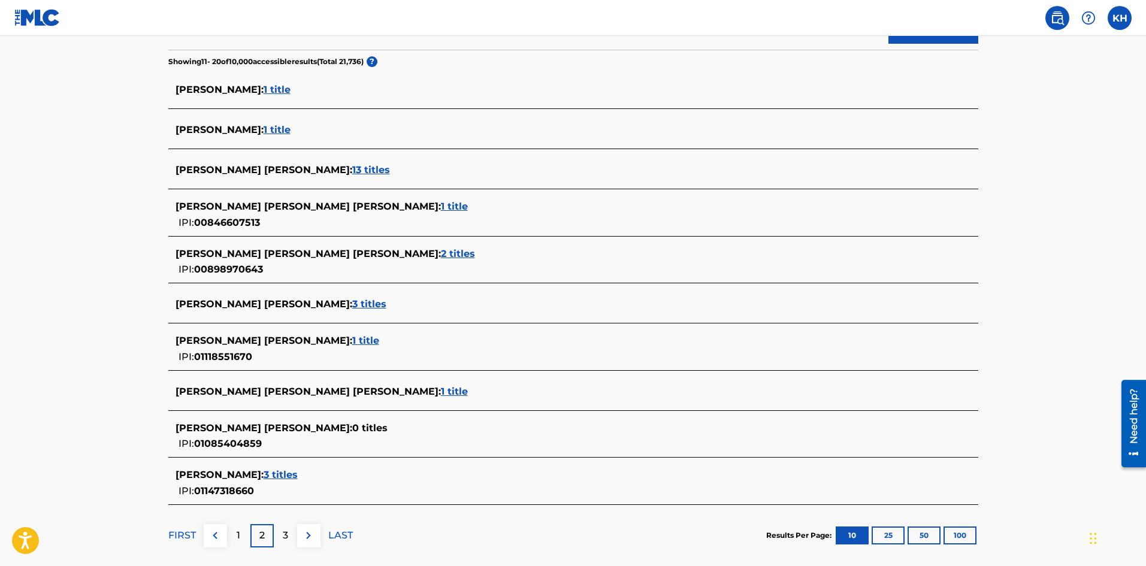
scroll to position [348, 0]
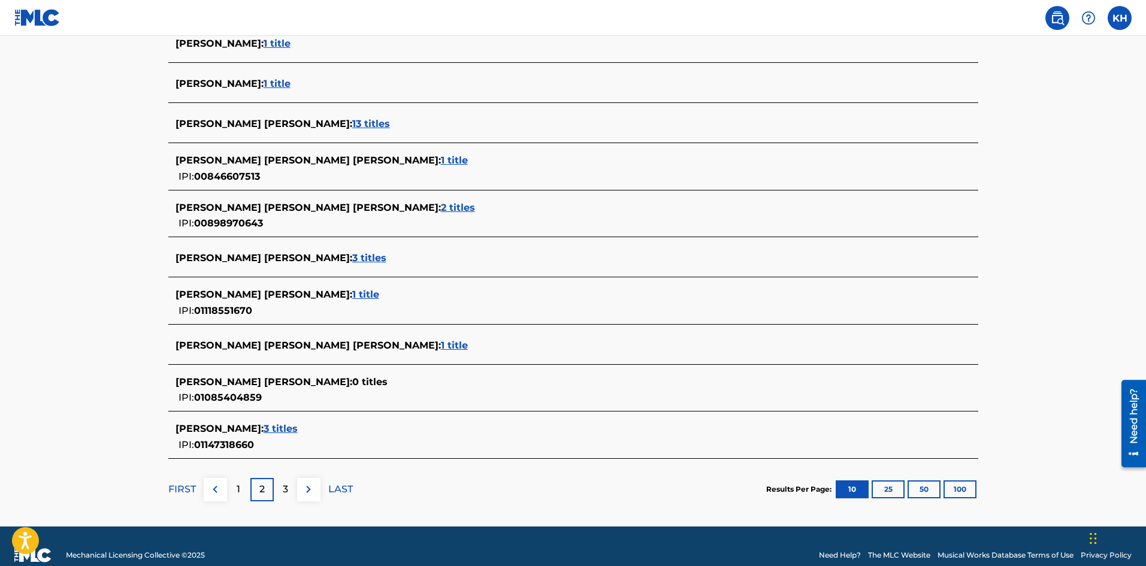
click at [280, 484] on div "3" at bounding box center [285, 489] width 23 height 23
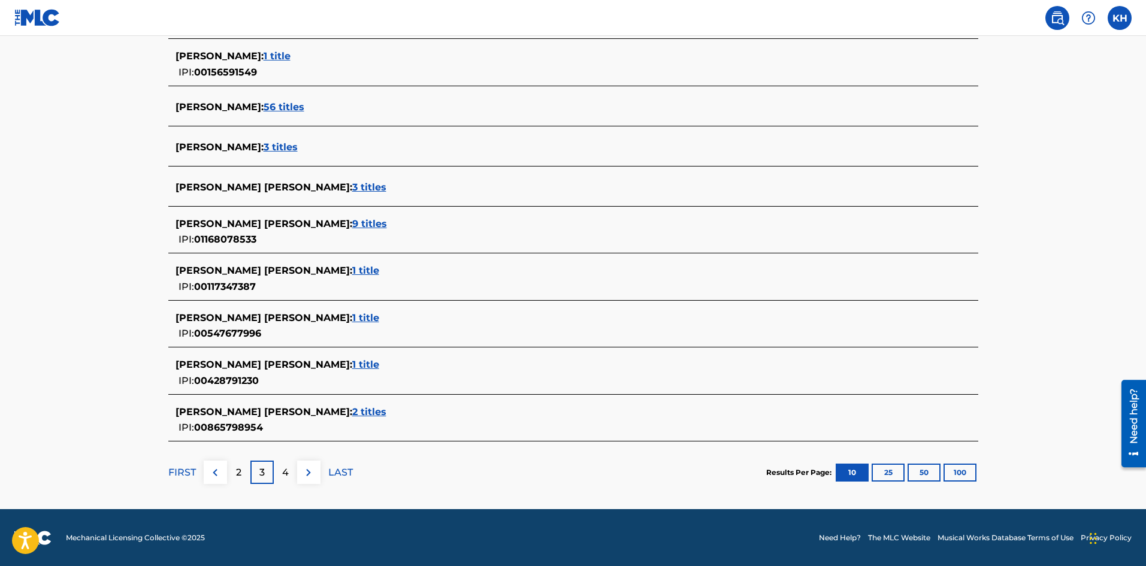
scroll to position [372, 0]
click at [314, 471] on img at bounding box center [308, 472] width 14 height 14
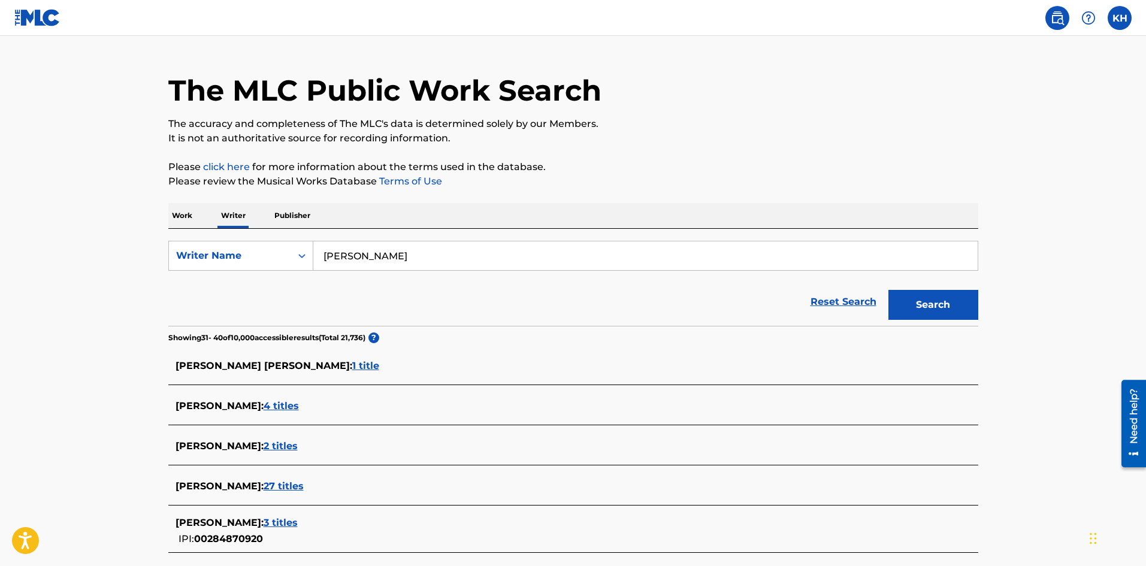
scroll to position [0, 0]
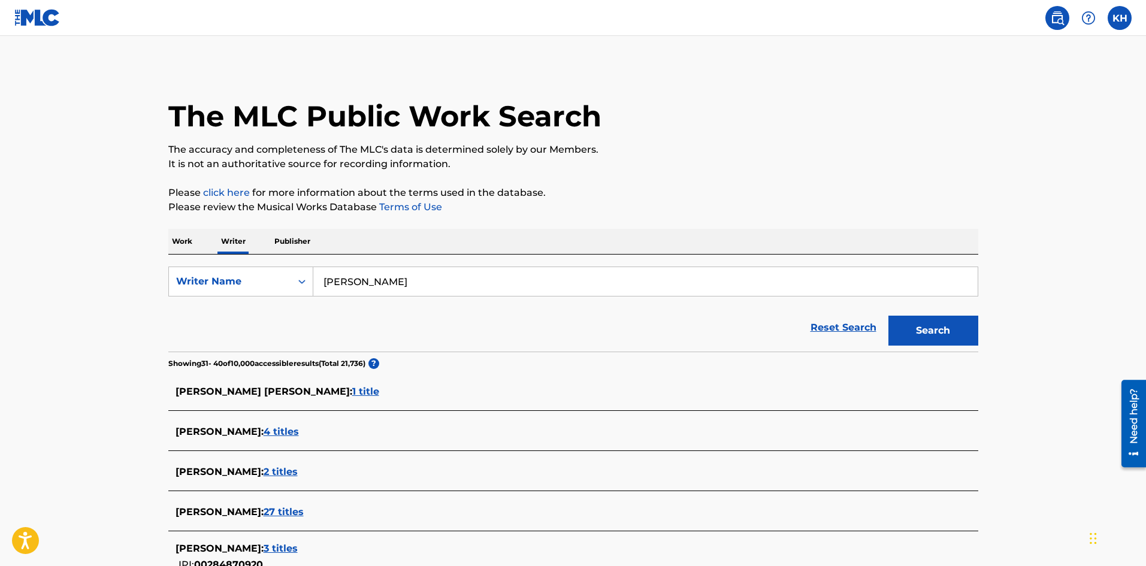
click at [292, 247] on p "Publisher" at bounding box center [292, 241] width 43 height 25
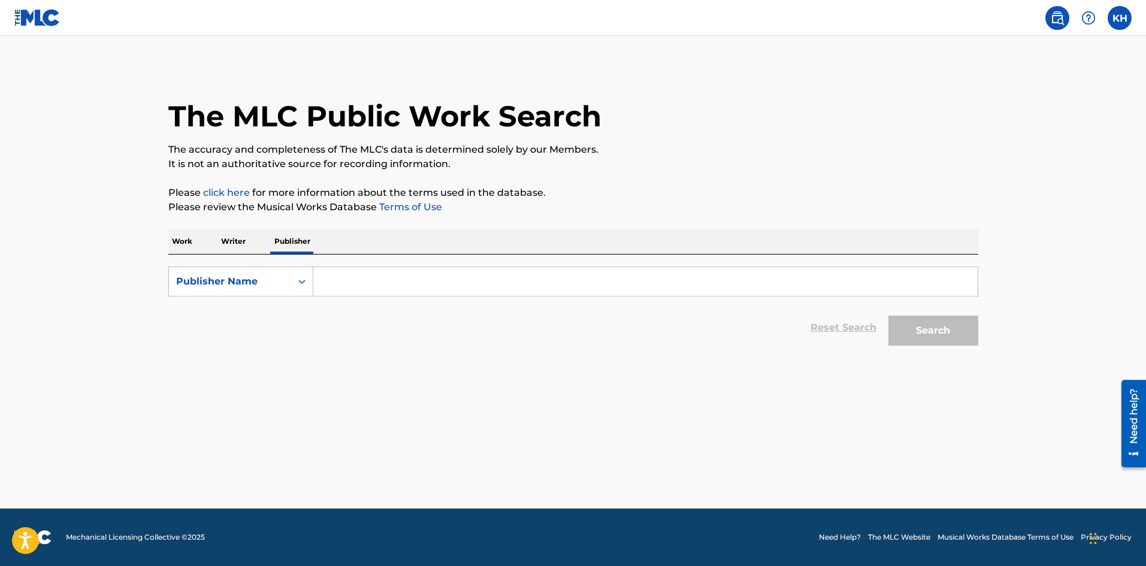
click at [331, 285] on input "Search Form" at bounding box center [645, 281] width 664 height 29
type input "surreal_being"
click at [888, 316] on button "Search" at bounding box center [933, 331] width 90 height 30
